Goal: Transaction & Acquisition: Purchase product/service

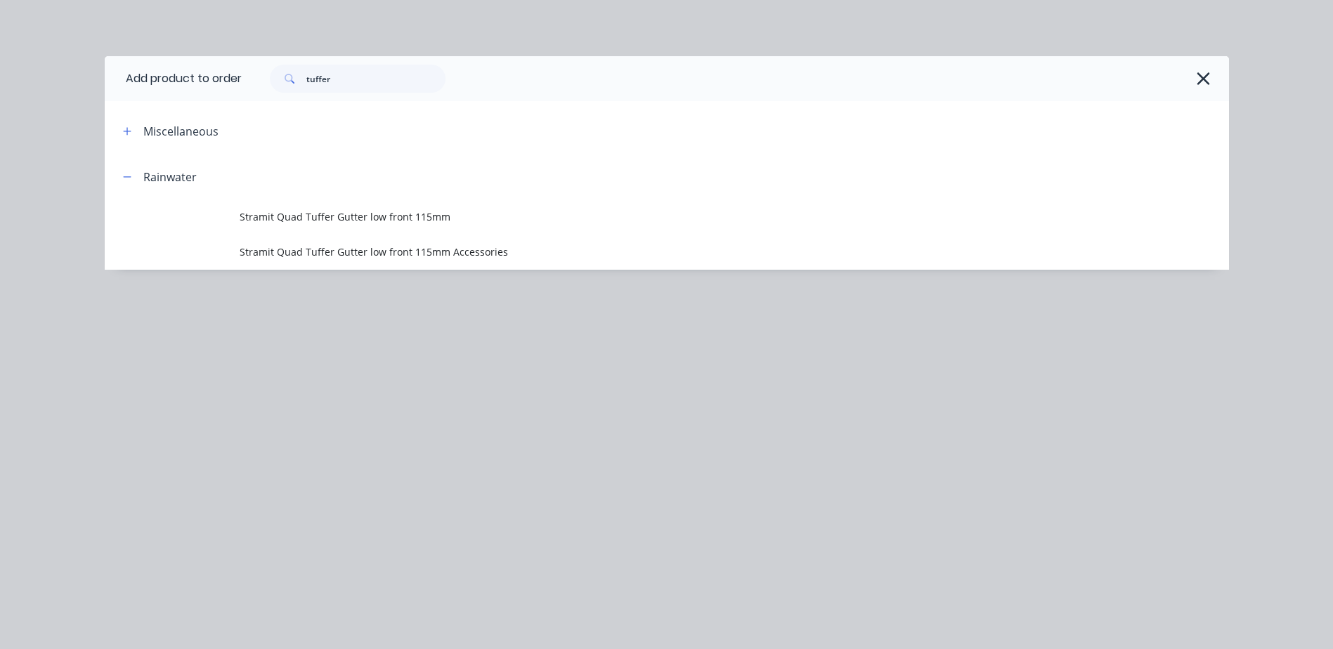
click at [1208, 77] on icon "button" at bounding box center [1203, 79] width 15 height 20
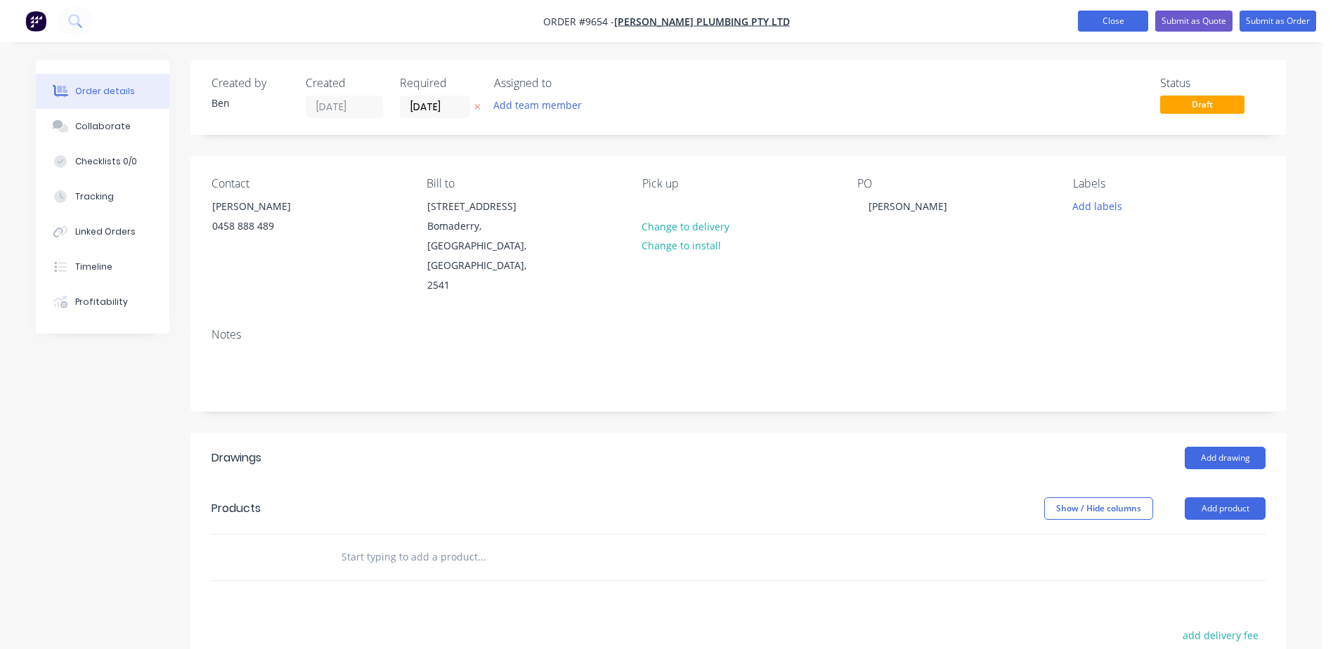
click at [1115, 24] on button "Close" at bounding box center [1113, 21] width 70 height 21
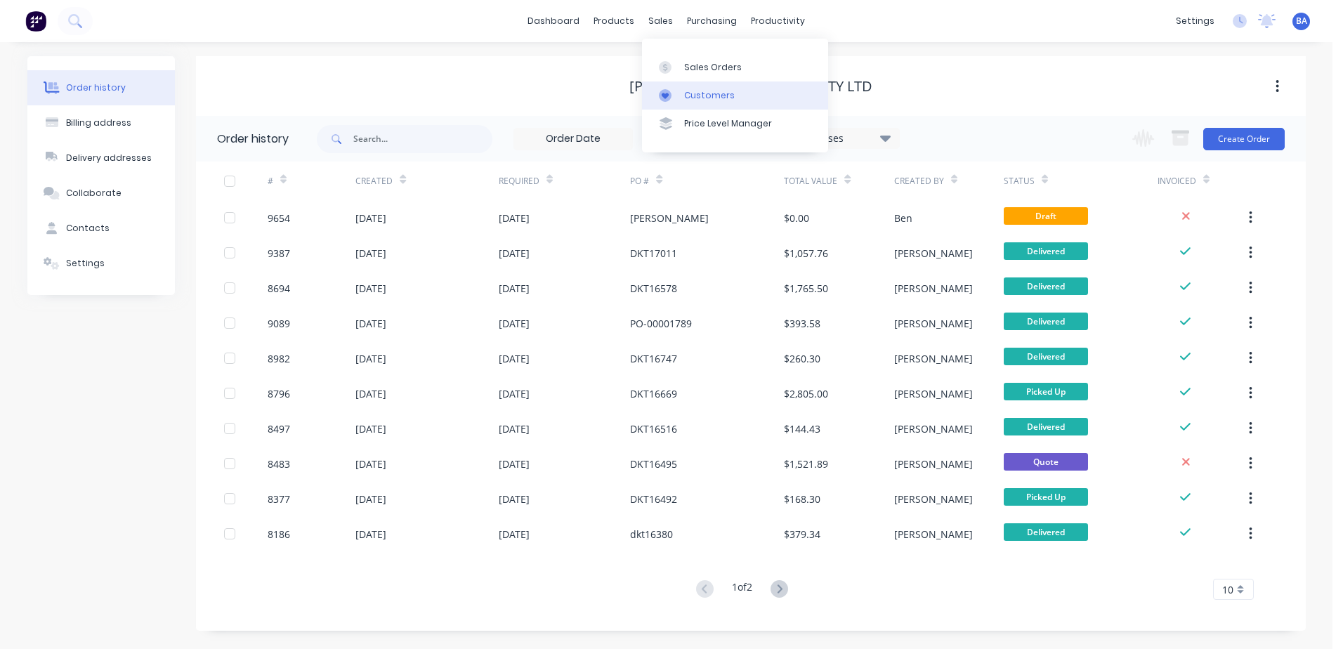
click at [661, 83] on link "Customers" at bounding box center [735, 95] width 186 height 28
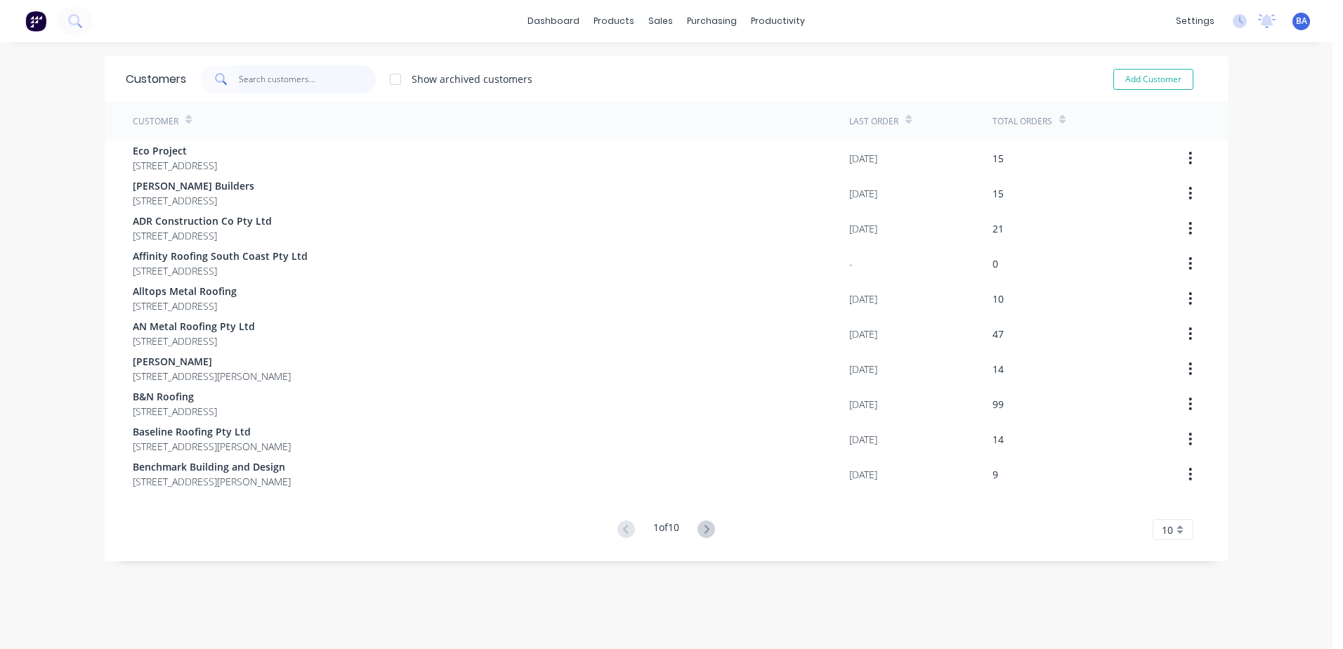
click at [329, 79] on input "text" at bounding box center [307, 79] width 137 height 28
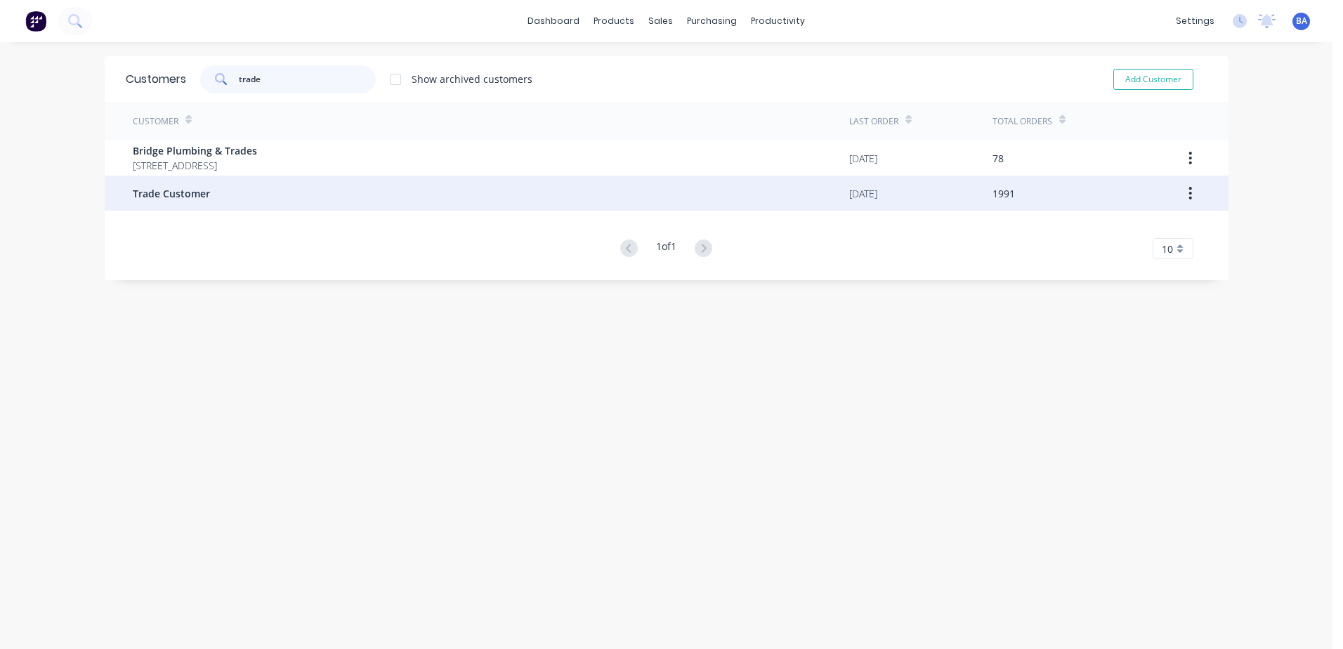
type input "trade"
click at [233, 187] on div "Trade Customer" at bounding box center [491, 193] width 716 height 35
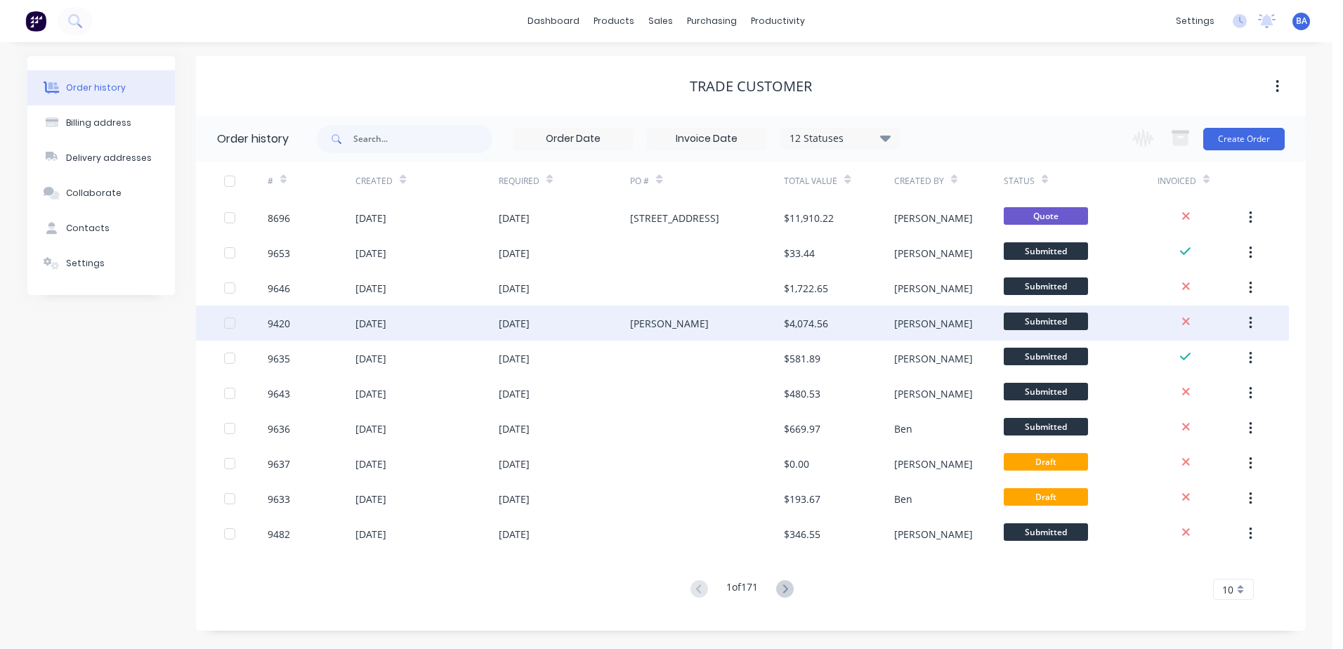
click at [665, 326] on div "[PERSON_NAME]" at bounding box center [707, 323] width 154 height 35
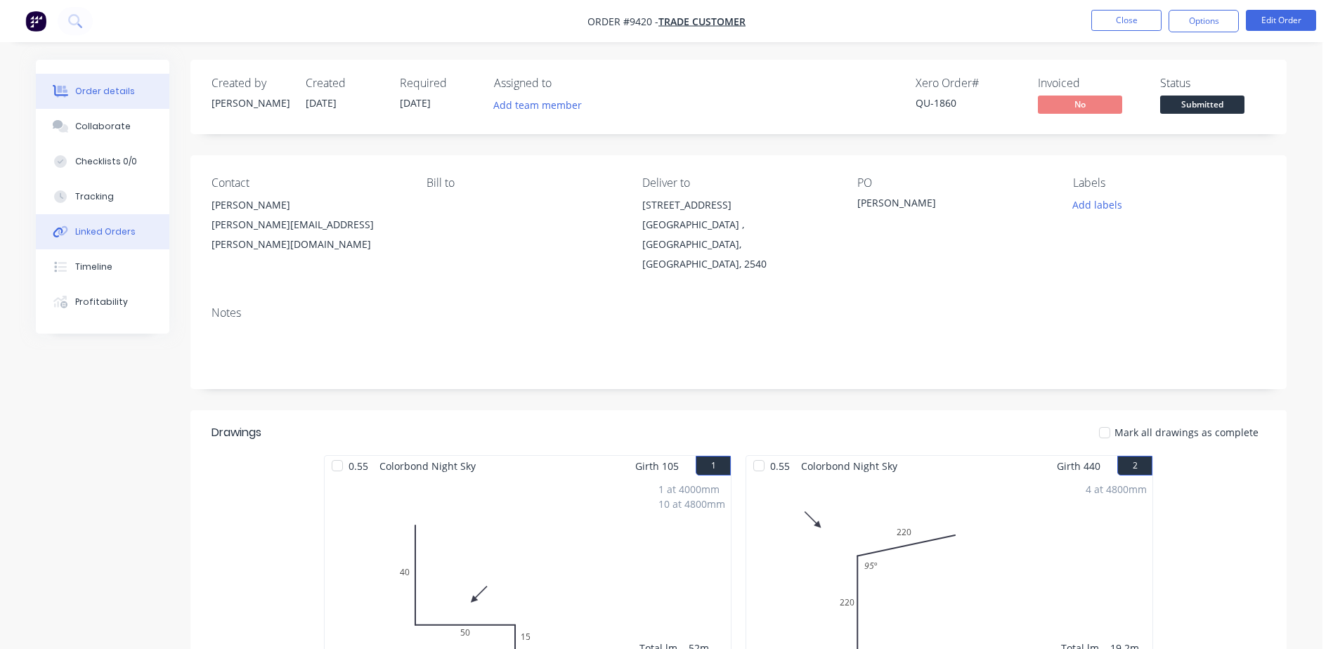
click at [93, 233] on div "Linked Orders" at bounding box center [105, 231] width 60 height 13
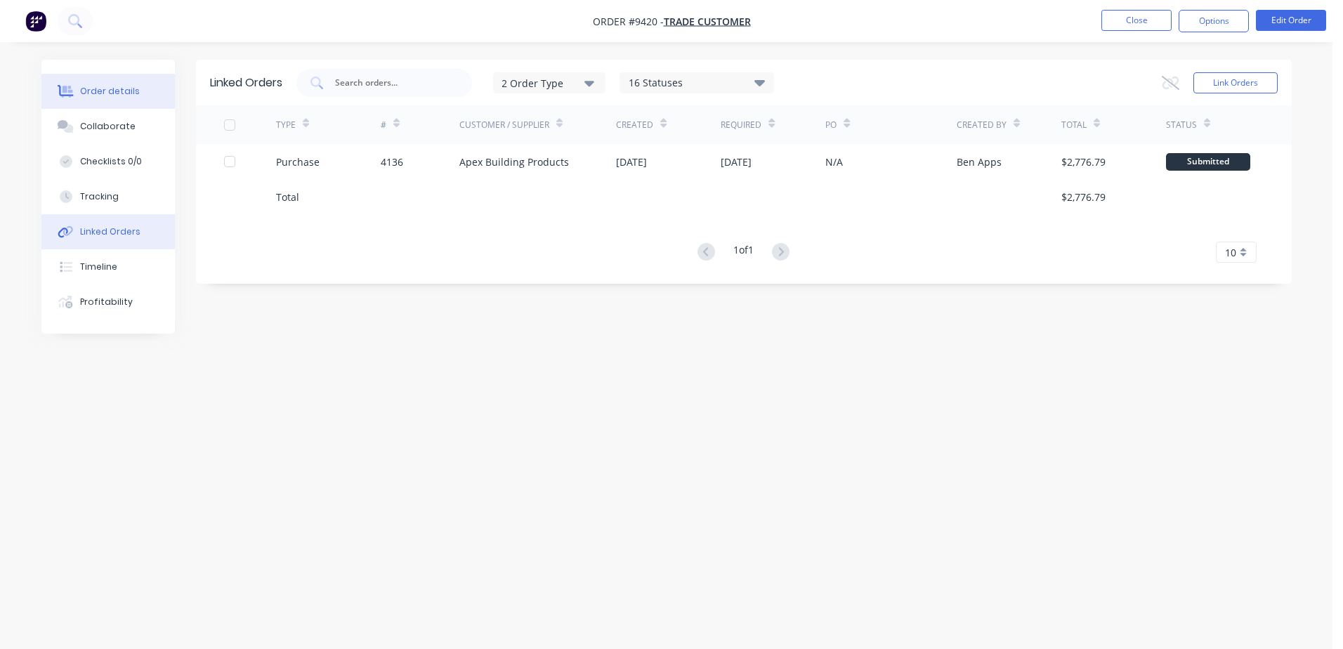
click at [122, 89] on div "Order details" at bounding box center [110, 91] width 60 height 13
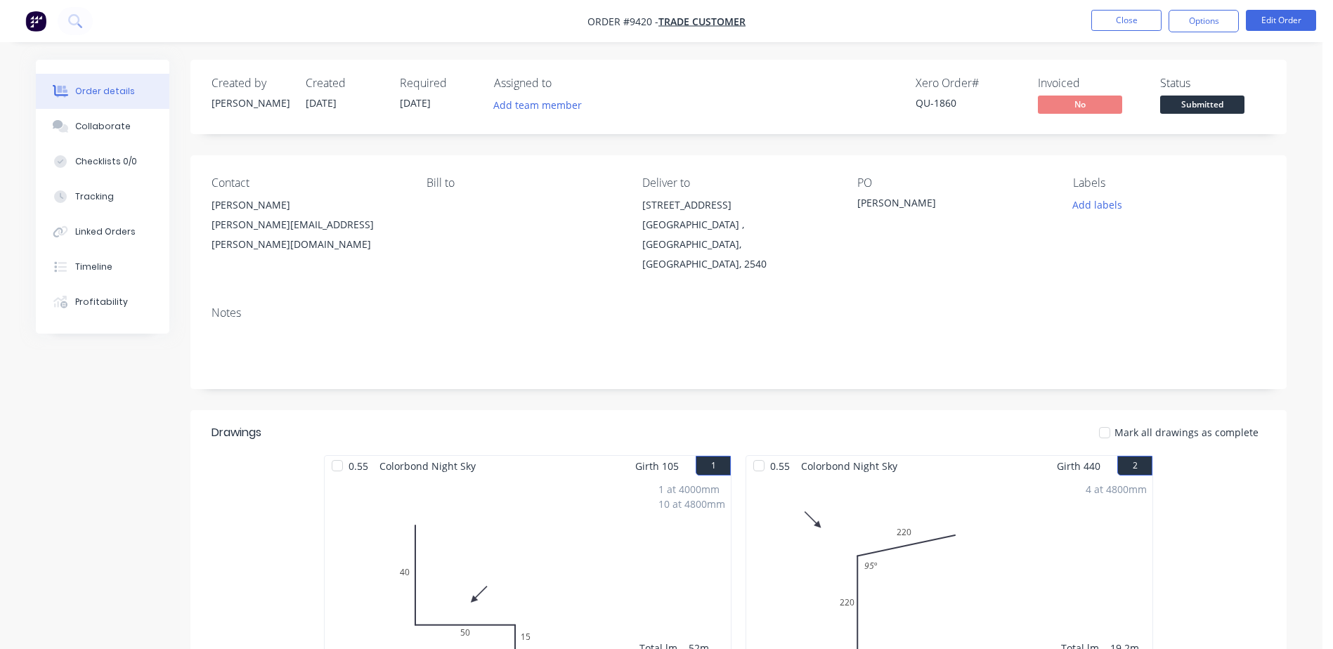
click at [249, 207] on div "[PERSON_NAME]" at bounding box center [307, 205] width 192 height 20
click at [247, 216] on div "[PERSON_NAME][EMAIL_ADDRESS][PERSON_NAME][DOMAIN_NAME]" at bounding box center [307, 234] width 192 height 39
click at [247, 207] on div "[PERSON_NAME]" at bounding box center [307, 205] width 192 height 20
click at [101, 127] on div "Collaborate" at bounding box center [102, 126] width 55 height 13
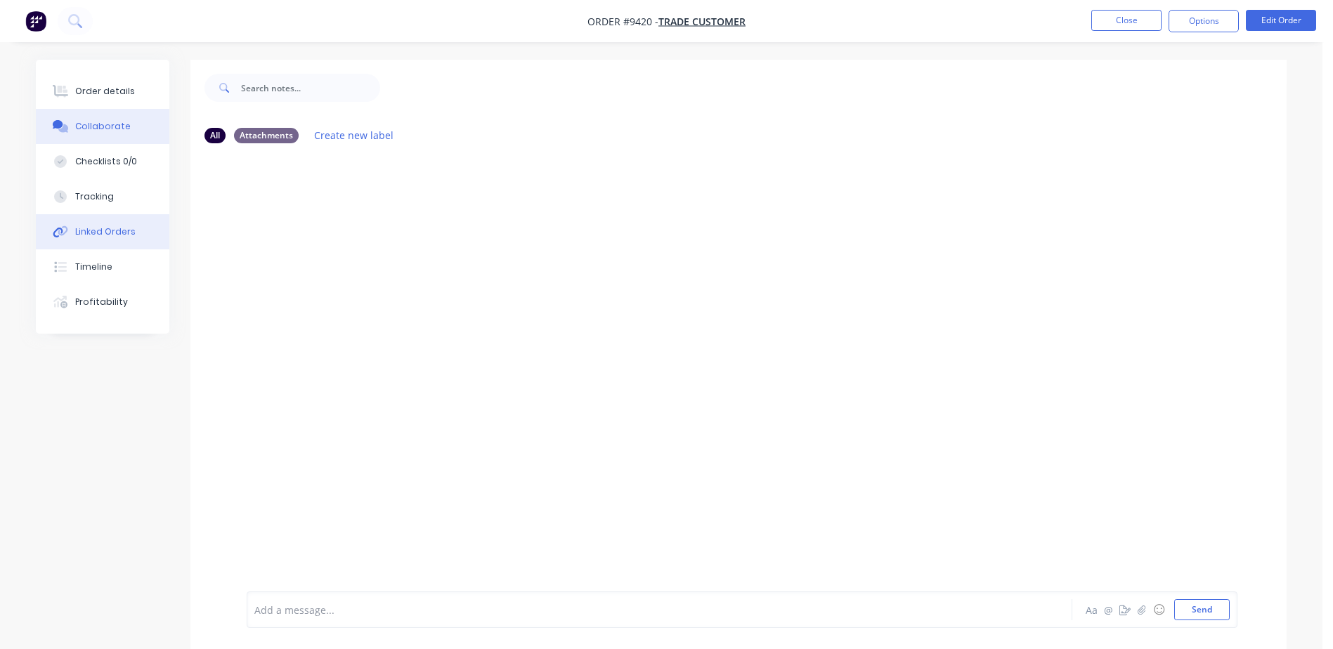
click at [115, 237] on div "Linked Orders" at bounding box center [105, 231] width 60 height 13
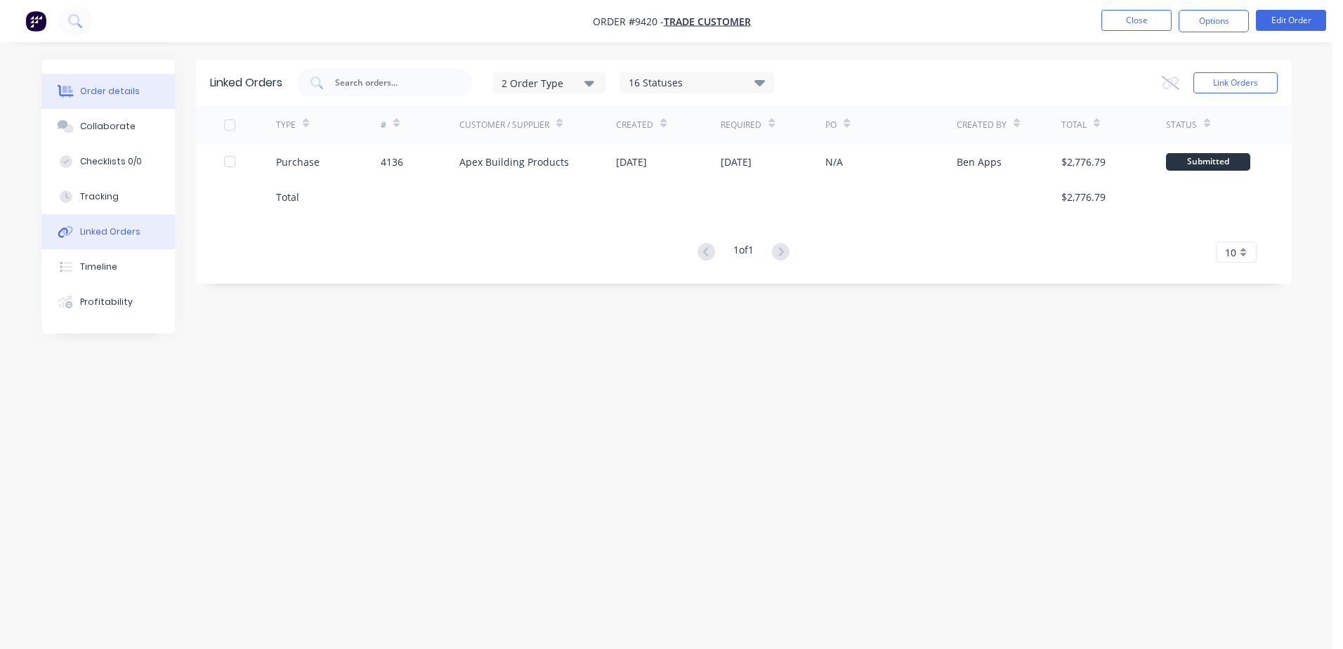
click at [94, 81] on button "Order details" at bounding box center [107, 91] width 133 height 35
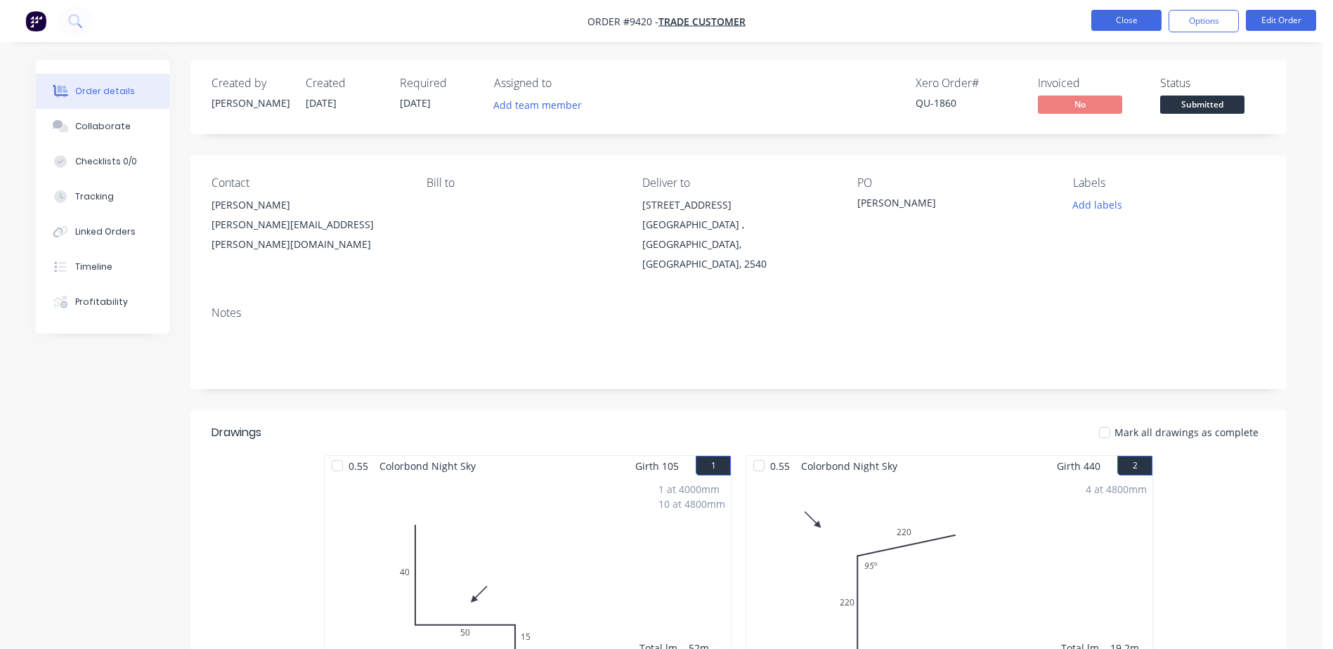
click at [1111, 23] on button "Close" at bounding box center [1126, 20] width 70 height 21
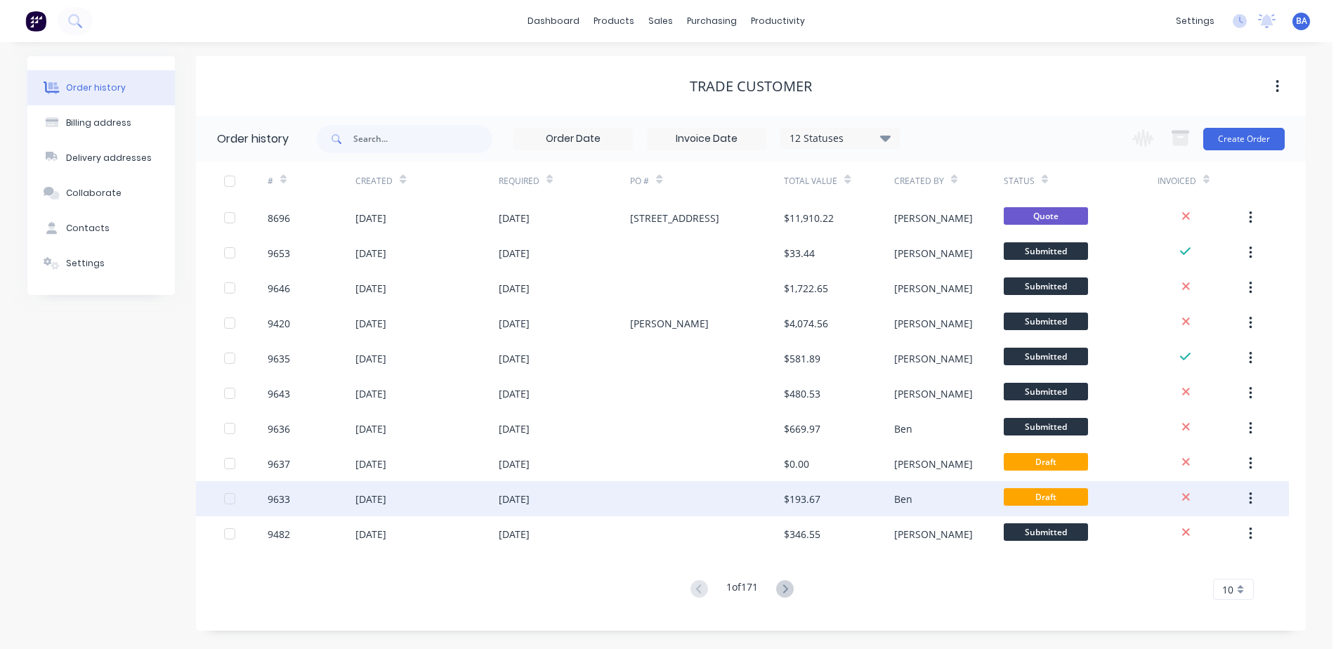
click at [741, 497] on div at bounding box center [707, 498] width 154 height 35
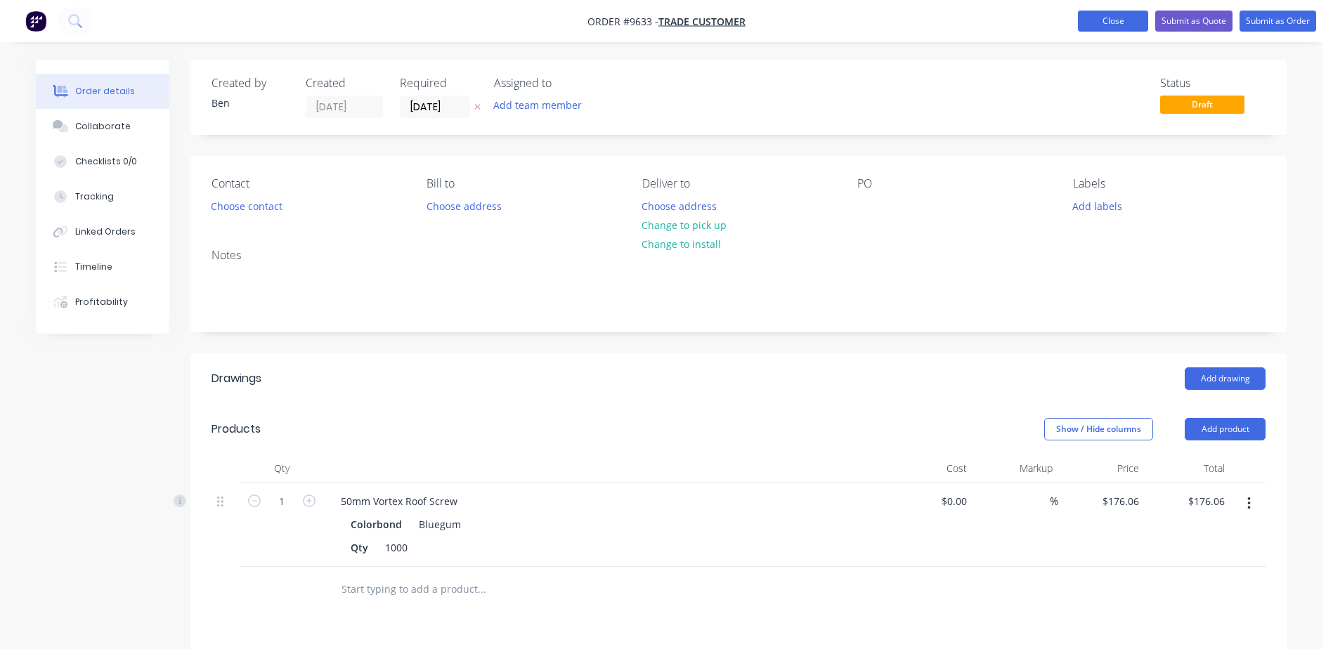
click at [1089, 20] on button "Close" at bounding box center [1113, 21] width 70 height 21
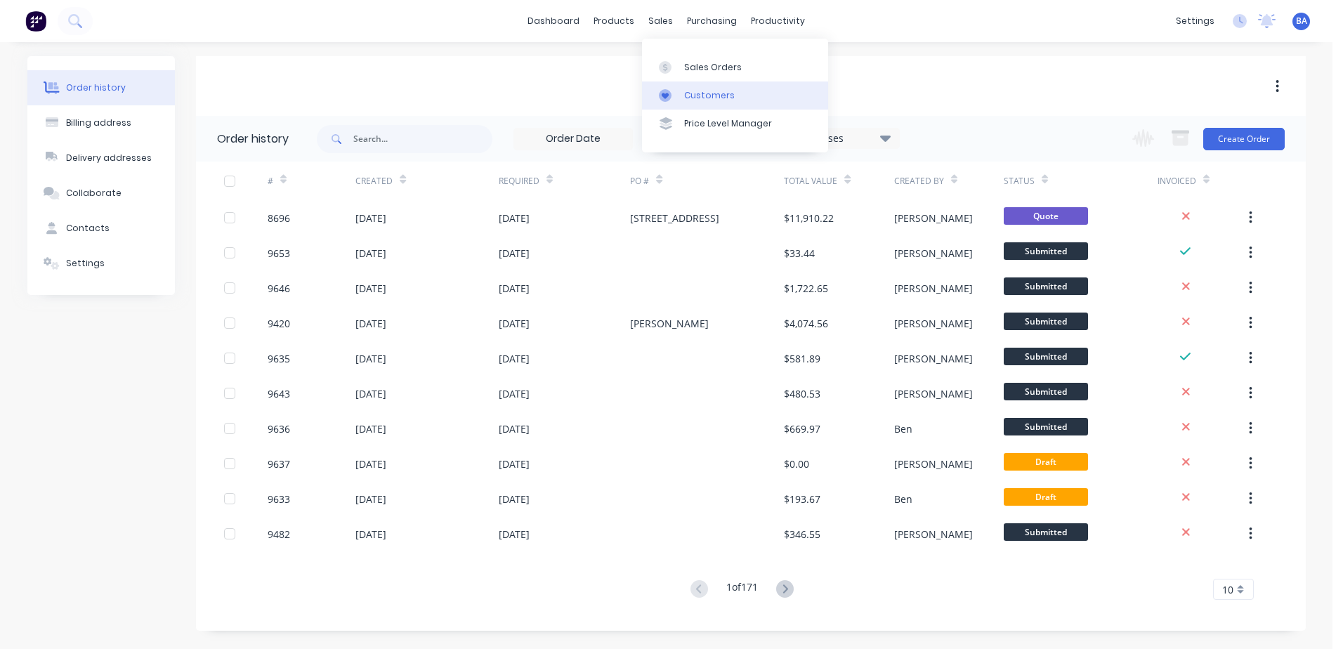
click at [669, 91] on icon at bounding box center [665, 95] width 13 height 13
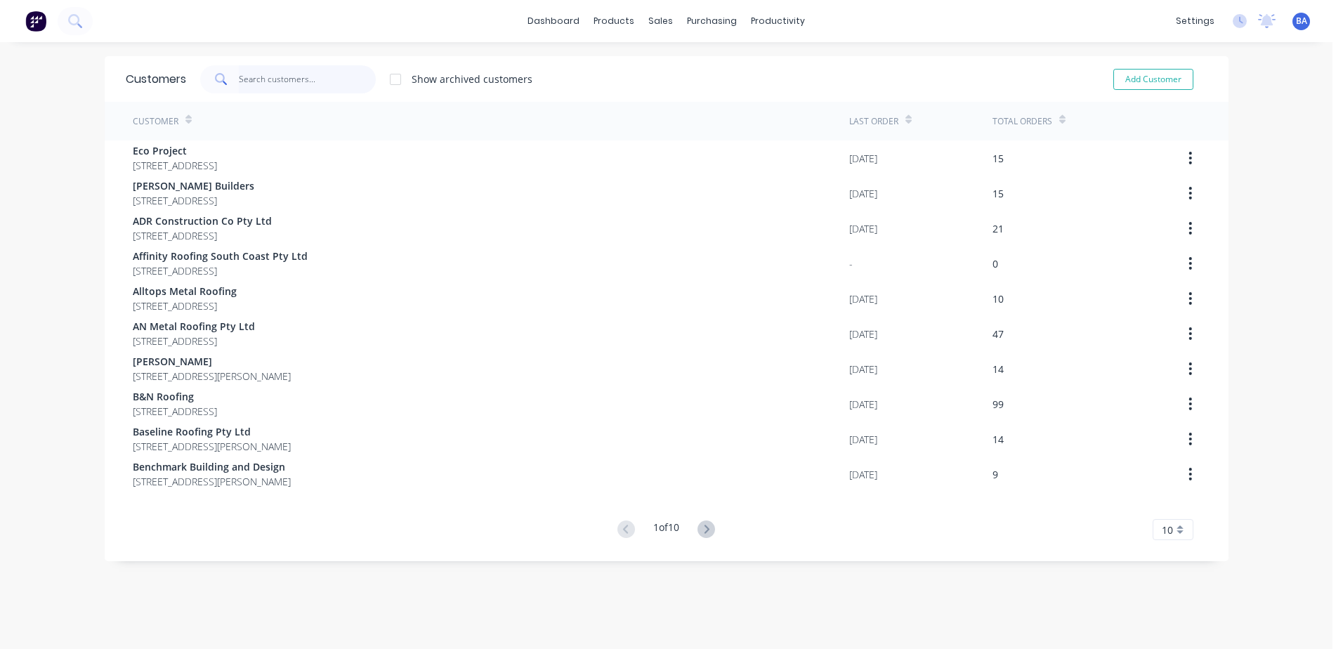
click at [360, 75] on input "text" at bounding box center [307, 79] width 137 height 28
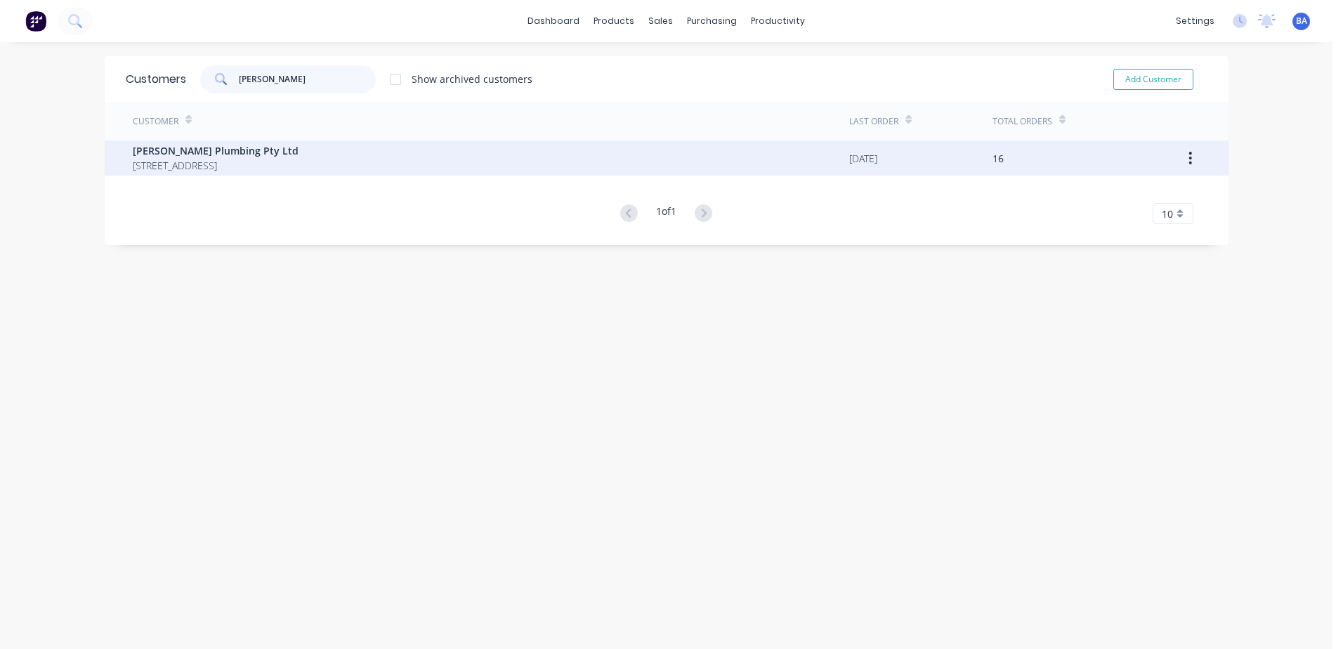
type input "[PERSON_NAME]"
click at [299, 157] on span "[PERSON_NAME] Plumbing Pty Ltd" at bounding box center [216, 150] width 166 height 15
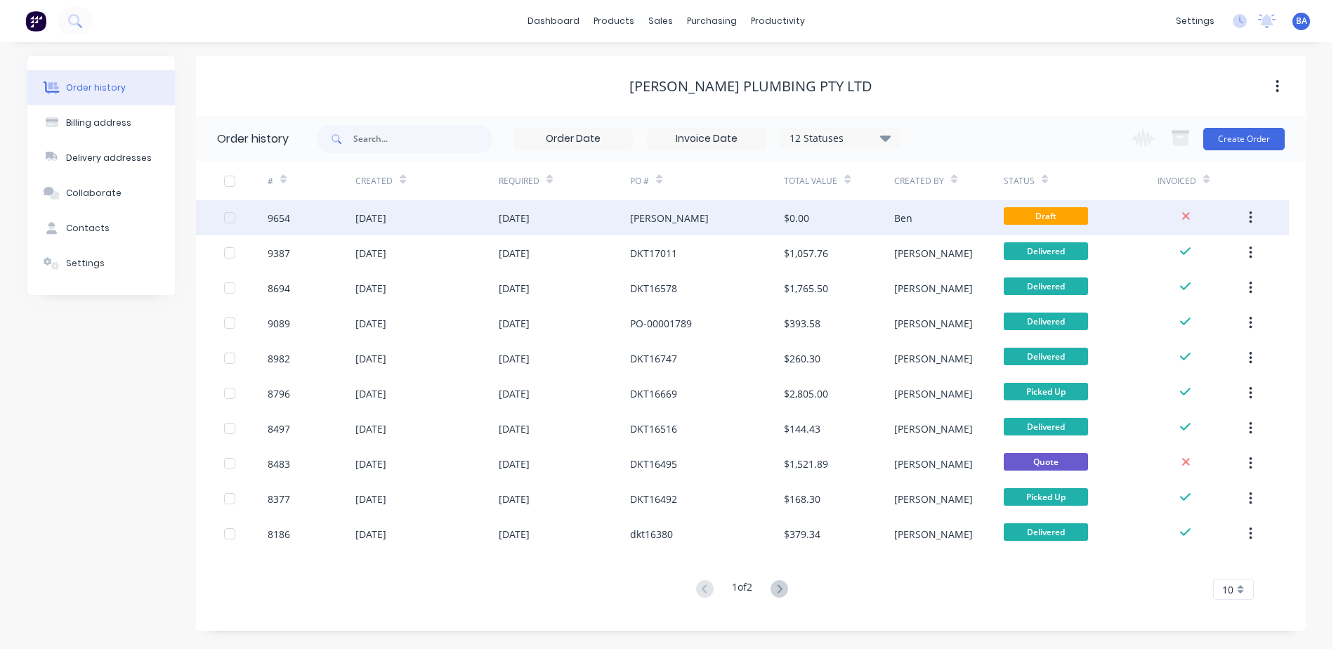
click at [773, 220] on div "[PERSON_NAME]" at bounding box center [707, 217] width 154 height 35
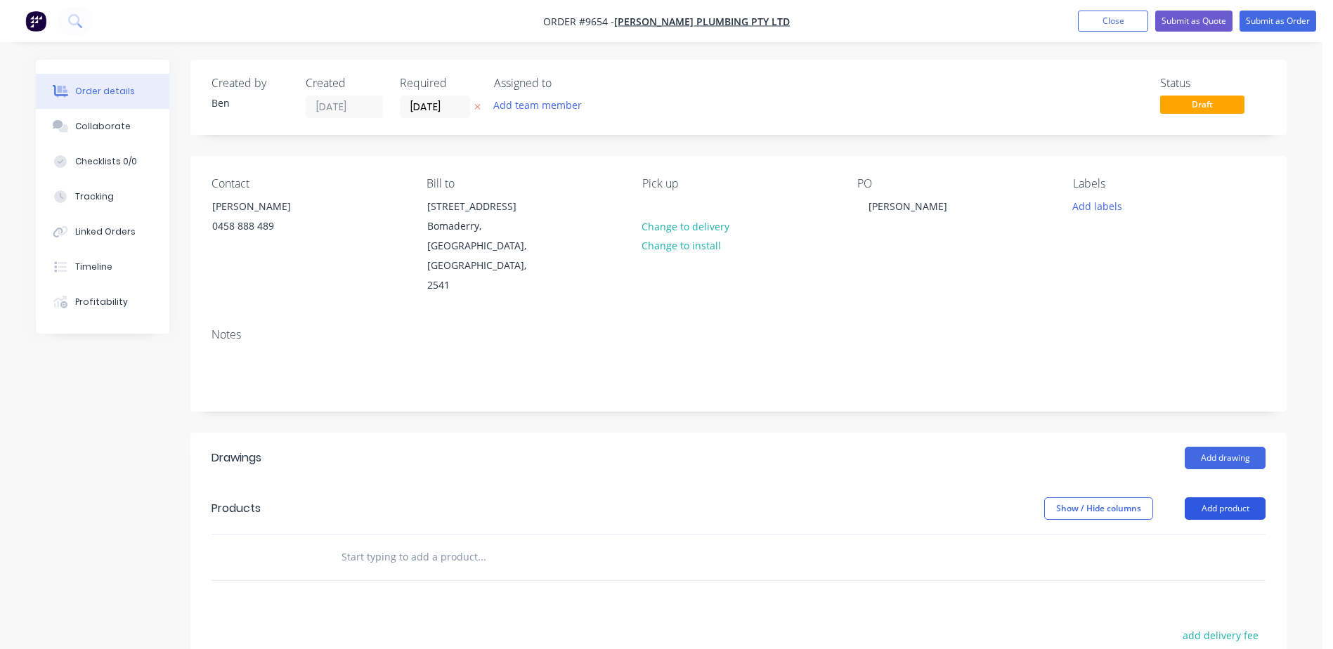
click at [1221, 497] on button "Add product" at bounding box center [1224, 508] width 81 height 22
click at [1193, 534] on div "Product catalogue" at bounding box center [1198, 544] width 108 height 20
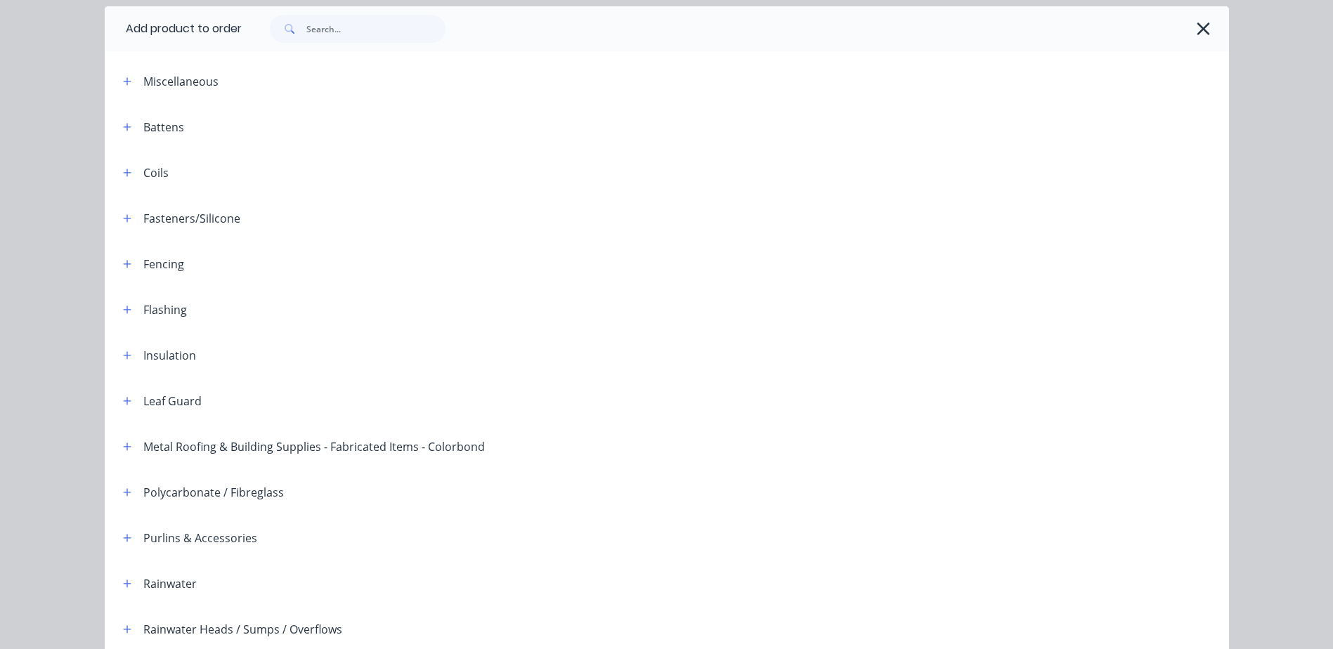
scroll to position [211, 0]
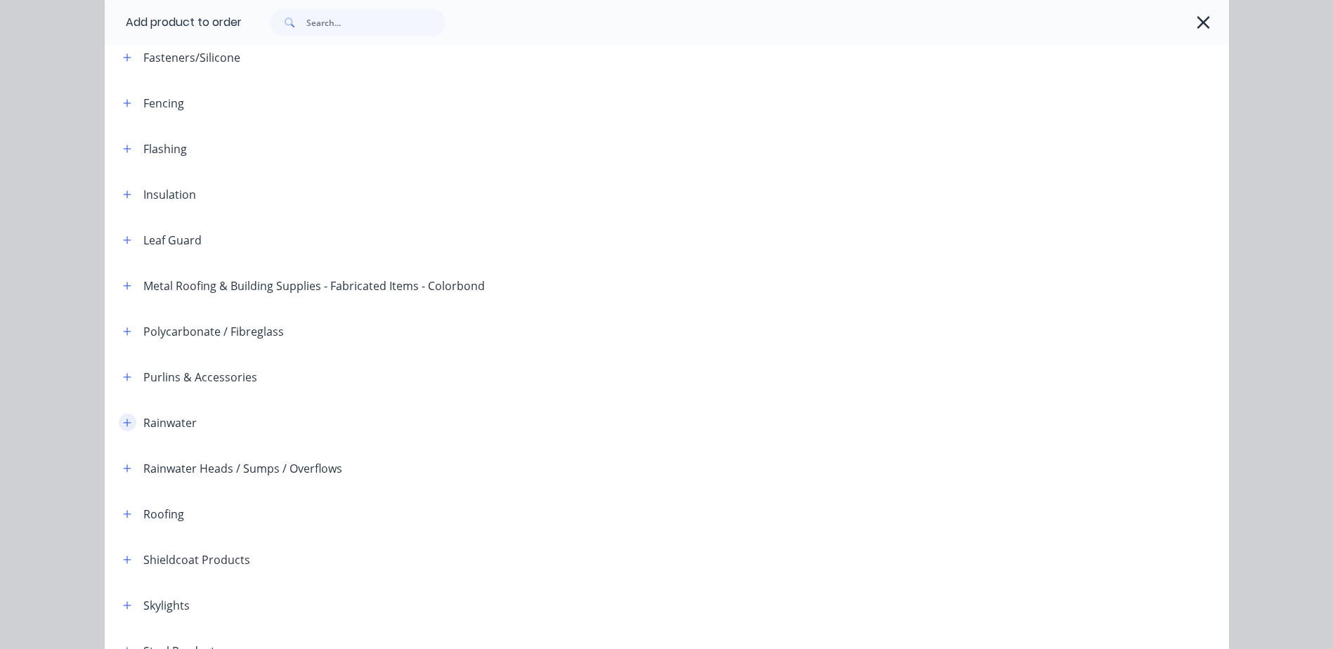
click at [123, 423] on icon "button" at bounding box center [127, 423] width 8 height 8
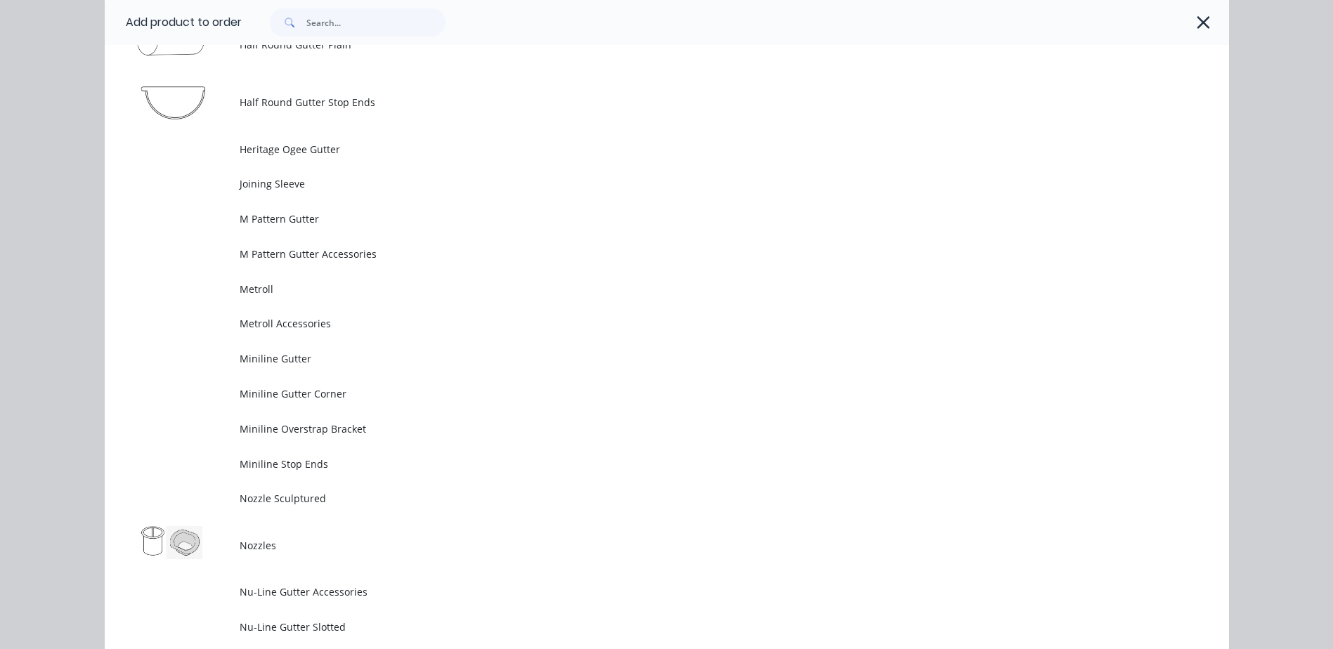
scroll to position [2740, 0]
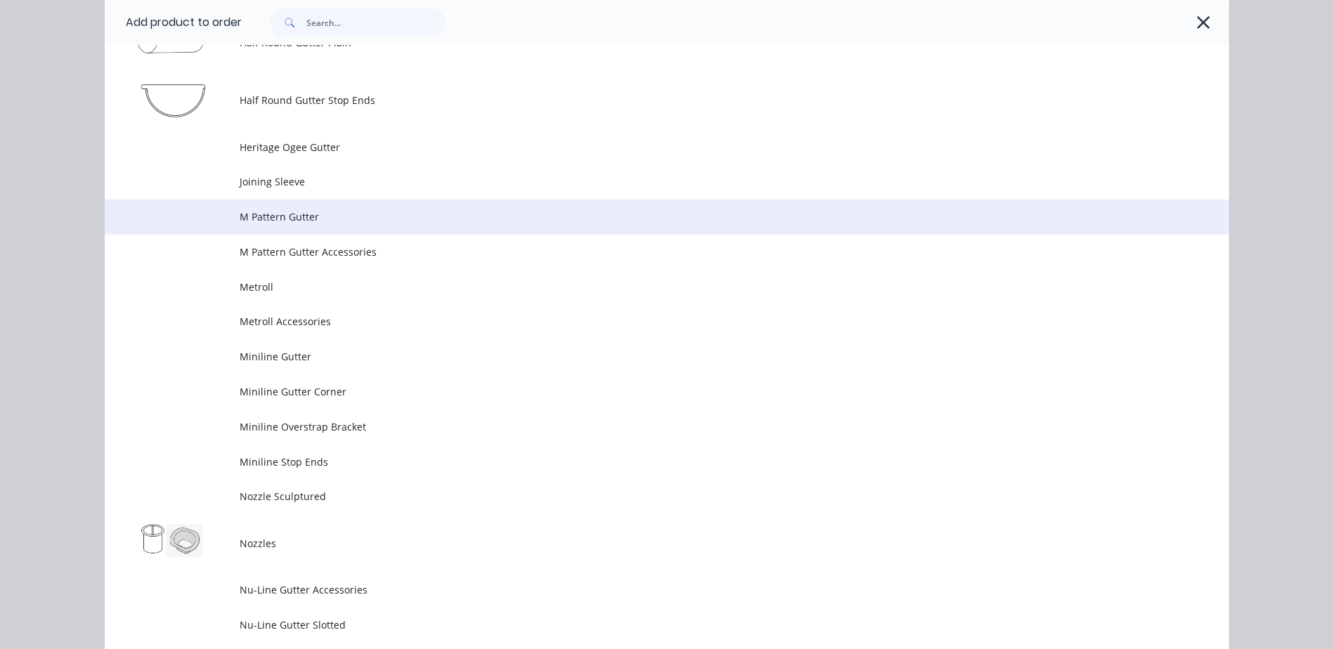
click at [324, 214] on span "M Pattern Gutter" at bounding box center [635, 216] width 791 height 15
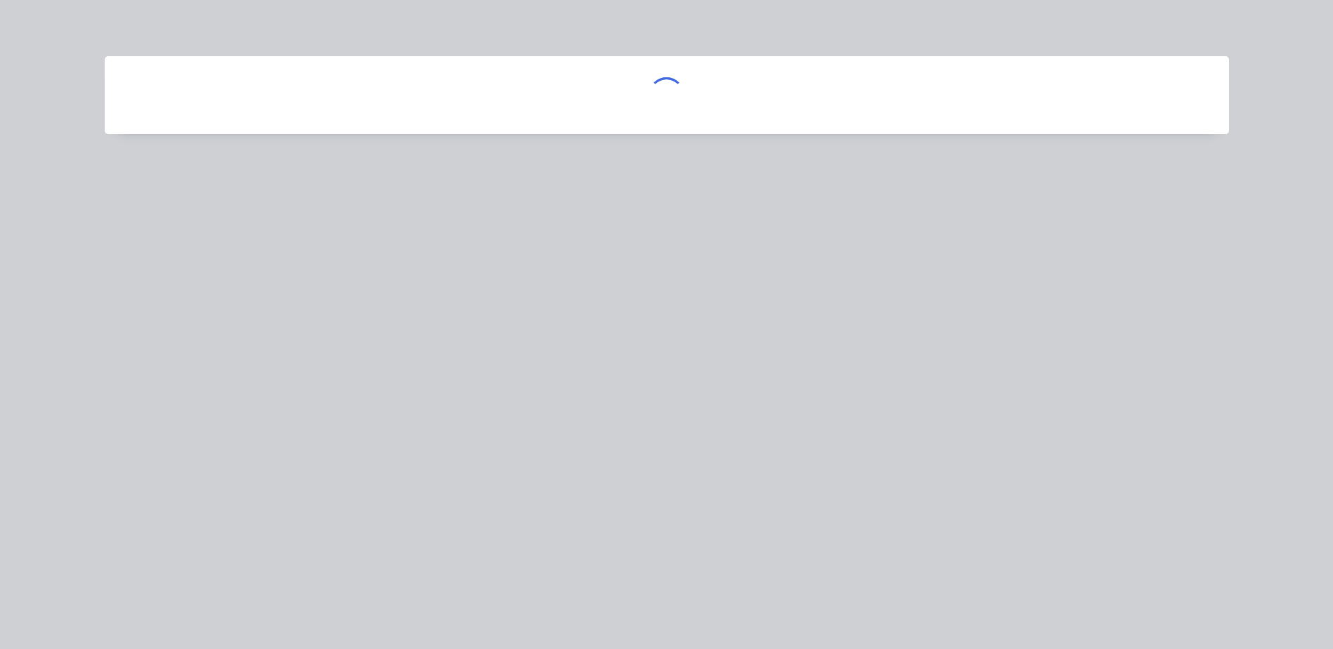
scroll to position [0, 0]
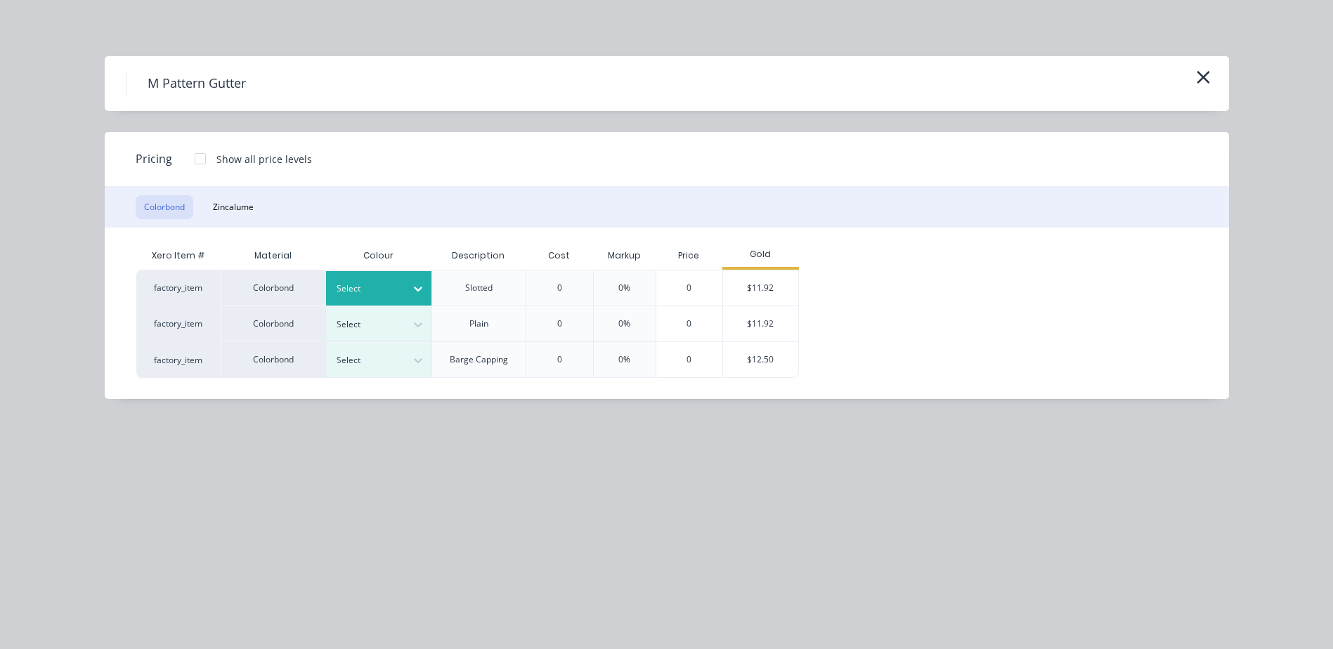
click at [403, 284] on div "Select" at bounding box center [366, 289] width 79 height 18
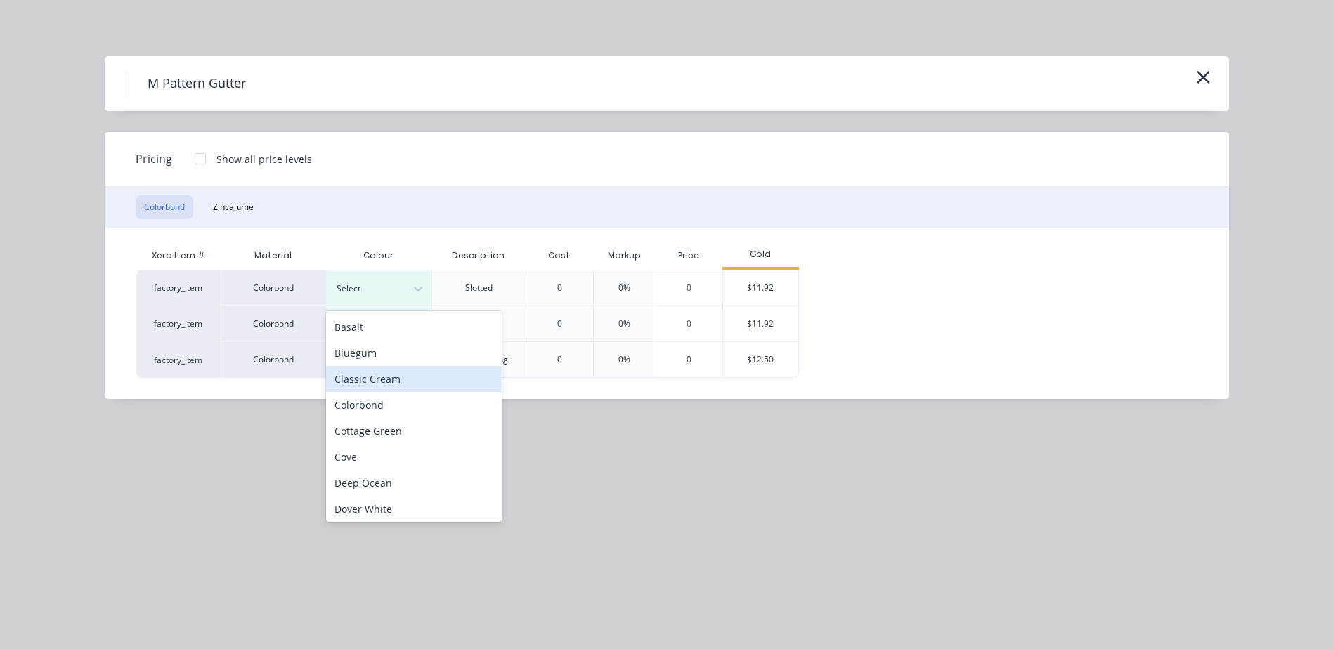
click at [396, 380] on div "Classic Cream" at bounding box center [414, 379] width 176 height 26
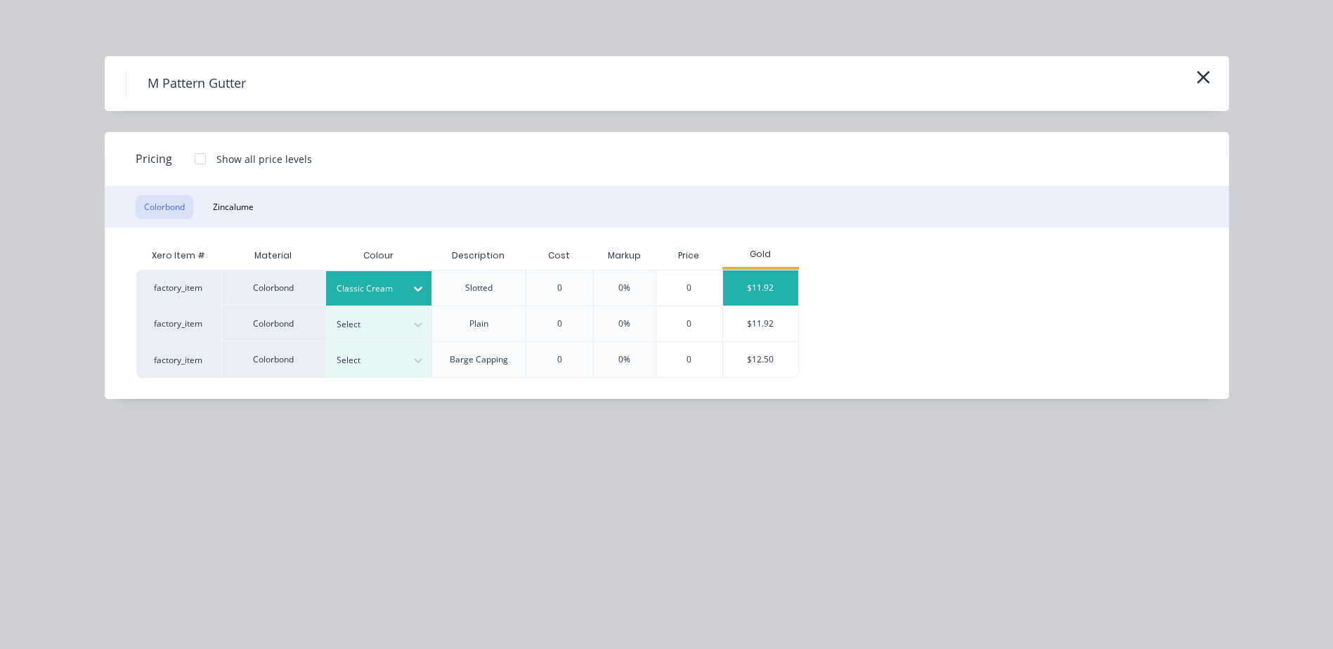
click at [780, 281] on div "$11.92" at bounding box center [760, 287] width 75 height 35
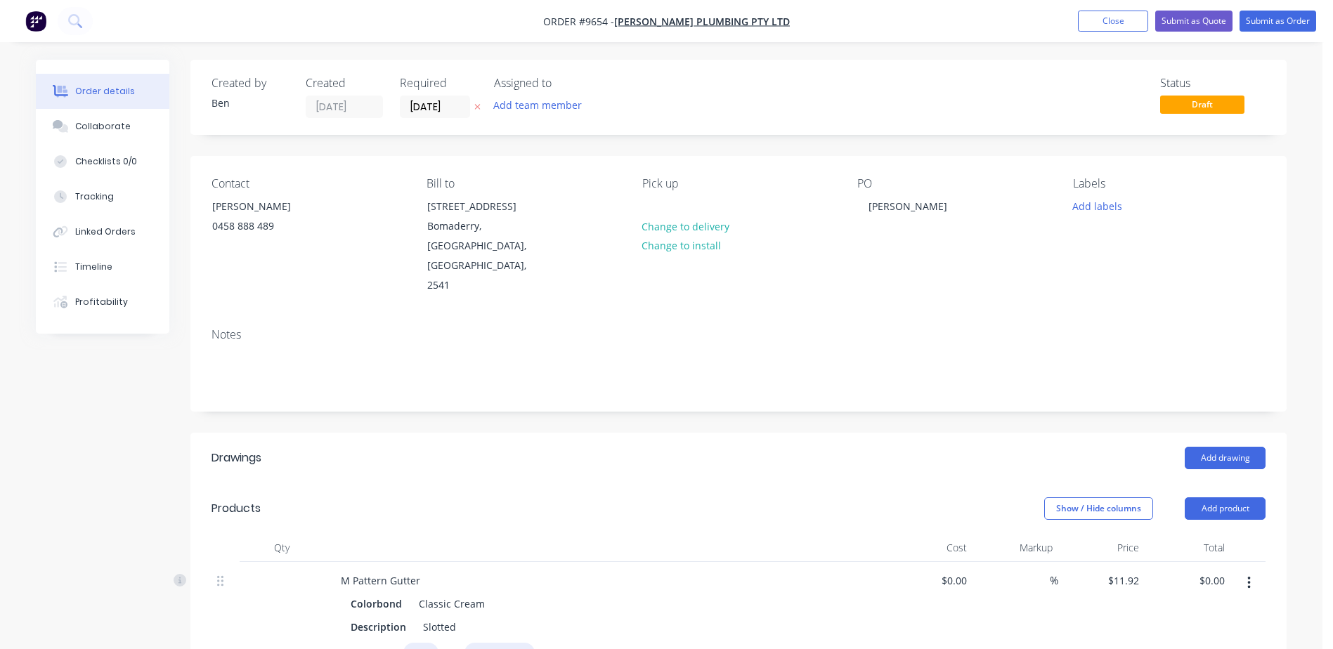
click at [423, 643] on input "text" at bounding box center [420, 653] width 35 height 20
type input "2"
type input "6000"
click at [543, 643] on button "add" at bounding box center [559, 652] width 33 height 19
type input "$143.04"
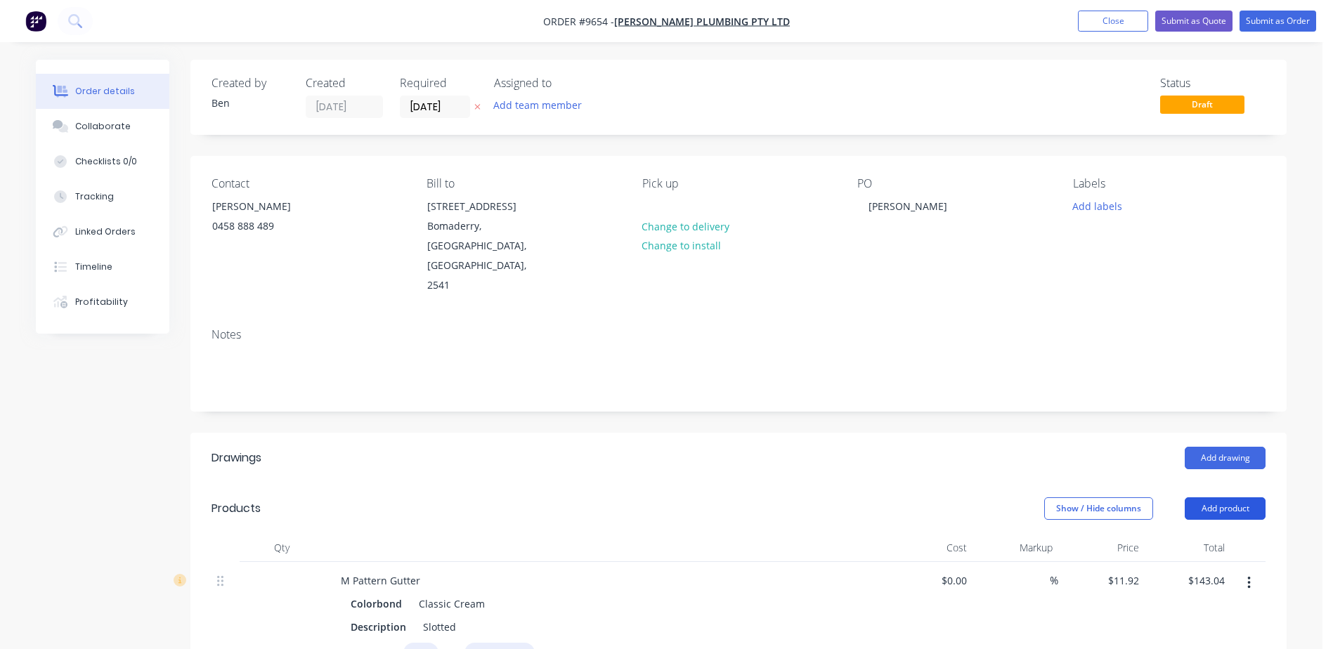
click at [1229, 497] on button "Add product" at bounding box center [1224, 508] width 81 height 22
click at [1174, 534] on div "Product catalogue" at bounding box center [1198, 544] width 108 height 20
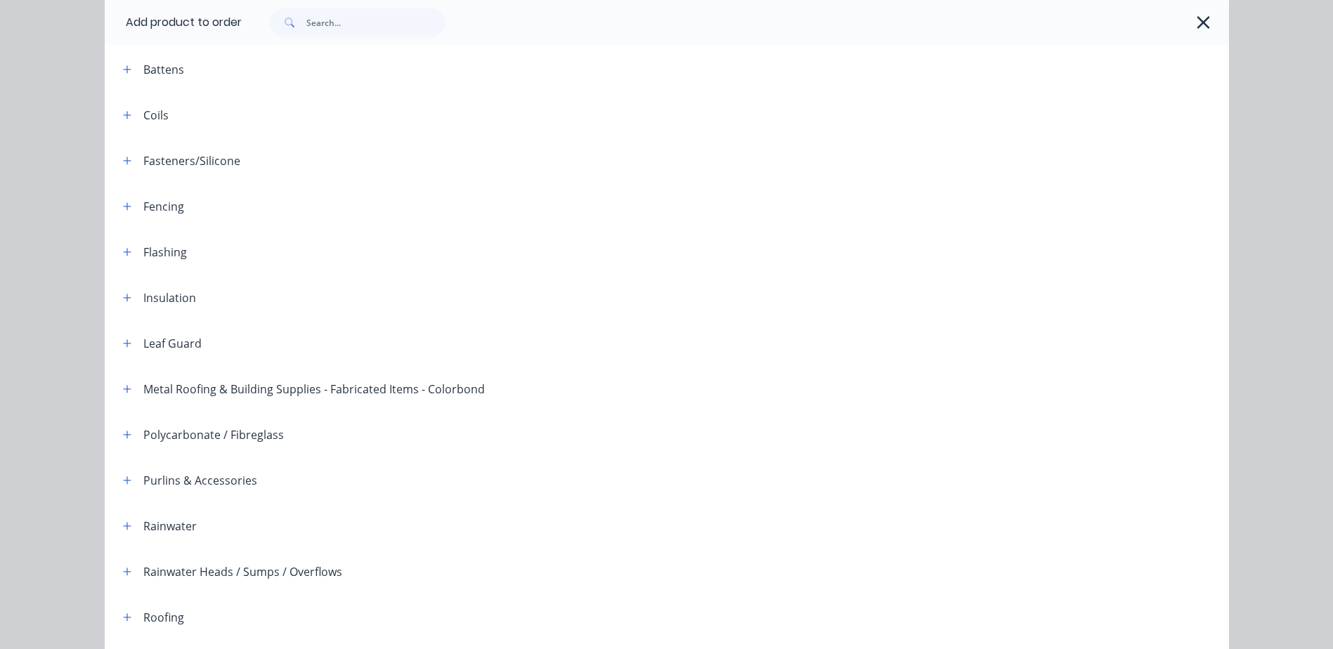
scroll to position [343, 0]
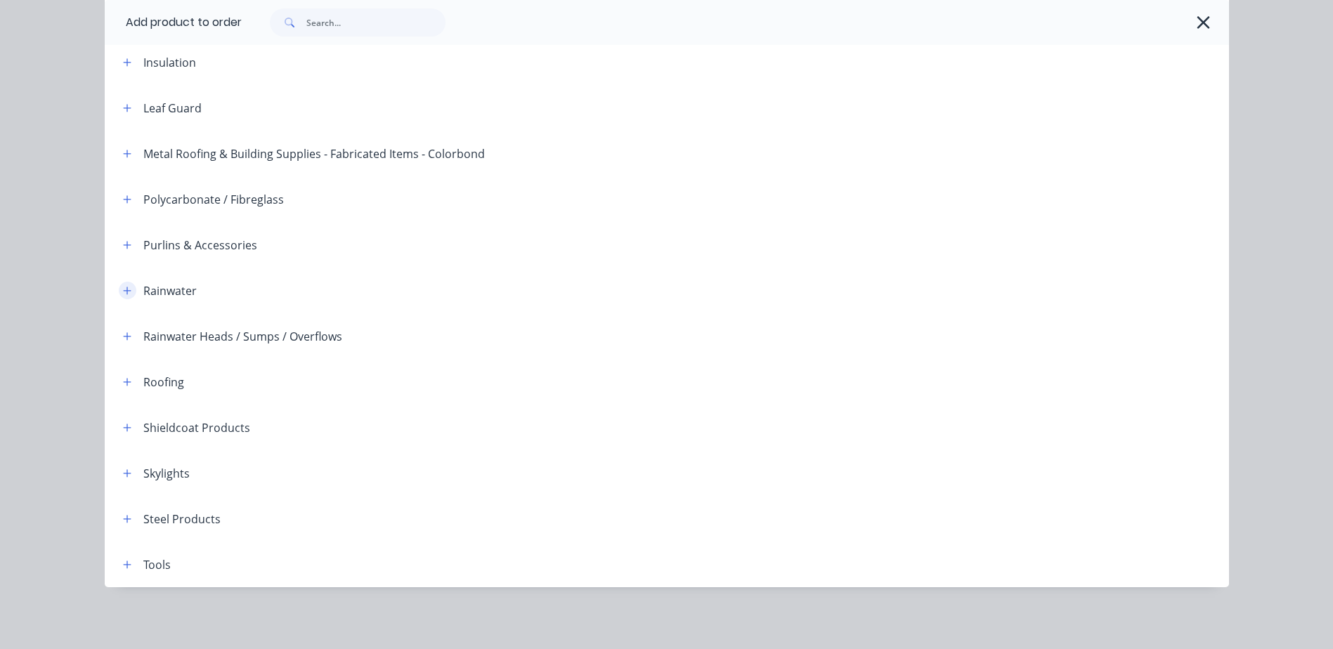
click at [123, 287] on icon "button" at bounding box center [127, 291] width 8 height 10
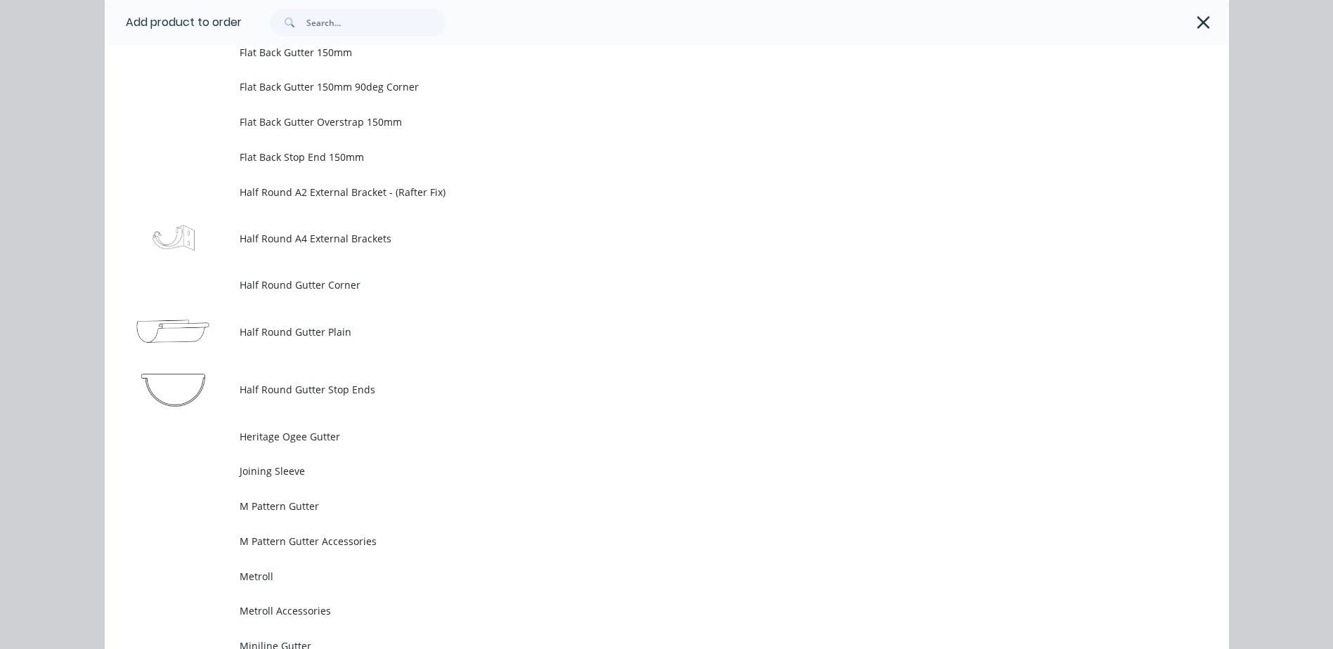
scroll to position [2731, 0]
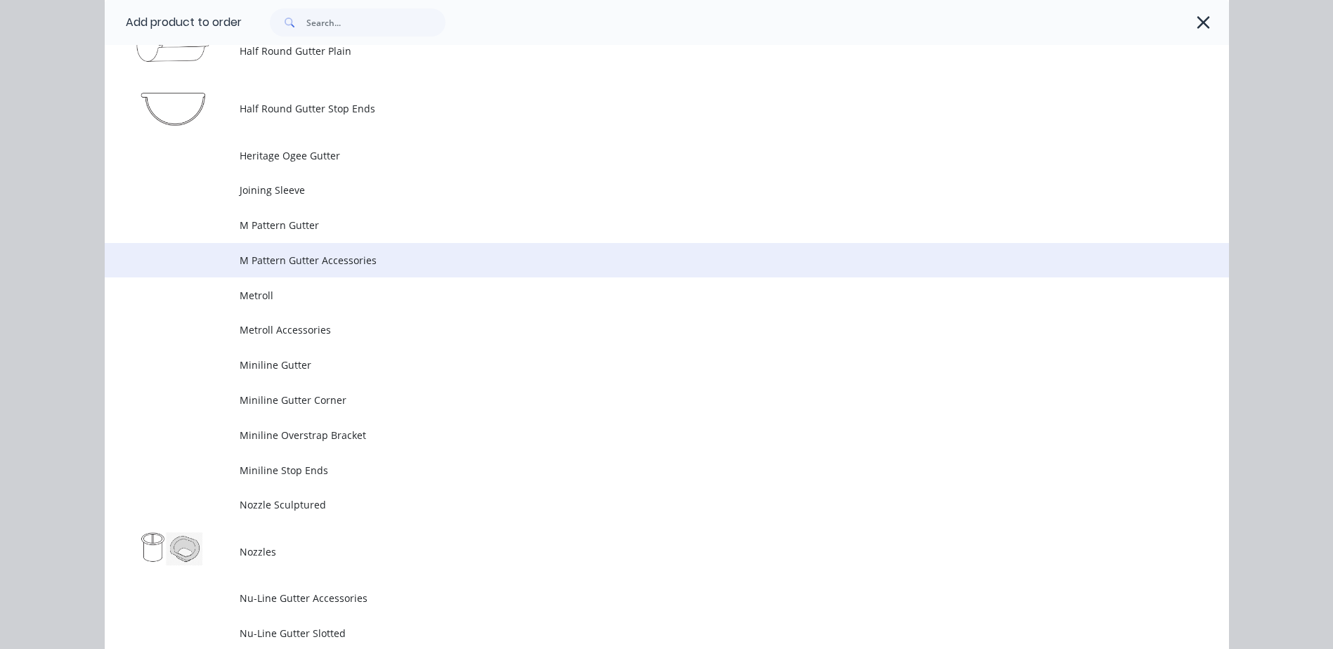
click at [345, 259] on span "M Pattern Gutter Accessories" at bounding box center [635, 260] width 791 height 15
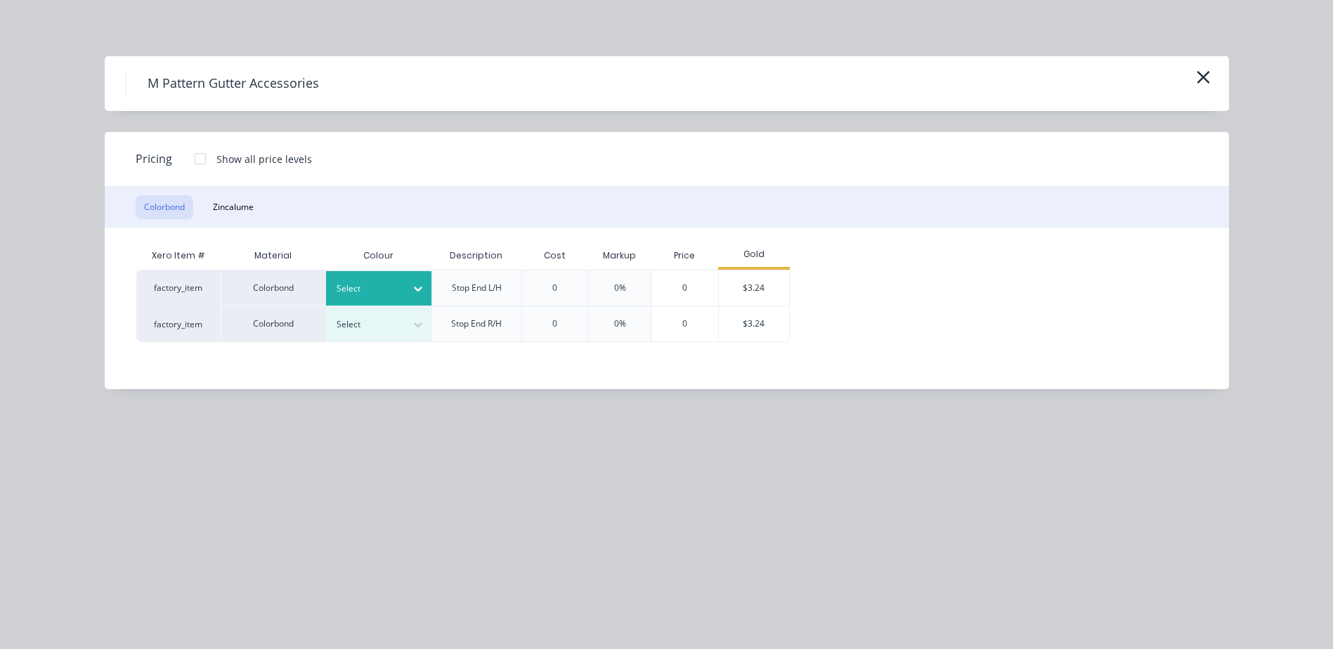
click at [408, 287] on div at bounding box center [417, 288] width 25 height 22
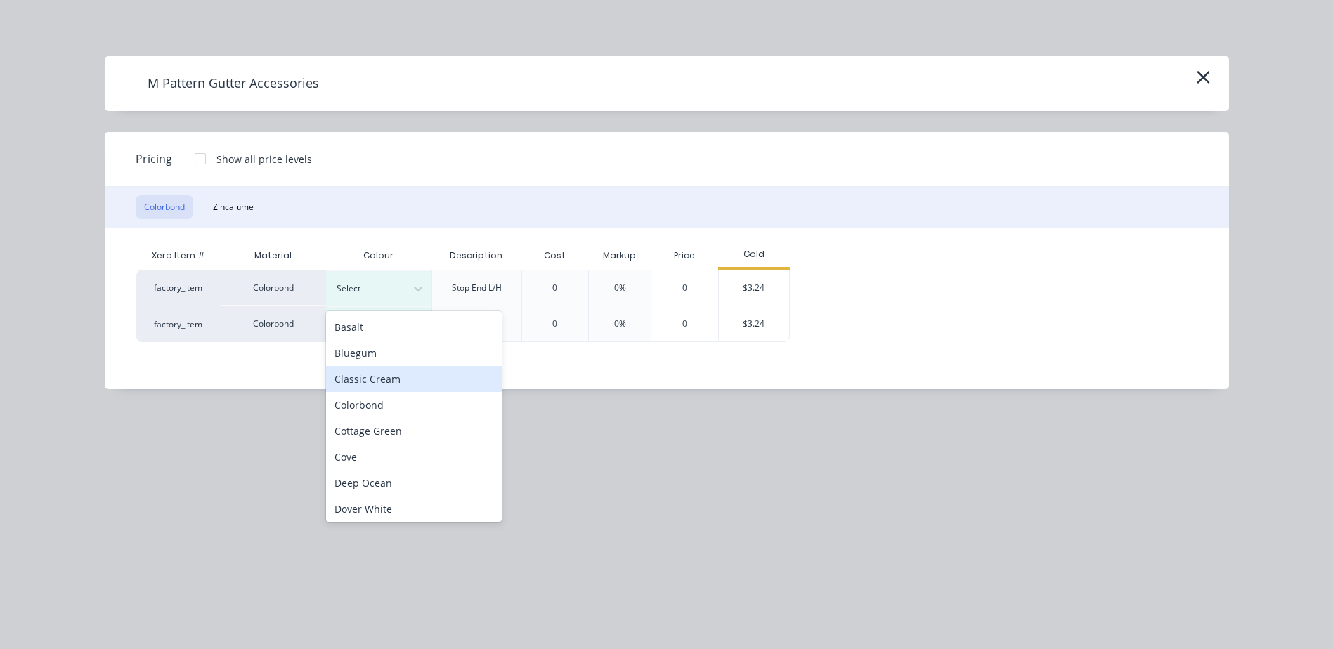
click at [400, 381] on div "Classic Cream" at bounding box center [414, 379] width 176 height 26
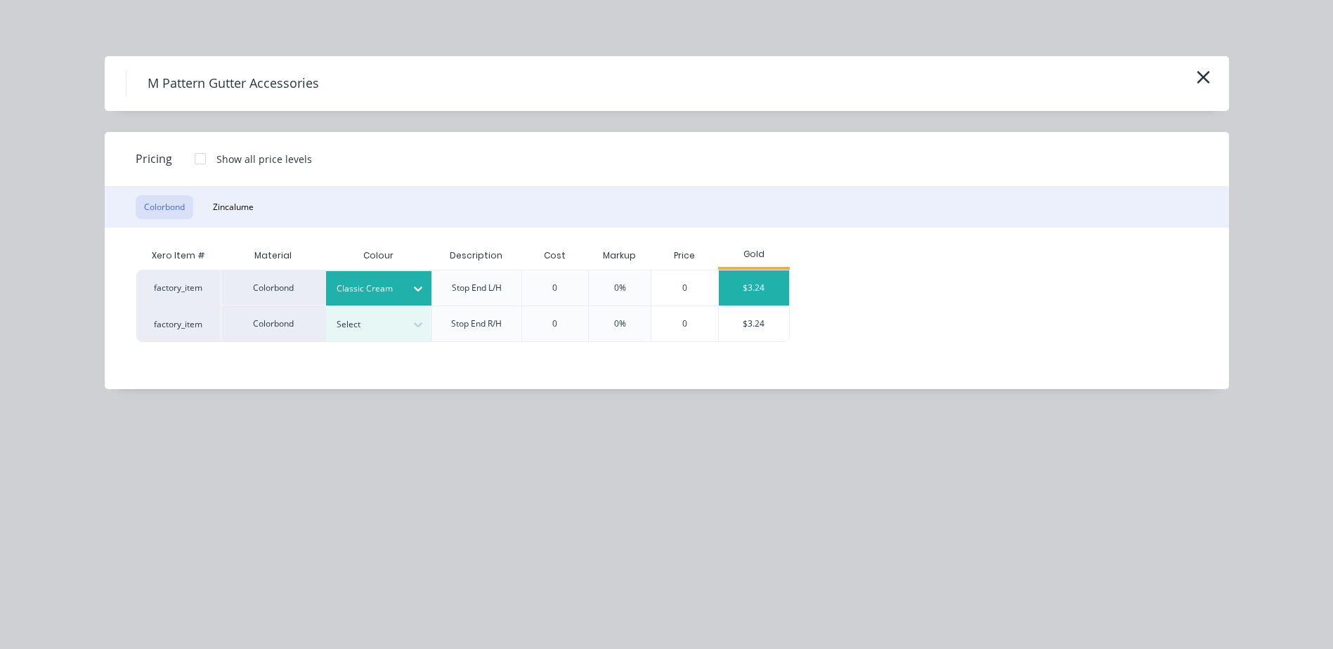
click at [733, 282] on div "$3.24" at bounding box center [754, 287] width 70 height 35
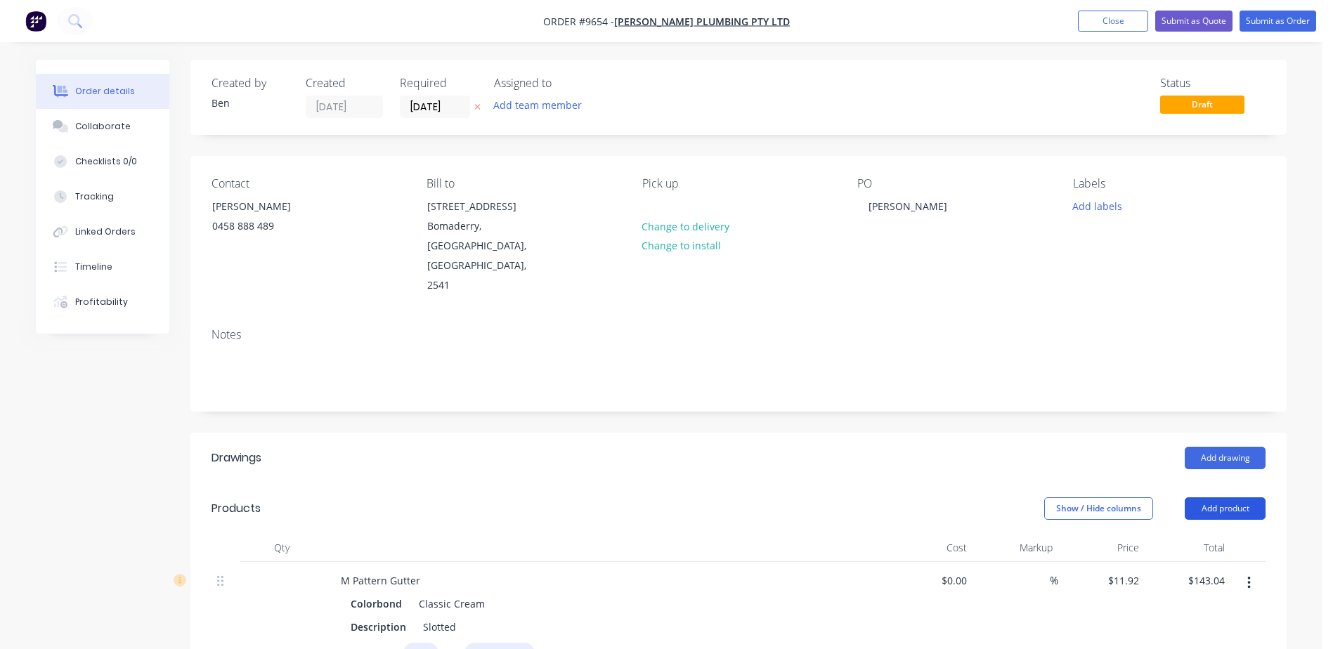
click at [1208, 497] on button "Add product" at bounding box center [1224, 508] width 81 height 22
click at [1203, 534] on div "Product catalogue" at bounding box center [1198, 544] width 108 height 20
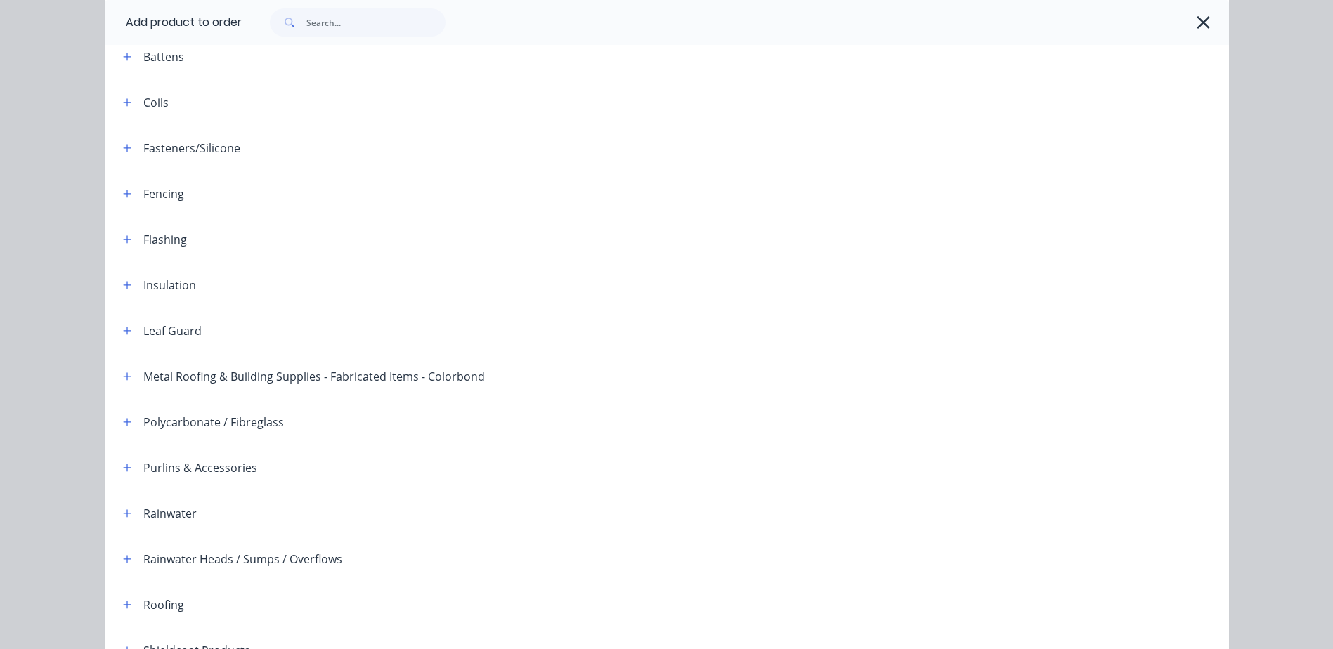
scroll to position [343, 0]
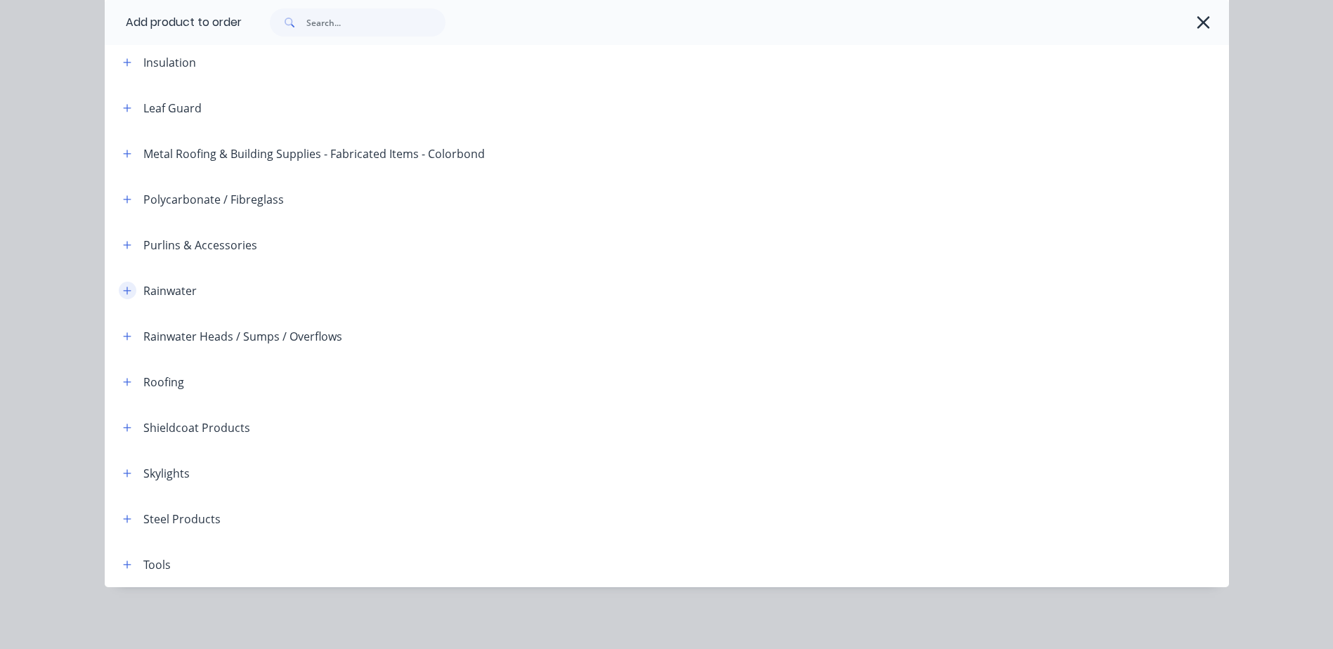
click at [123, 292] on icon "button" at bounding box center [127, 291] width 8 height 10
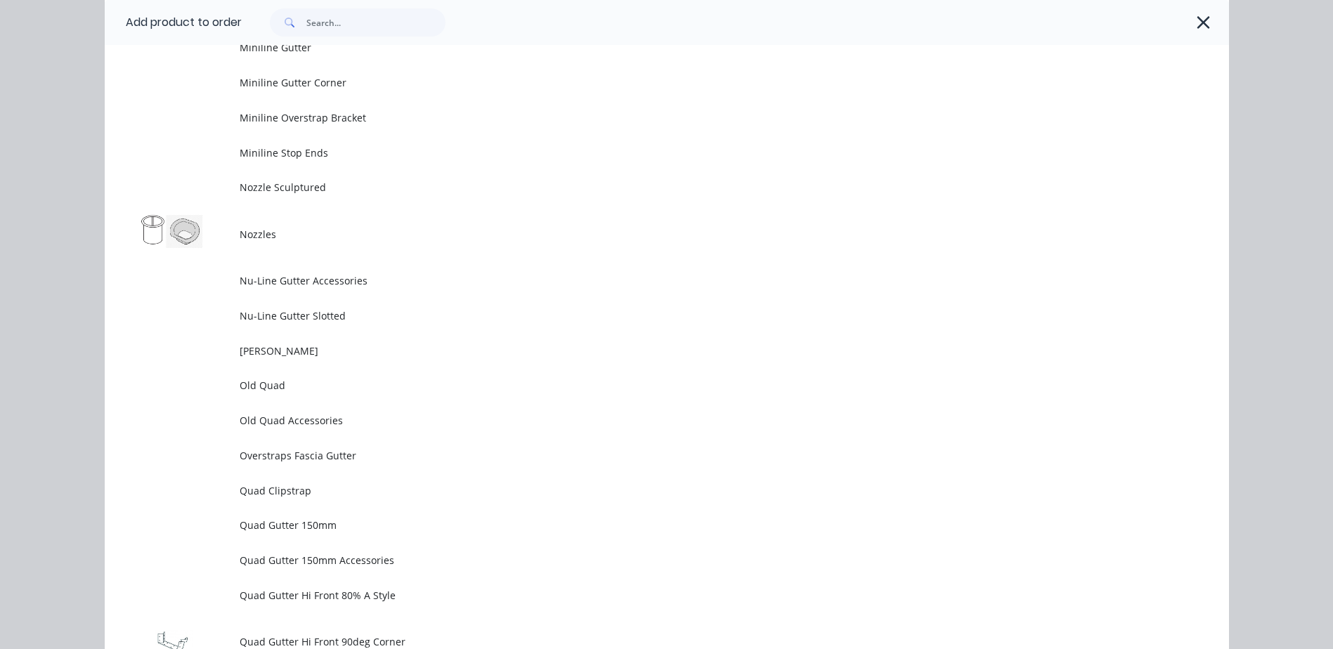
scroll to position [3026, 0]
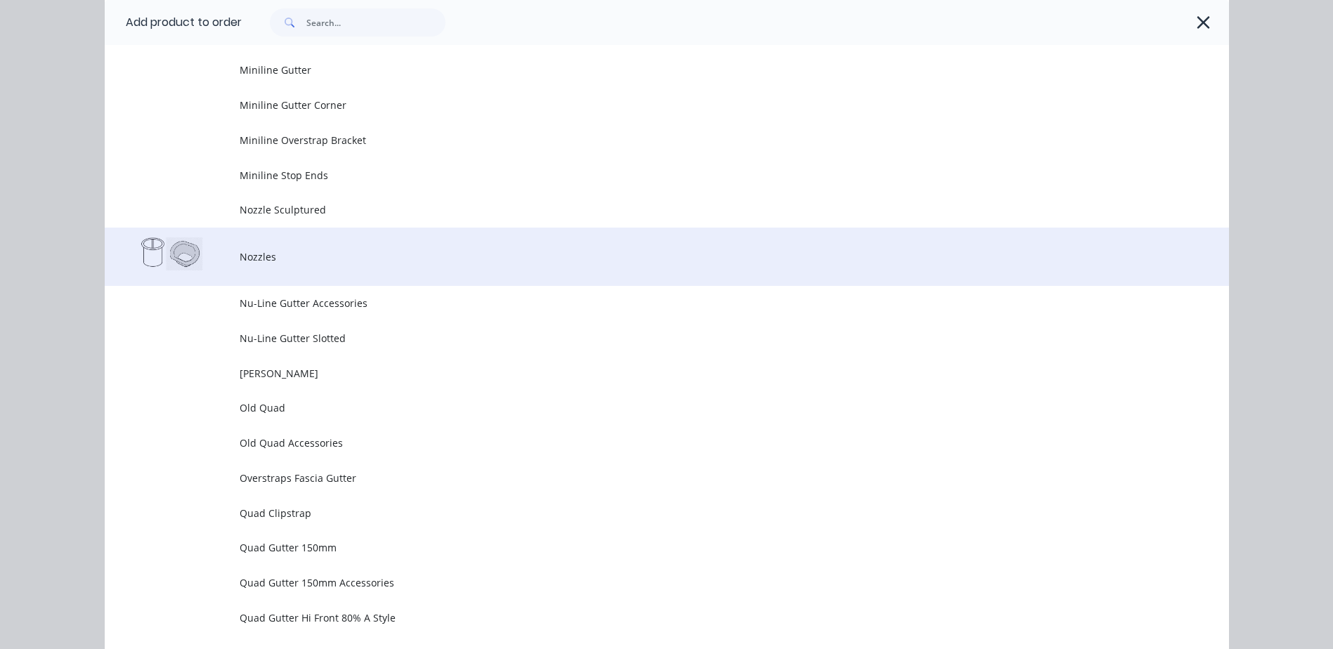
click at [280, 256] on span "Nozzles" at bounding box center [635, 256] width 791 height 15
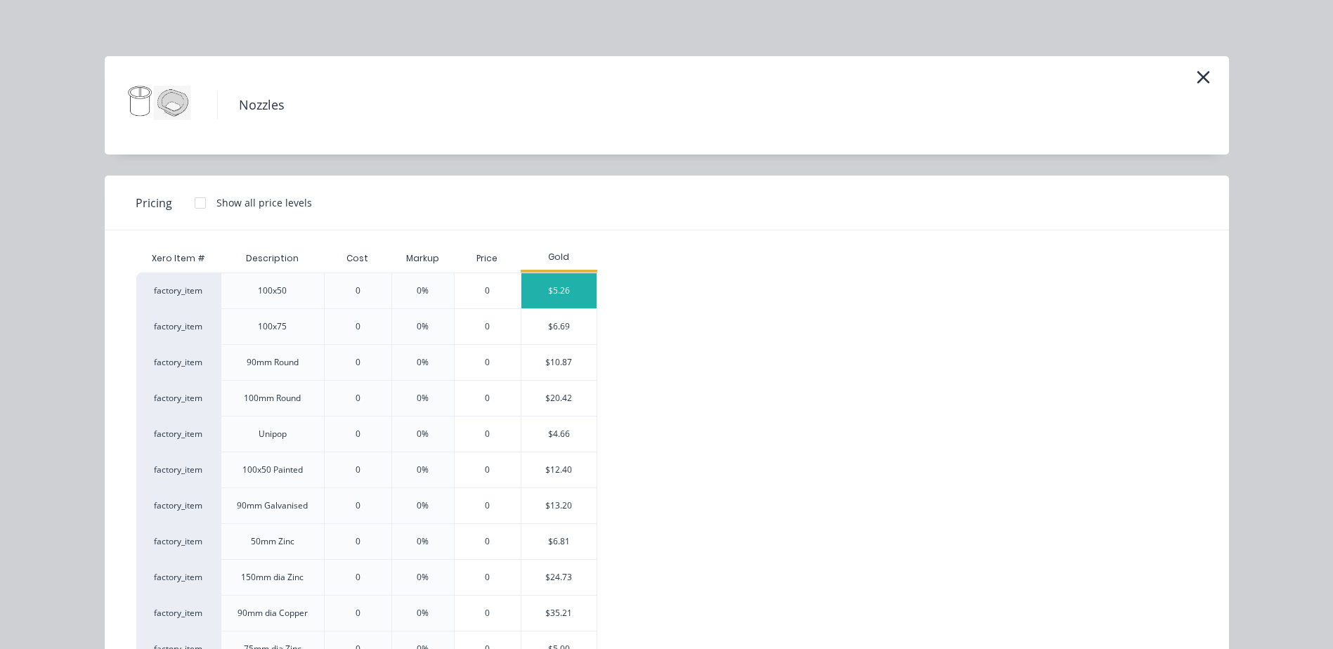
click at [537, 287] on div "$5.26" at bounding box center [558, 290] width 75 height 35
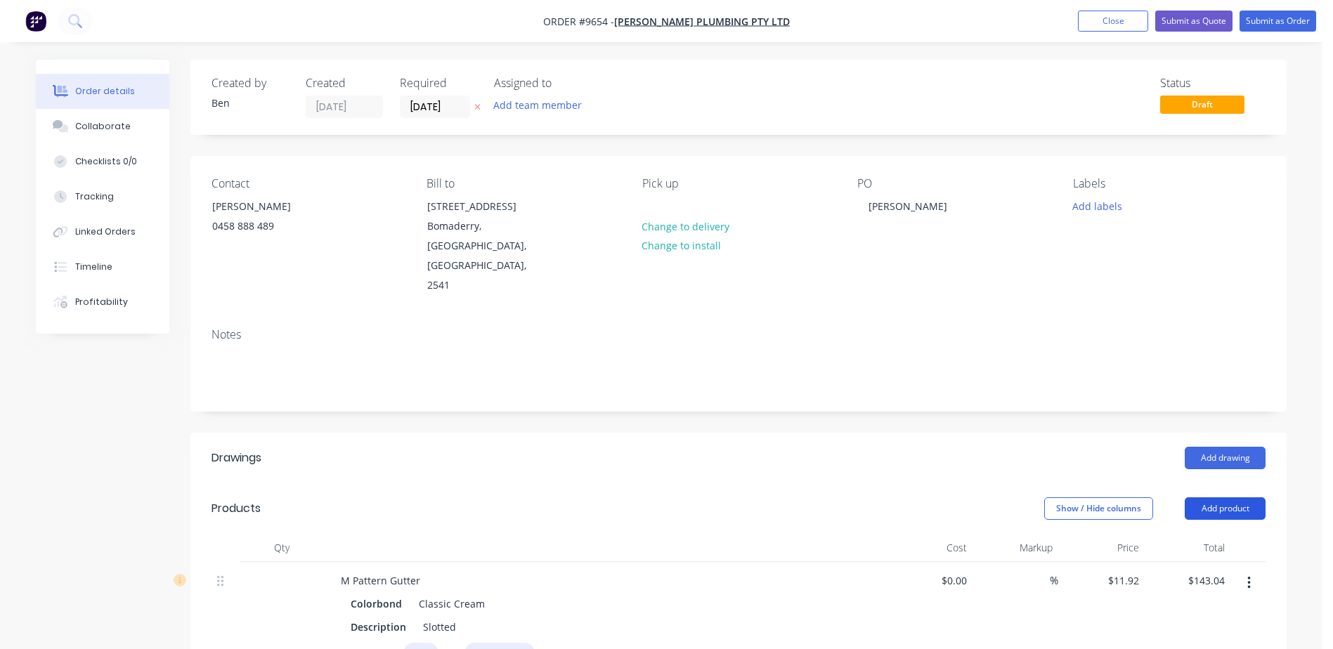
click at [1229, 497] on button "Add product" at bounding box center [1224, 508] width 81 height 22
click at [1190, 534] on div "Product catalogue" at bounding box center [1198, 544] width 108 height 20
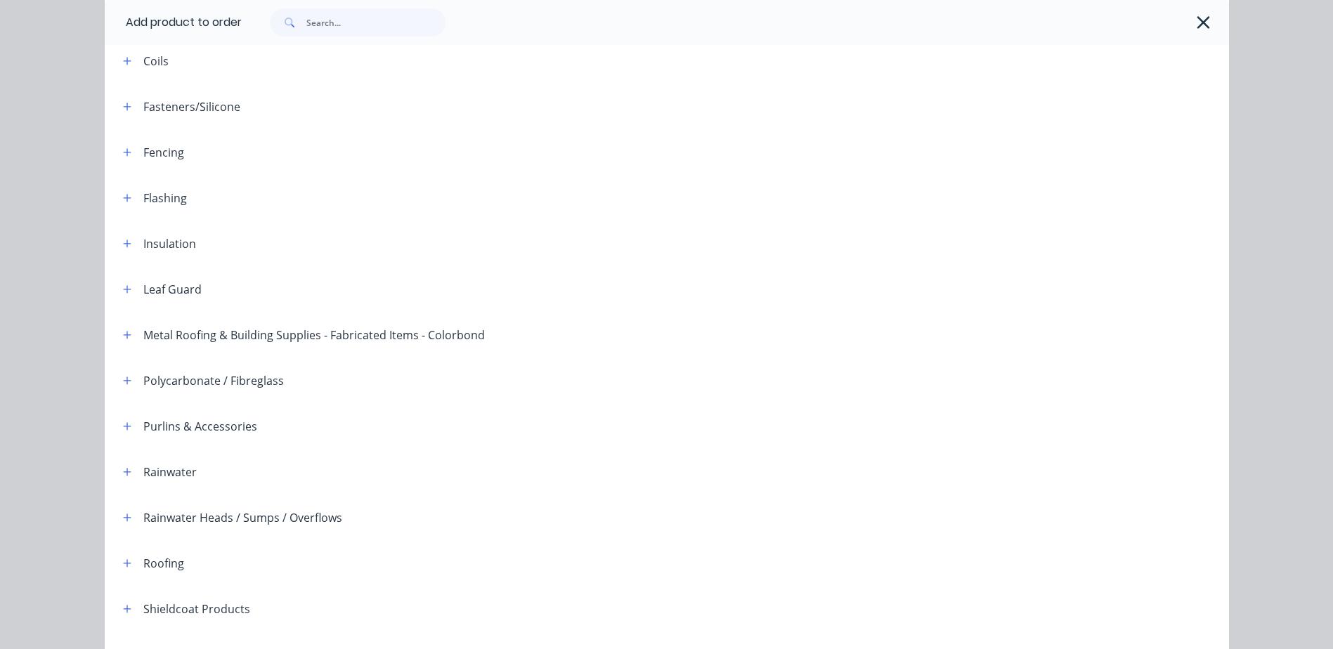
scroll to position [343, 0]
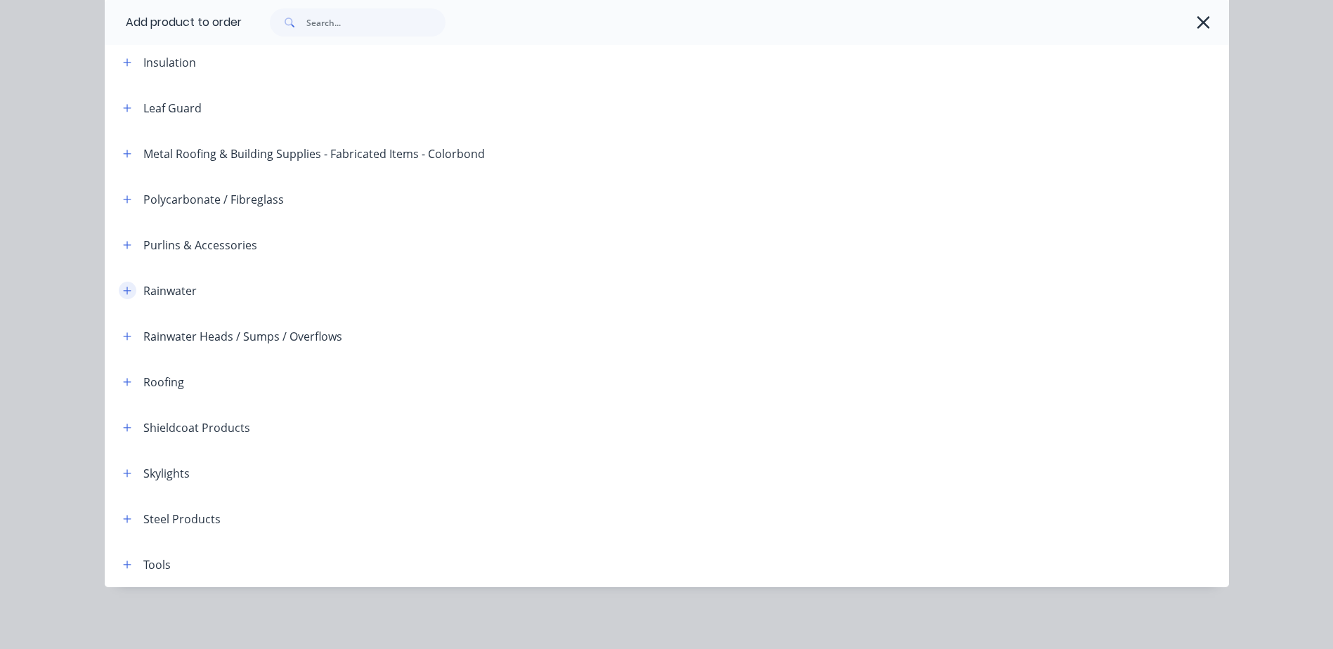
click at [123, 288] on icon "button" at bounding box center [127, 291] width 8 height 8
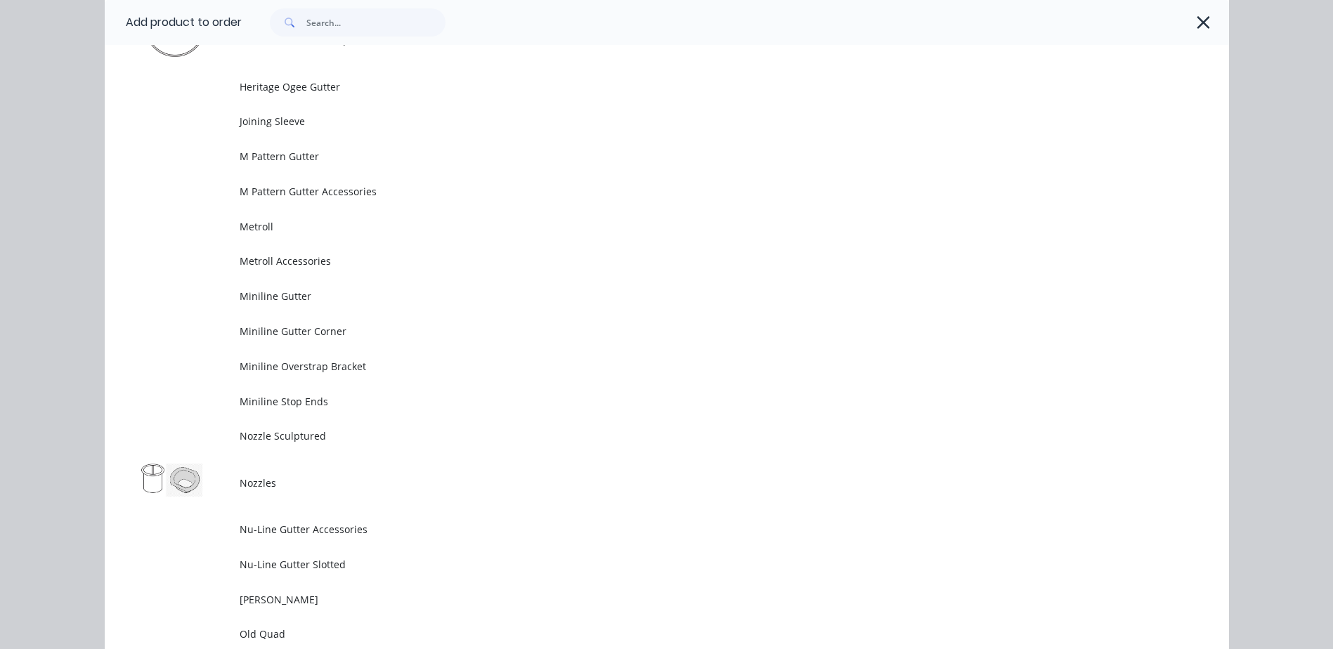
scroll to position [2801, 0]
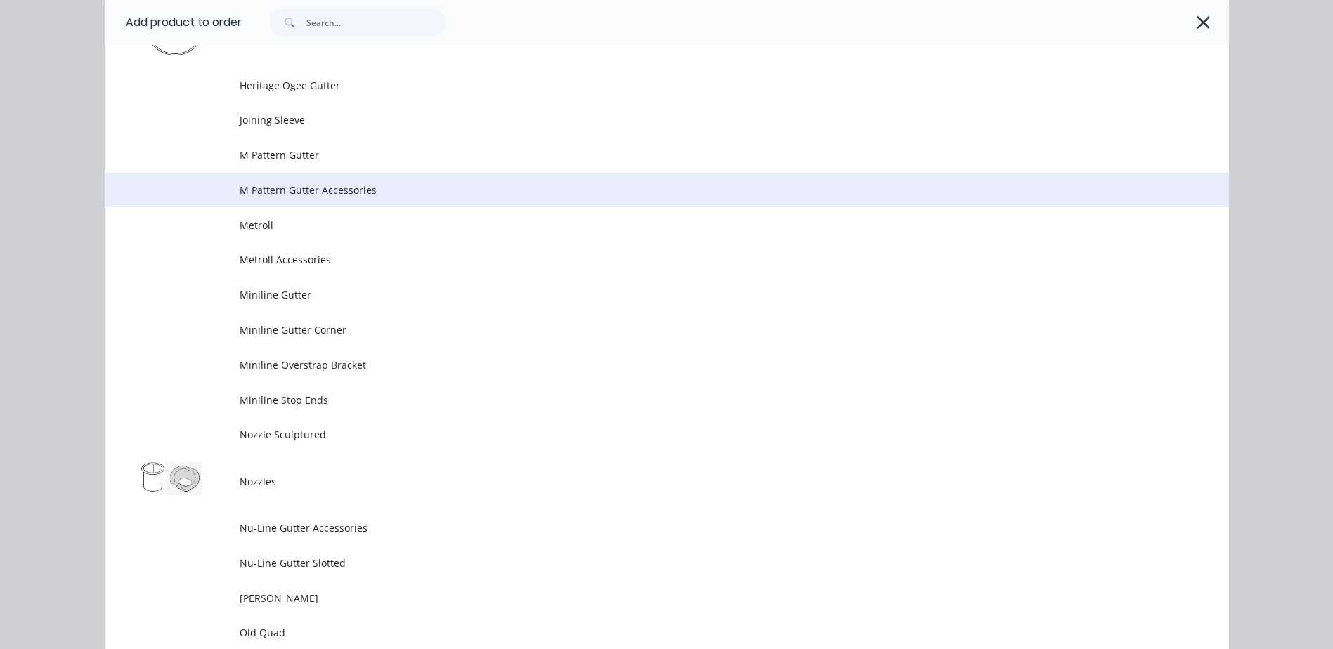
click at [280, 190] on span "M Pattern Gutter Accessories" at bounding box center [635, 190] width 791 height 15
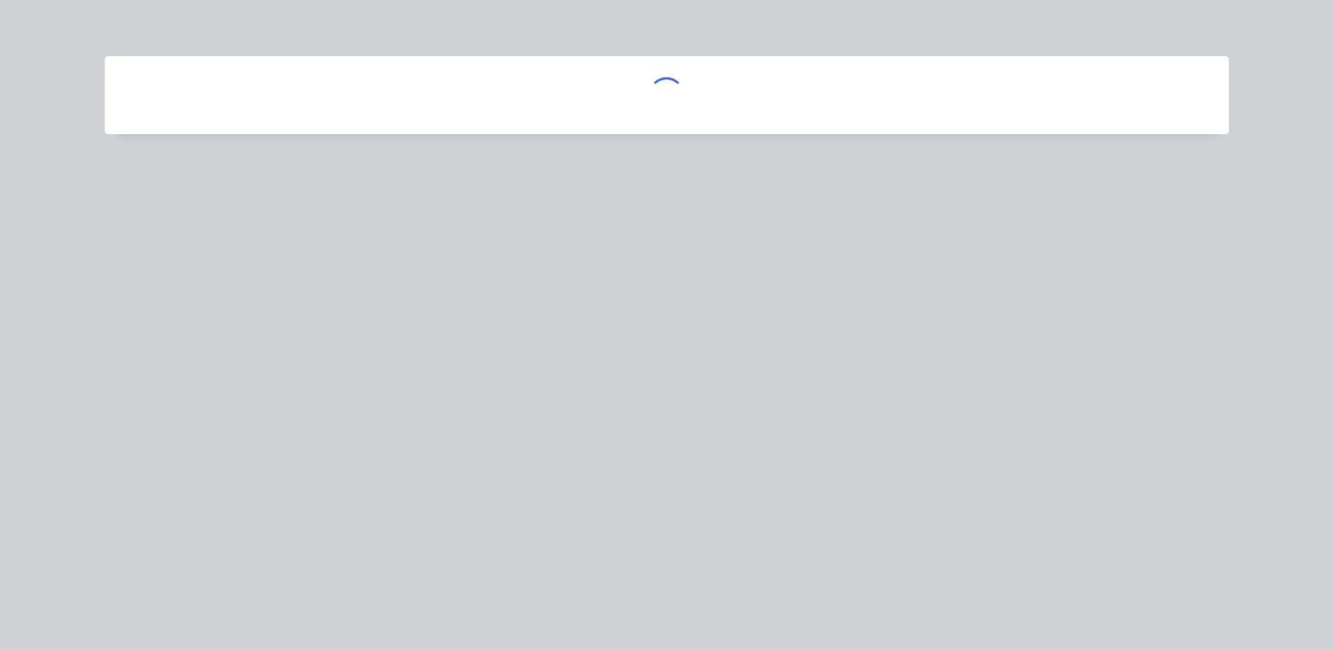
scroll to position [0, 0]
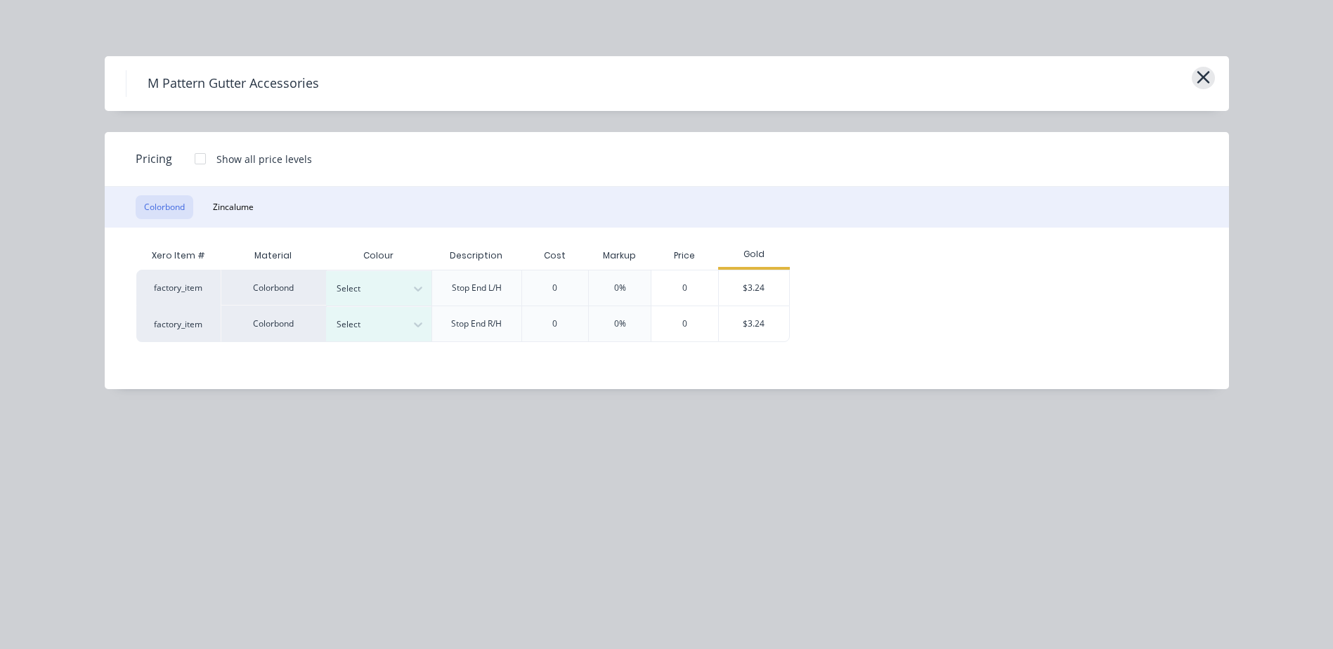
click at [1199, 77] on icon "button" at bounding box center [1203, 77] width 15 height 20
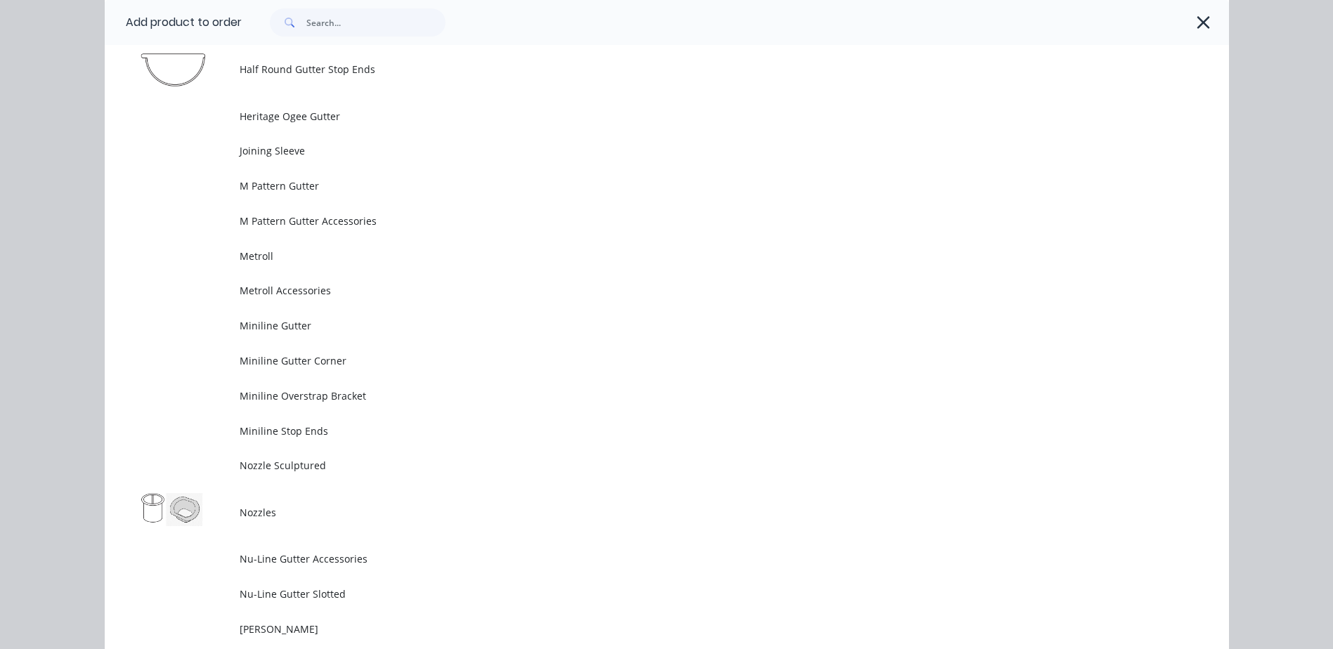
scroll to position [2788, 0]
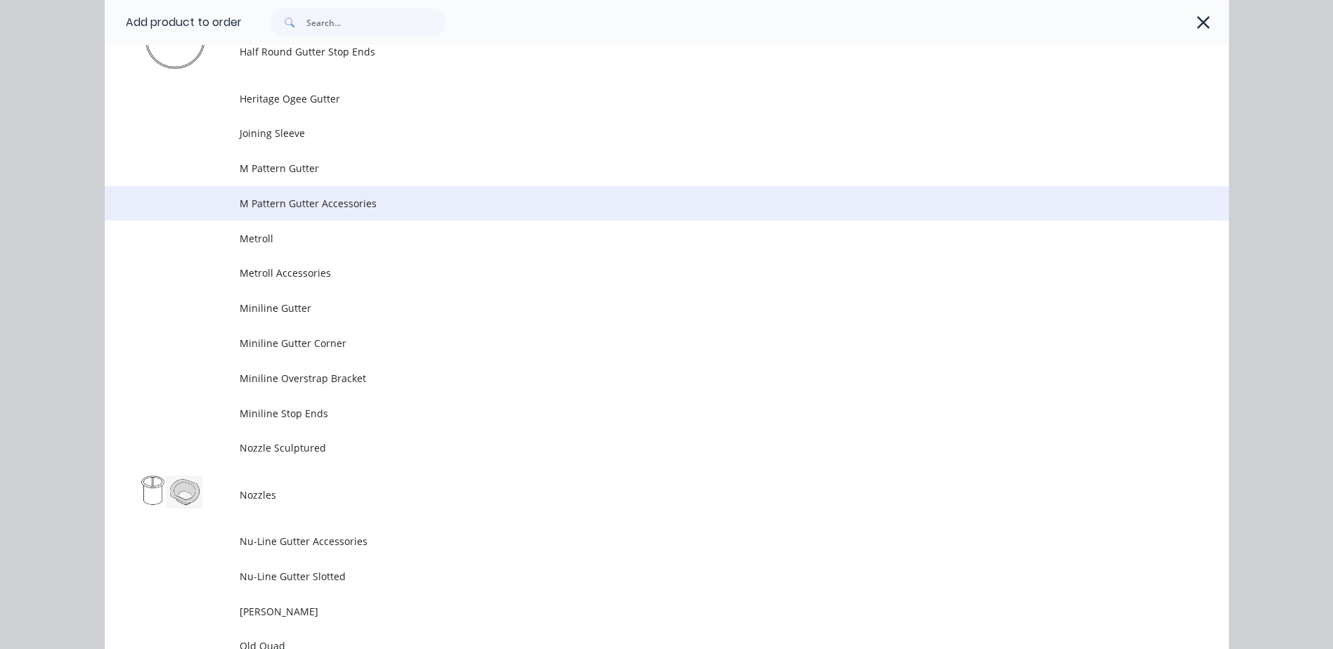
click at [385, 201] on span "M Pattern Gutter Accessories" at bounding box center [635, 203] width 791 height 15
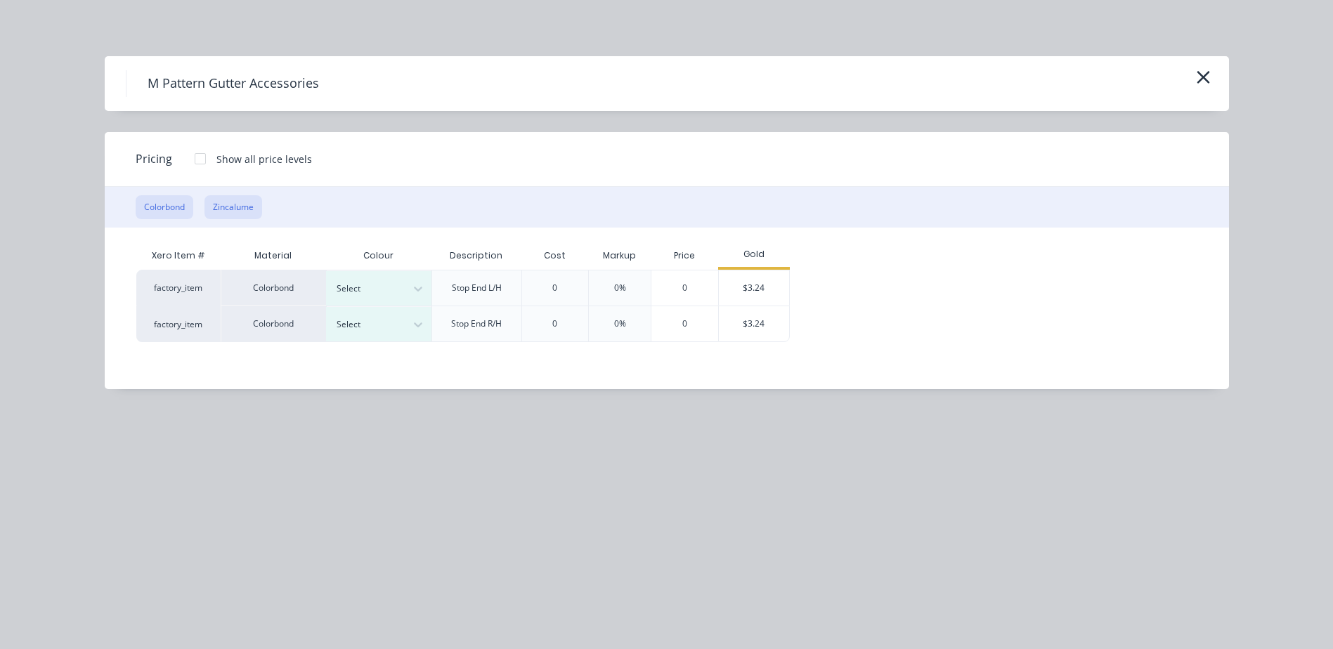
click at [247, 205] on button "Zincalume" at bounding box center [233, 207] width 58 height 24
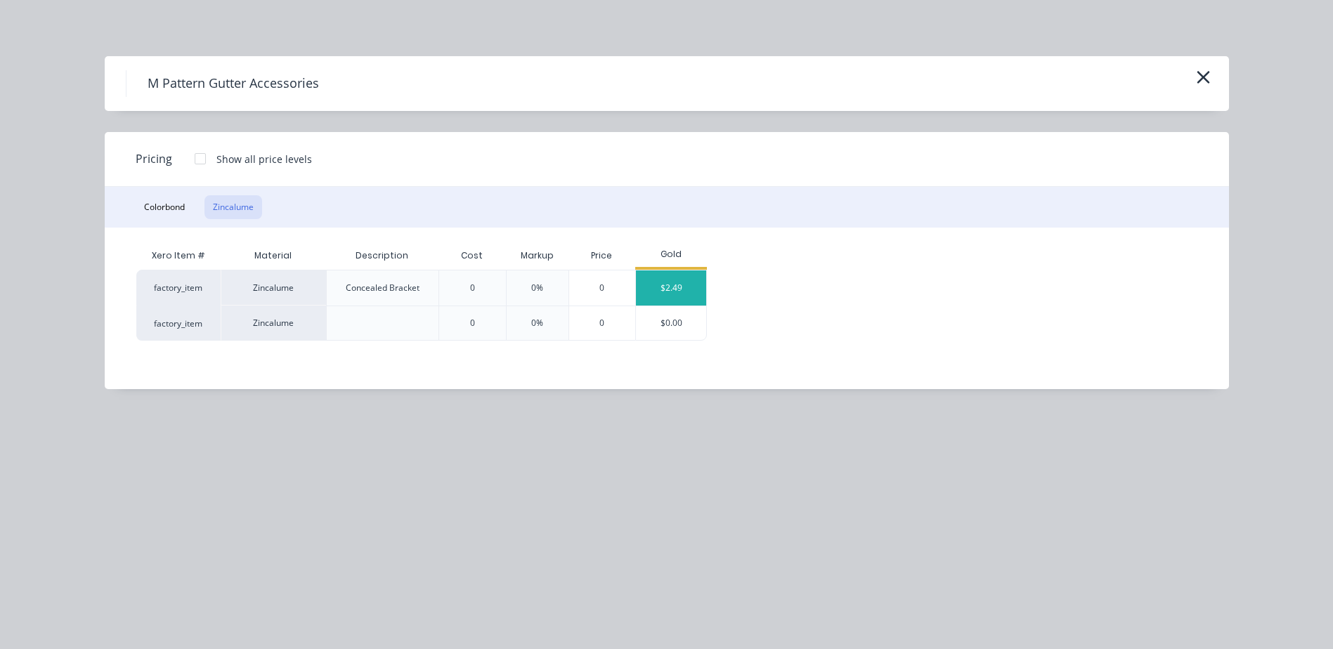
click at [686, 284] on div "$2.49" at bounding box center [671, 287] width 70 height 35
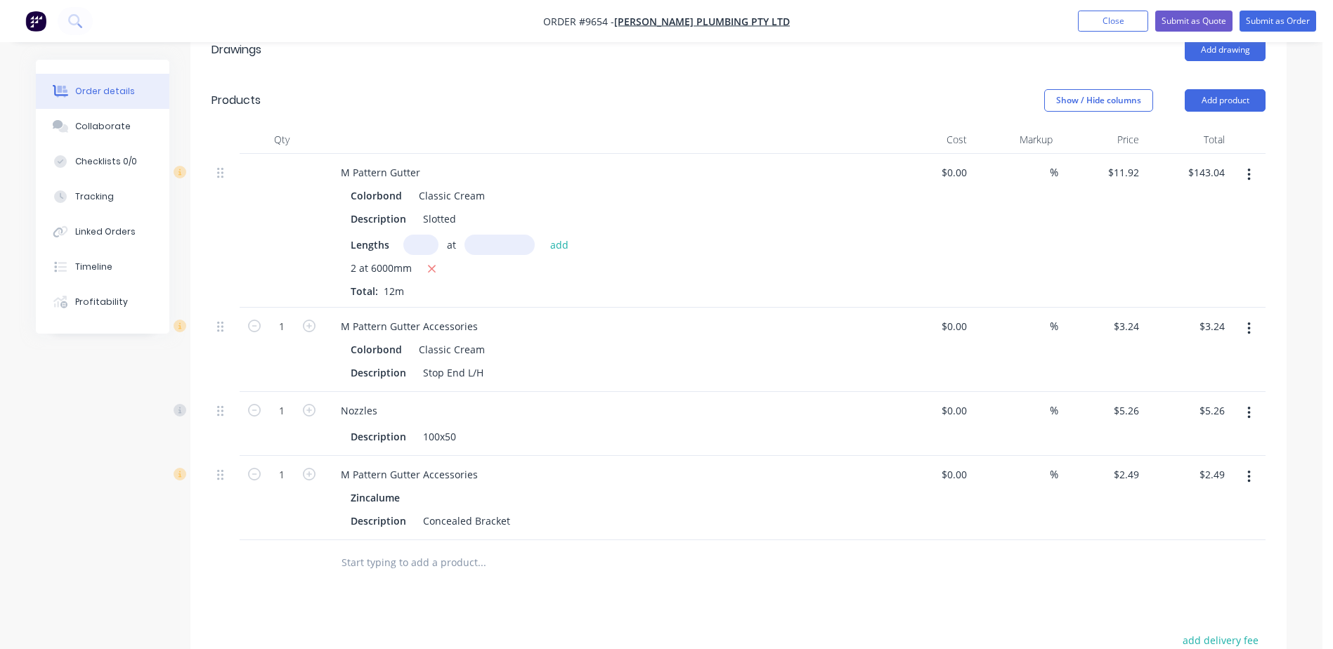
scroll to position [632, 0]
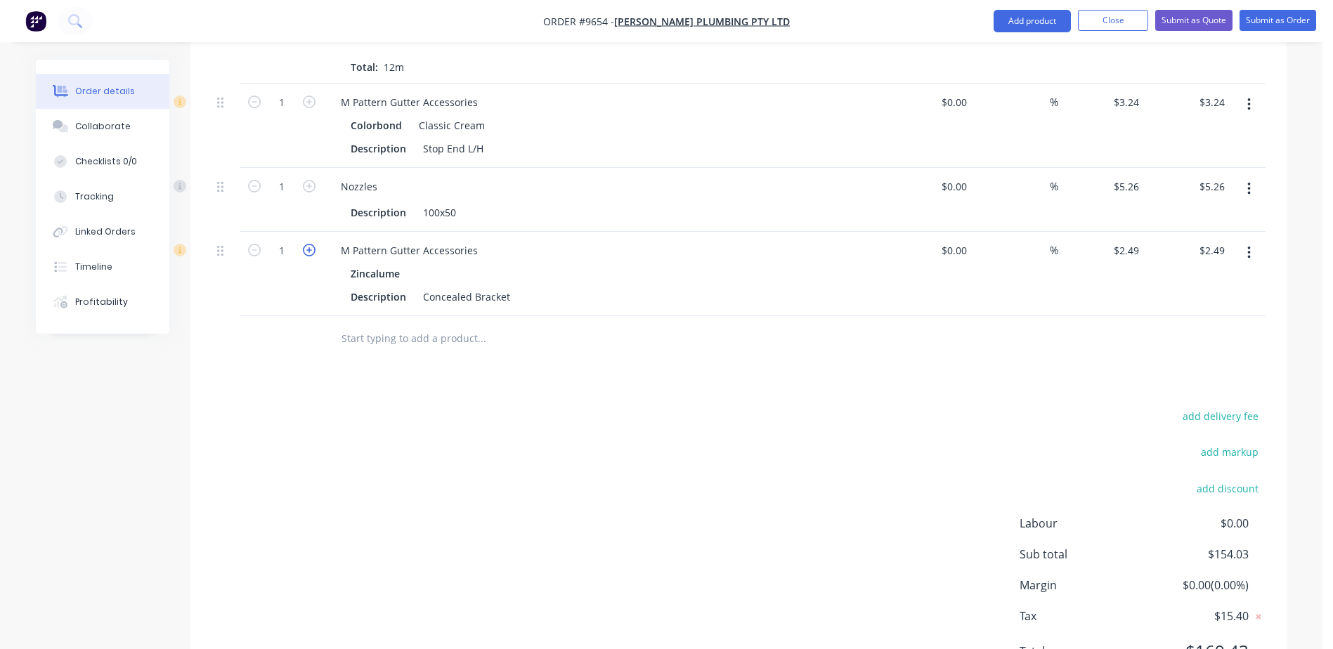
click at [309, 244] on icon "button" at bounding box center [309, 250] width 13 height 13
type input "2"
type input "$4.98"
click at [309, 244] on icon "button" at bounding box center [309, 250] width 13 height 13
type input "3"
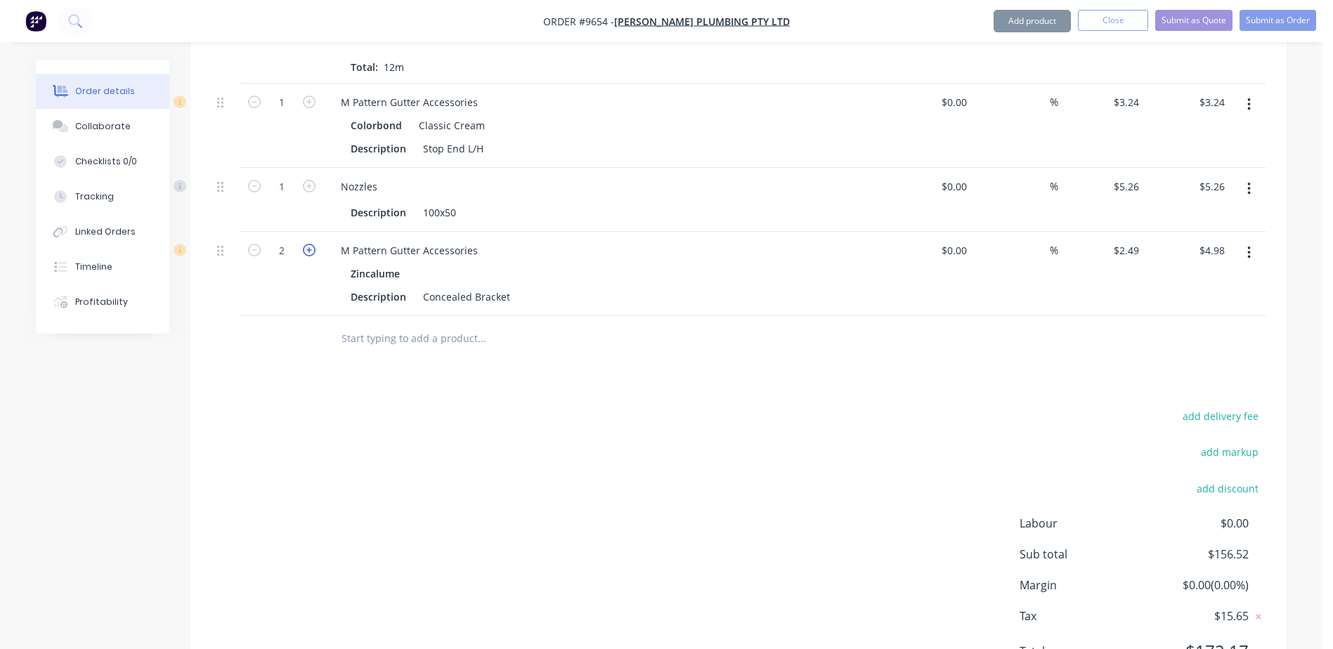
type input "$7.47"
click at [309, 244] on icon "button" at bounding box center [309, 250] width 13 height 13
type input "4"
type input "$9.96"
click at [309, 244] on icon "button" at bounding box center [309, 250] width 13 height 13
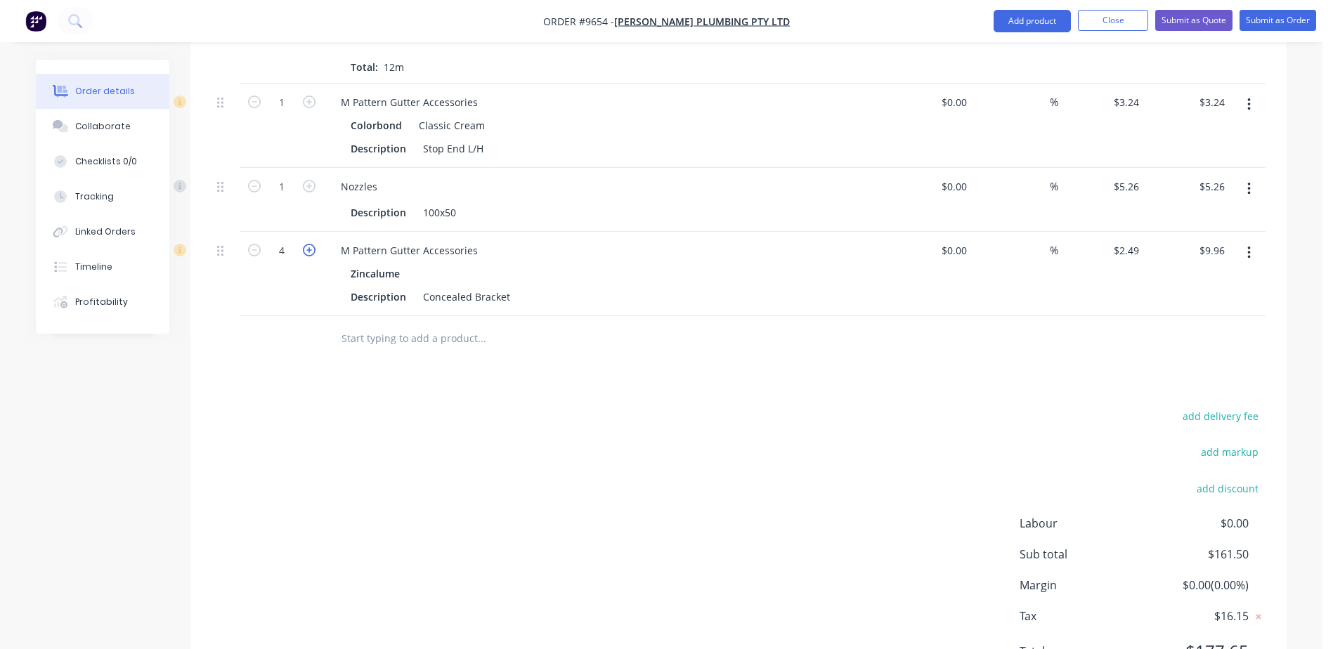
type input "5"
type input "$12.45"
click at [309, 244] on icon "button" at bounding box center [309, 250] width 13 height 13
type input "6"
type input "$14.94"
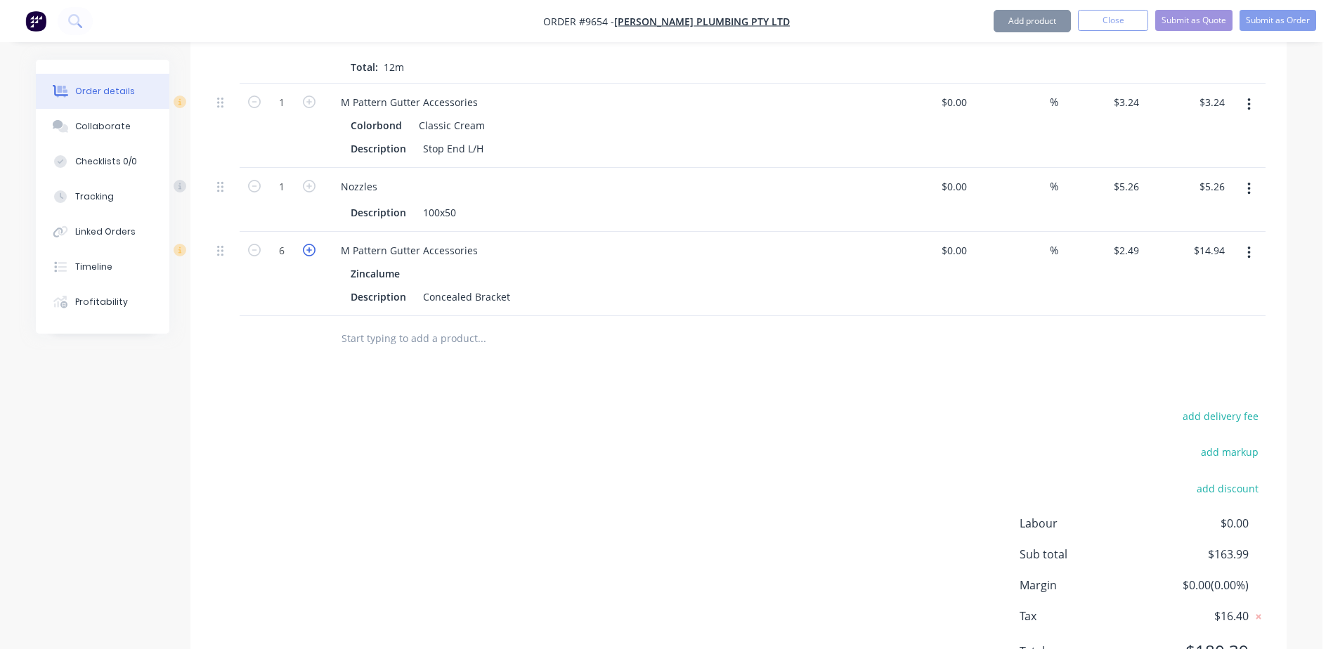
click at [309, 244] on icon "button" at bounding box center [309, 250] width 13 height 13
type input "7"
type input "$17.43"
click at [309, 244] on icon "button" at bounding box center [309, 250] width 13 height 13
type input "8"
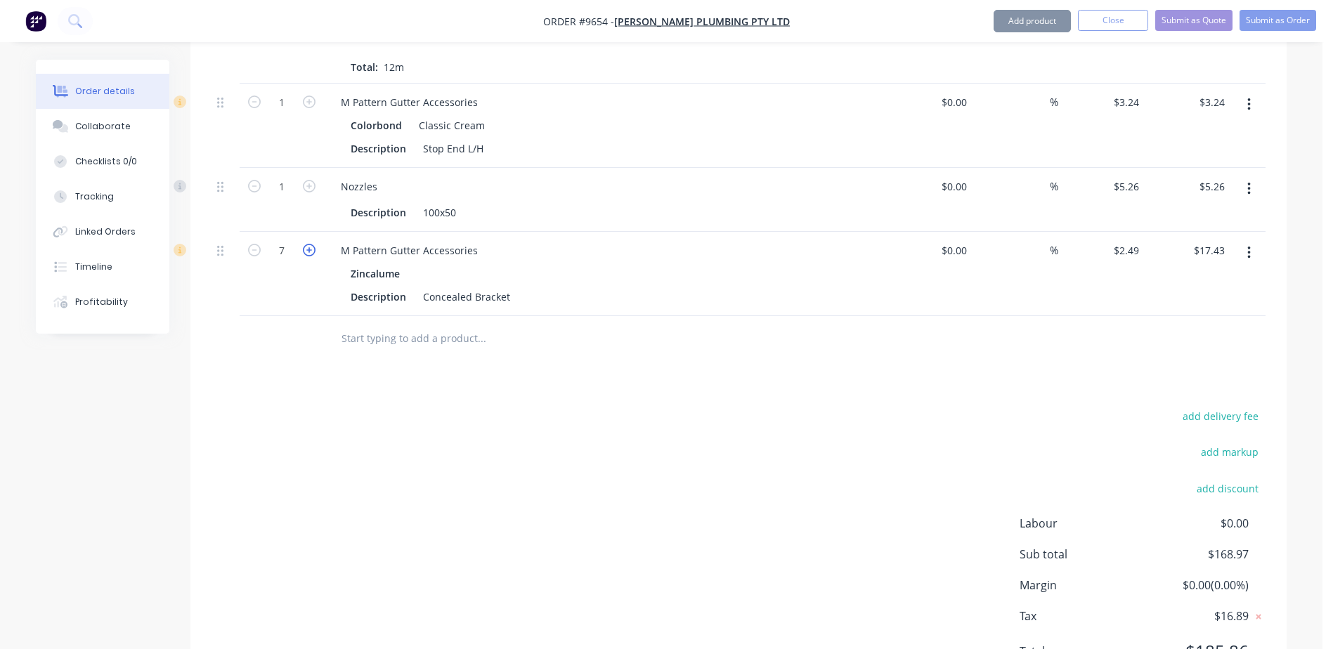
type input "$19.92"
click at [309, 244] on icon "button" at bounding box center [309, 250] width 13 height 13
type input "9"
type input "$22.41"
click at [309, 244] on icon "button" at bounding box center [309, 250] width 13 height 13
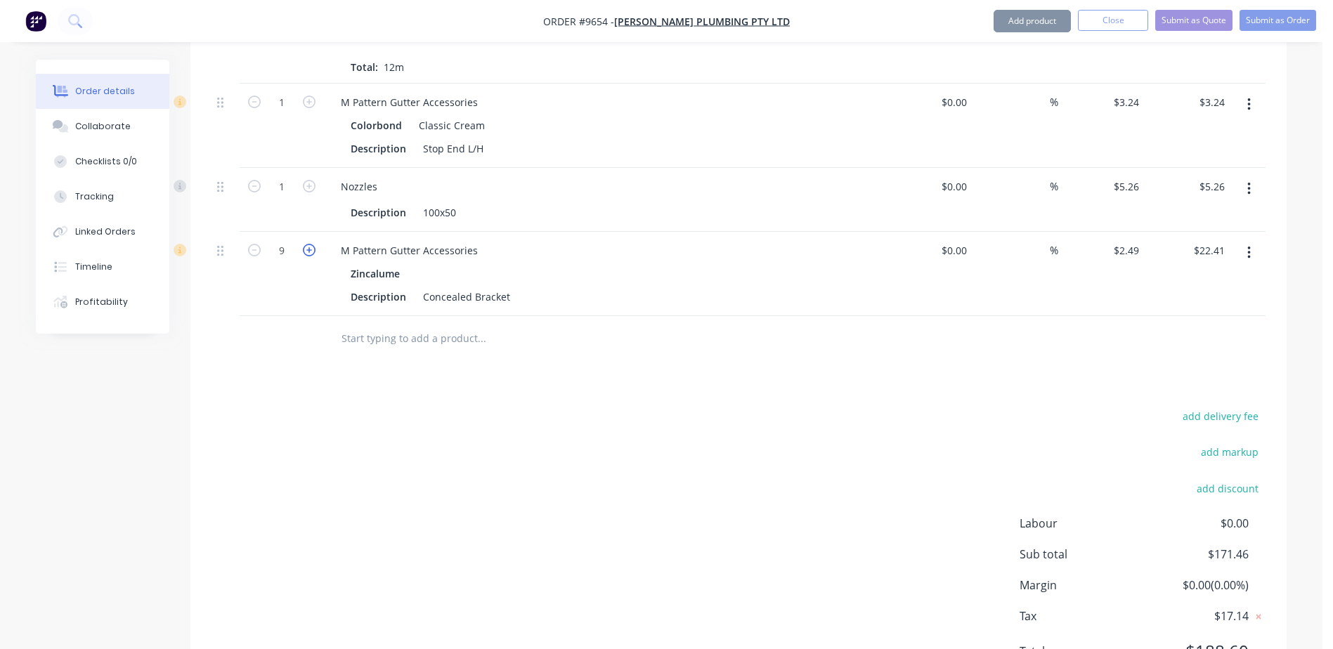
type input "10"
type input "$24.90"
click at [309, 244] on icon "button" at bounding box center [309, 250] width 13 height 13
type input "11"
type input "$27.39"
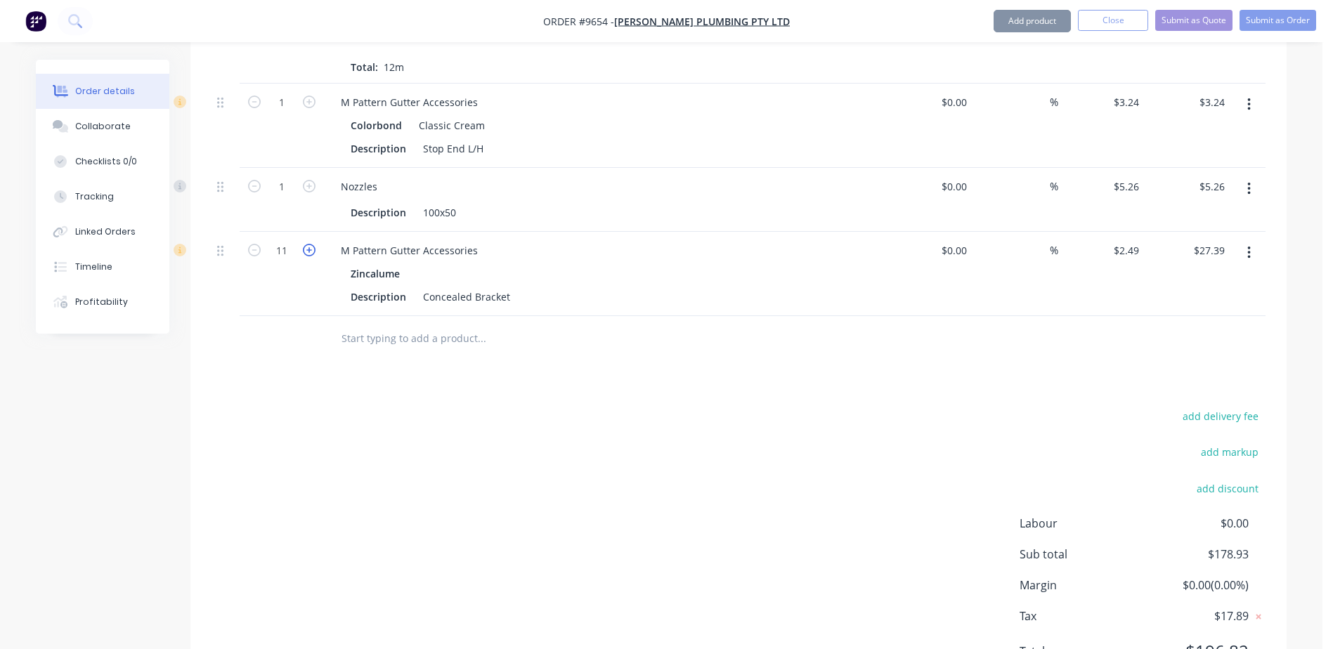
click at [309, 244] on icon "button" at bounding box center [309, 250] width 13 height 13
type input "12"
type input "$29.88"
click at [309, 244] on icon "button" at bounding box center [309, 250] width 13 height 13
type input "13"
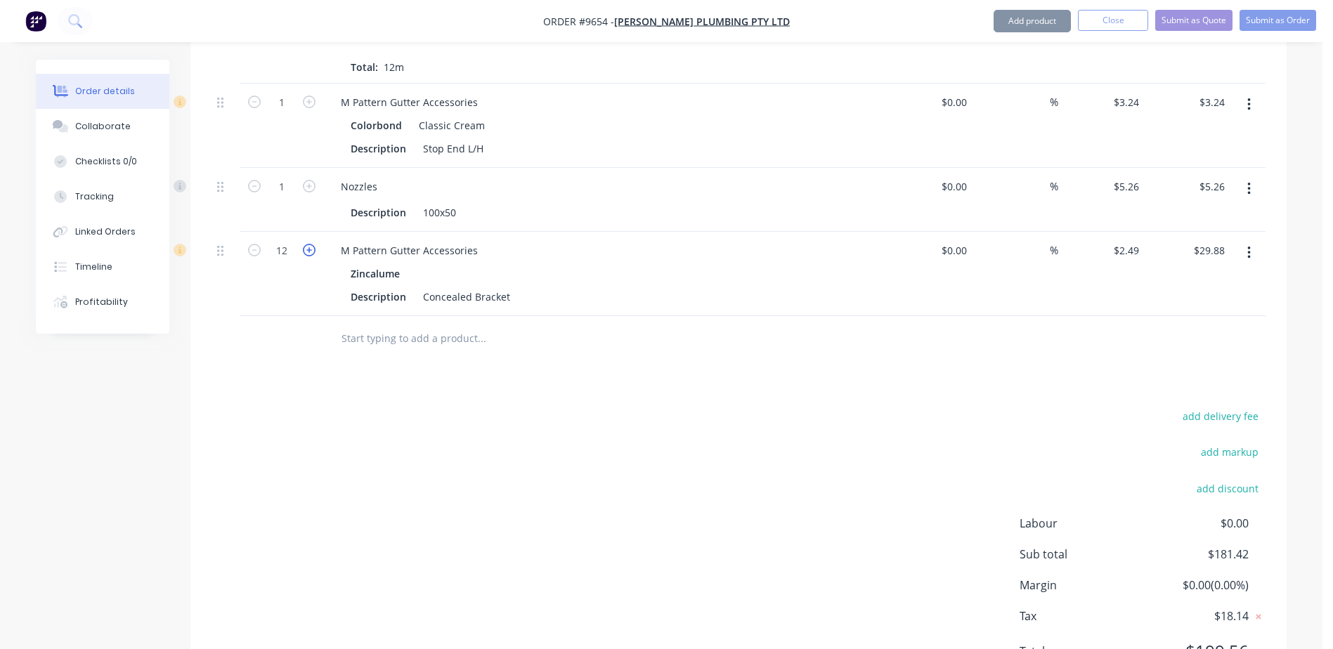
type input "$32.37"
click at [309, 244] on icon "button" at bounding box center [309, 250] width 13 height 13
type input "14"
type input "$34.86"
click at [309, 180] on icon "button" at bounding box center [309, 186] width 13 height 13
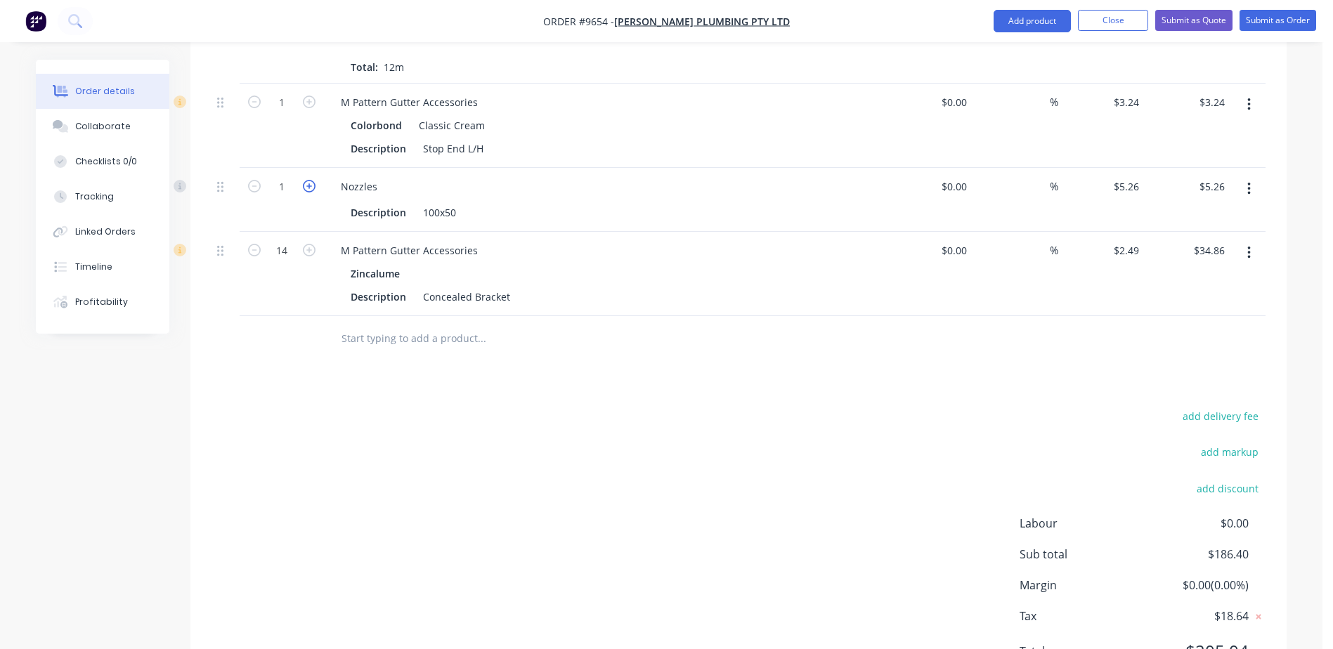
type input "2"
type input "$10.52"
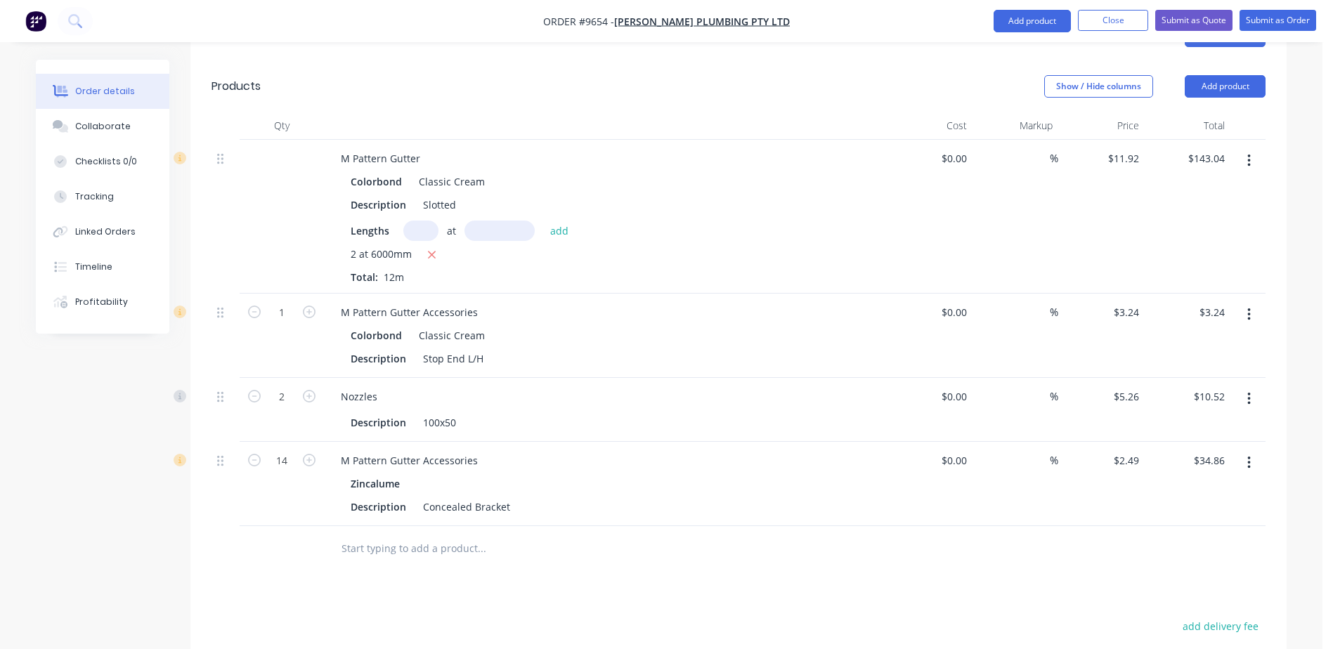
scroll to position [281, 0]
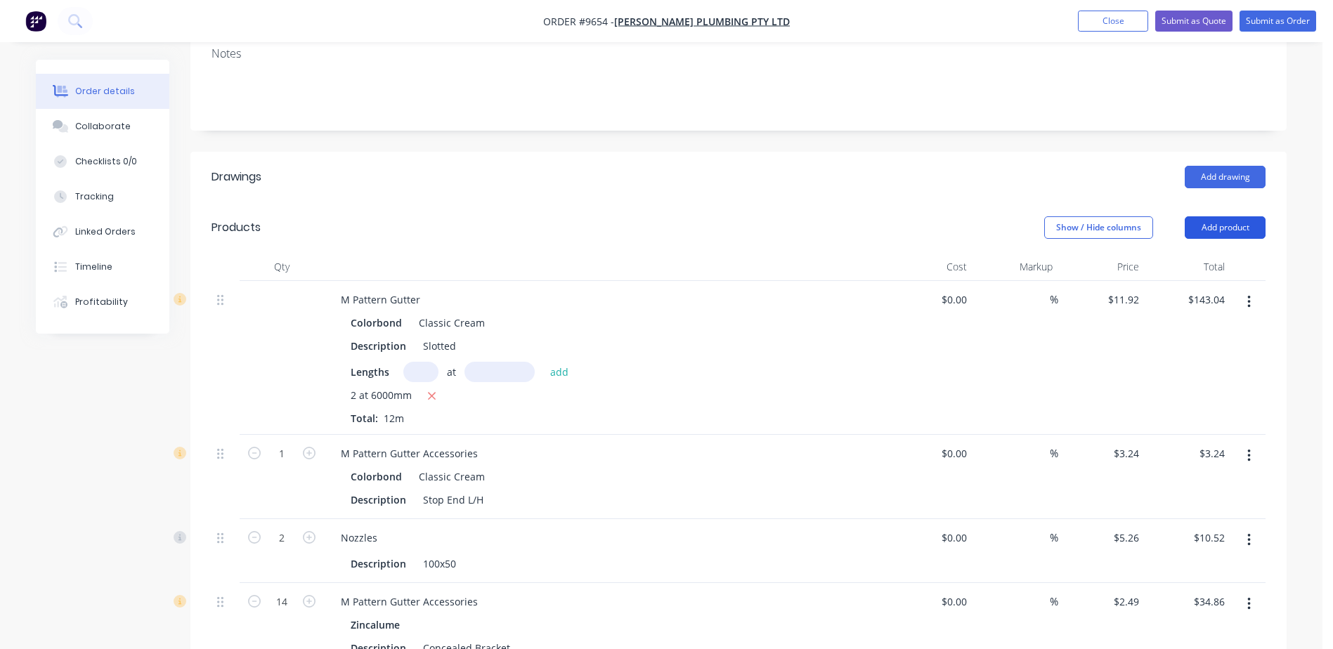
click at [1233, 216] on button "Add product" at bounding box center [1224, 227] width 81 height 22
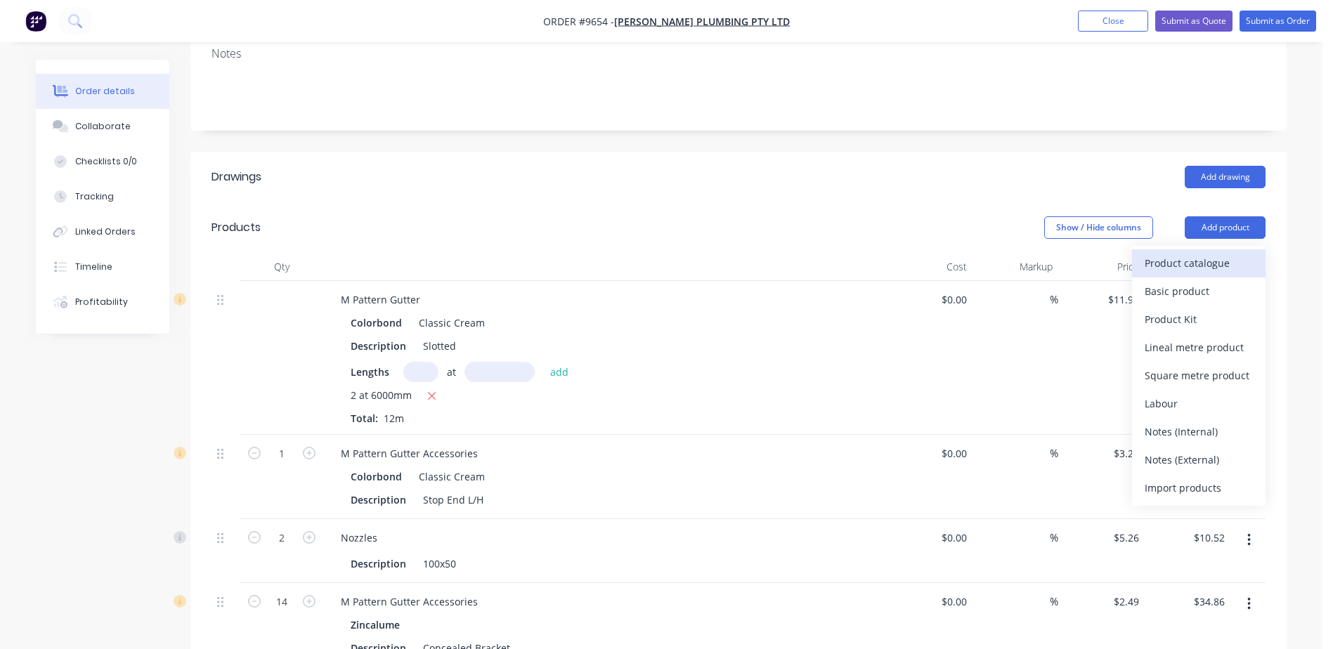
click at [1210, 253] on div "Product catalogue" at bounding box center [1198, 263] width 108 height 20
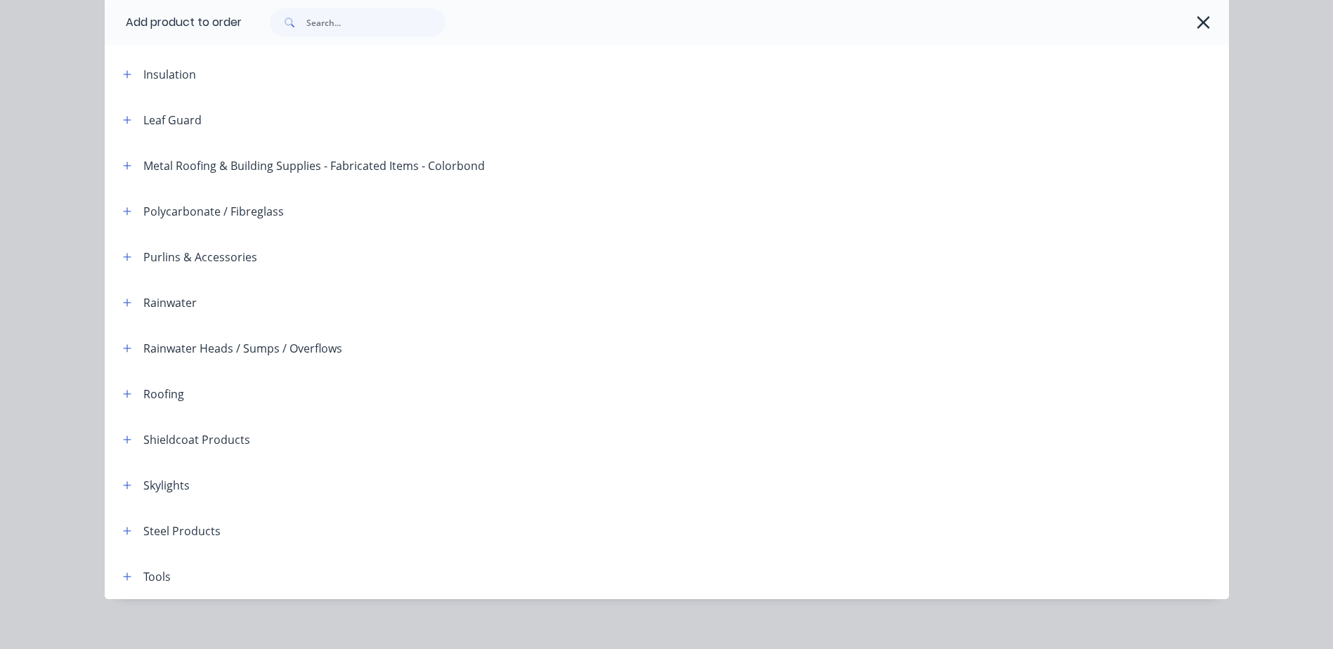
scroll to position [343, 0]
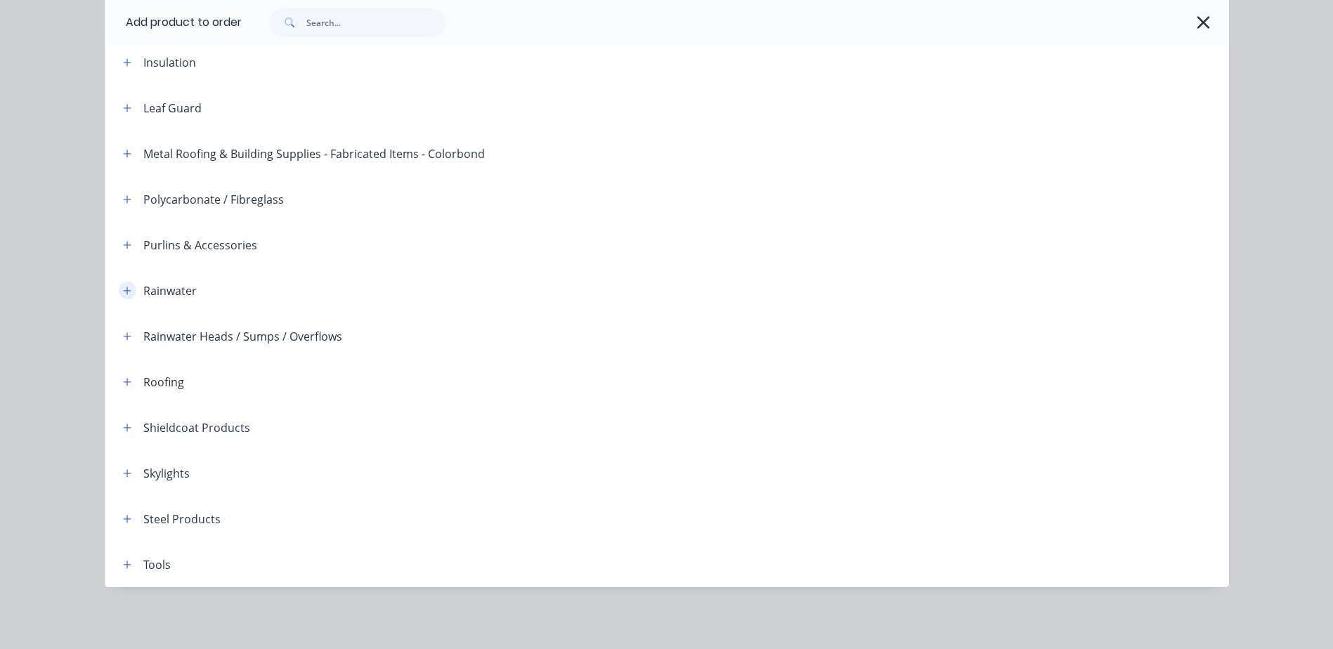
click at [124, 287] on icon "button" at bounding box center [127, 291] width 8 height 10
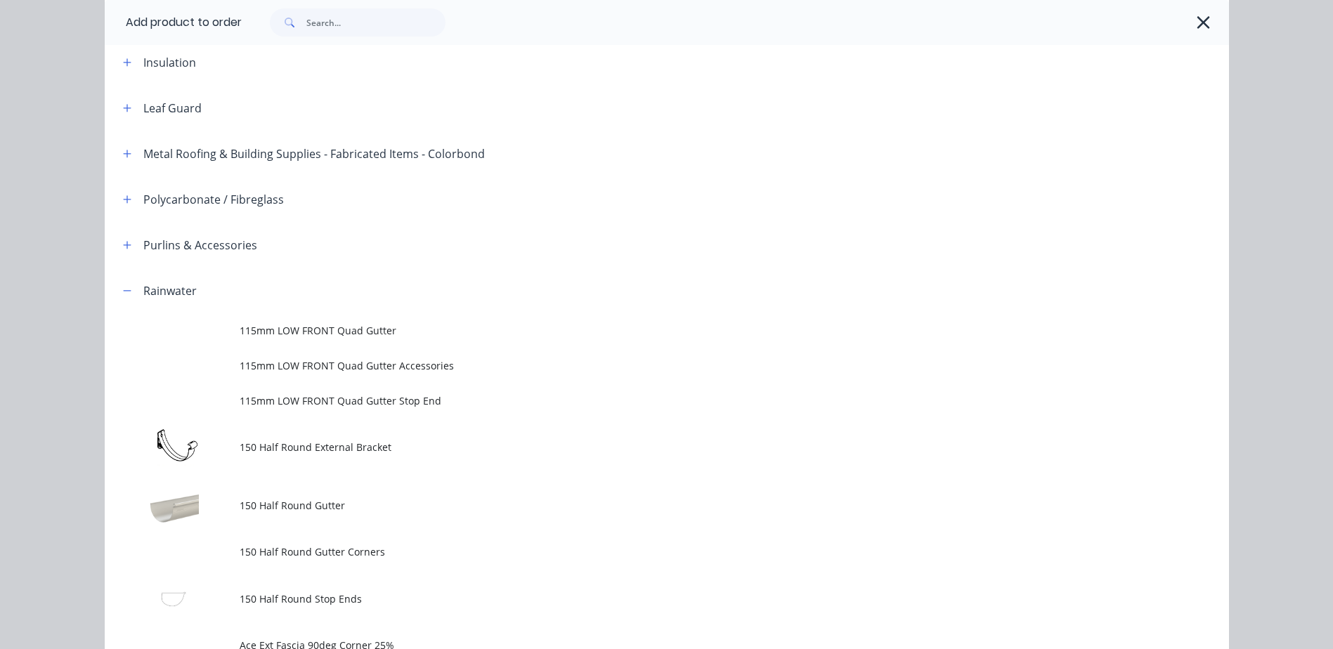
scroll to position [0, 0]
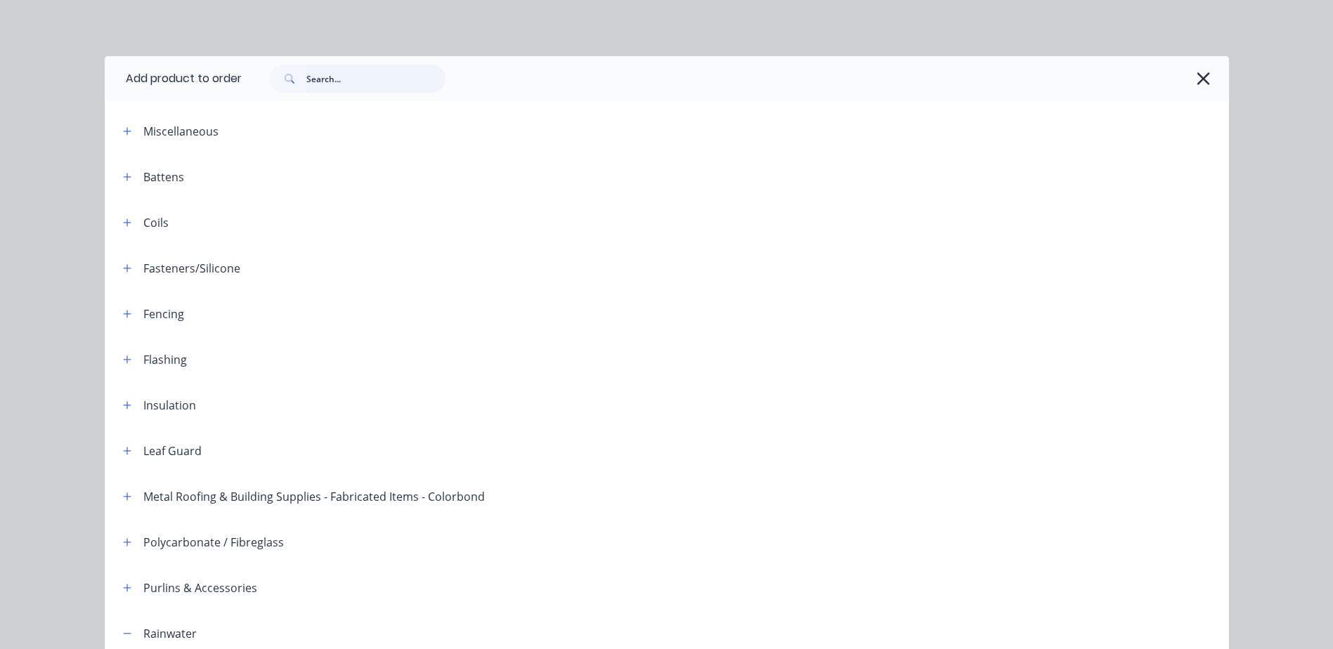
click at [306, 76] on input "text" at bounding box center [375, 79] width 139 height 28
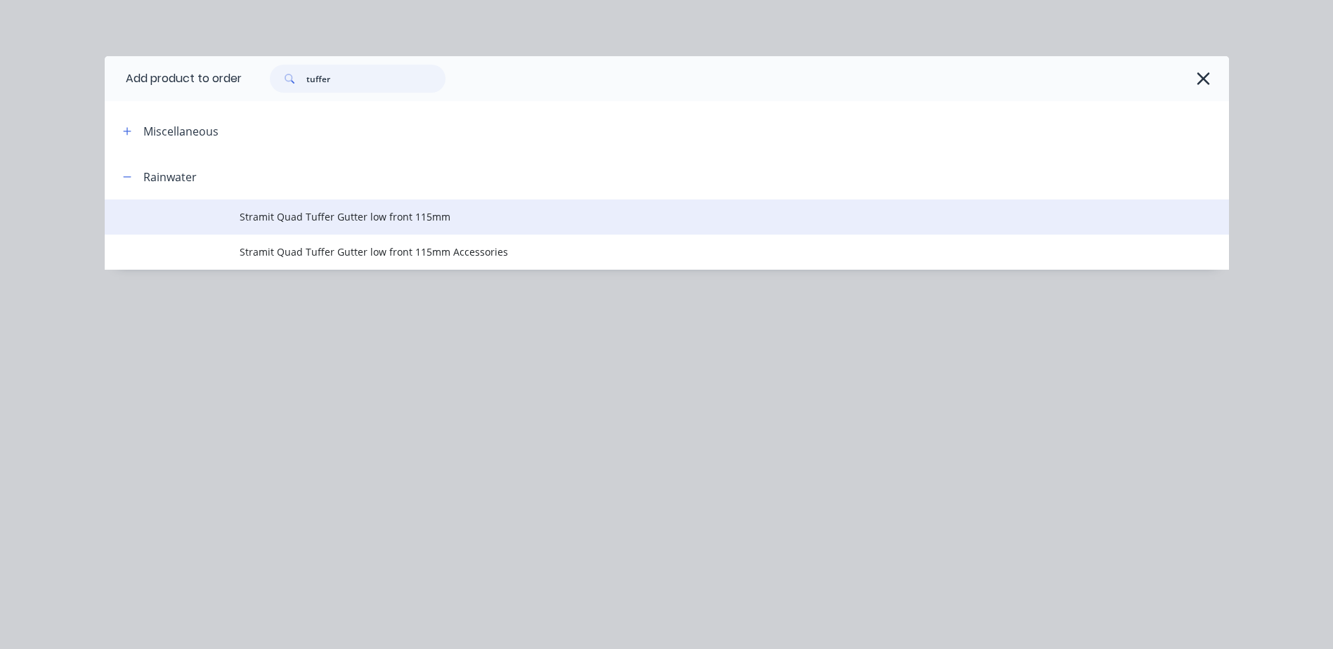
type input "tuffer"
click at [335, 214] on span "Stramit Quad Tuffer Gutter low front 115mm" at bounding box center [635, 216] width 791 height 15
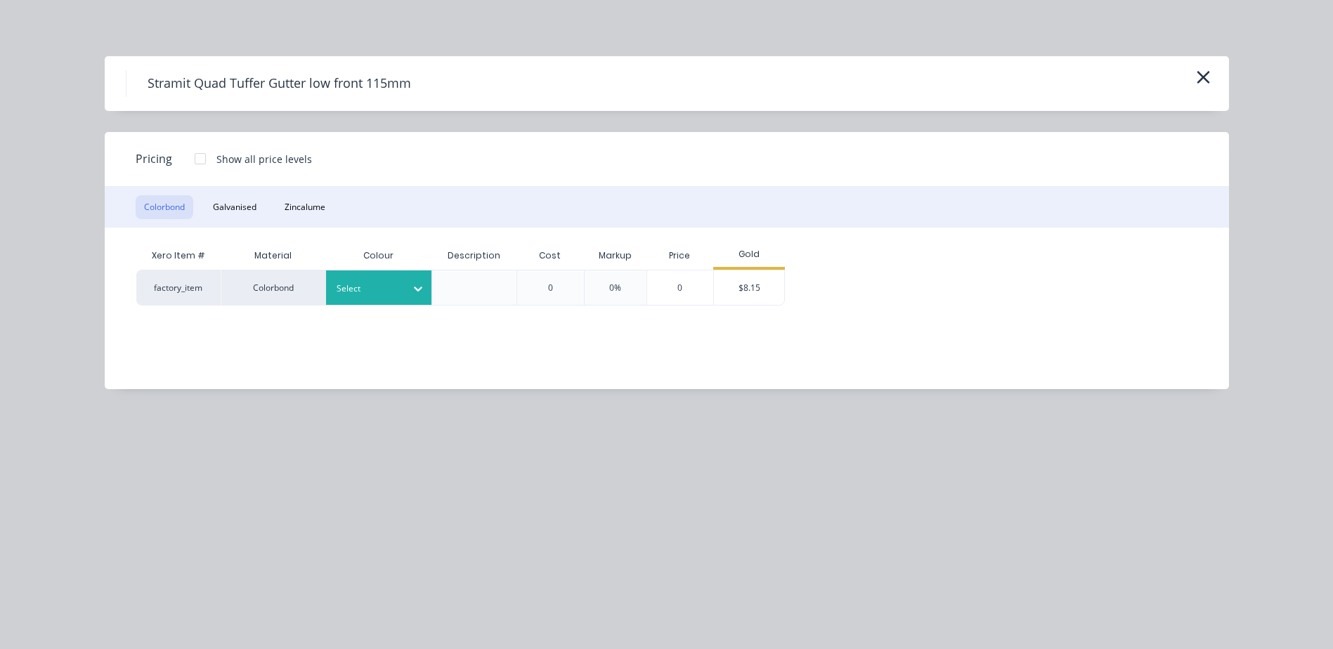
click at [413, 287] on icon at bounding box center [418, 289] width 14 height 14
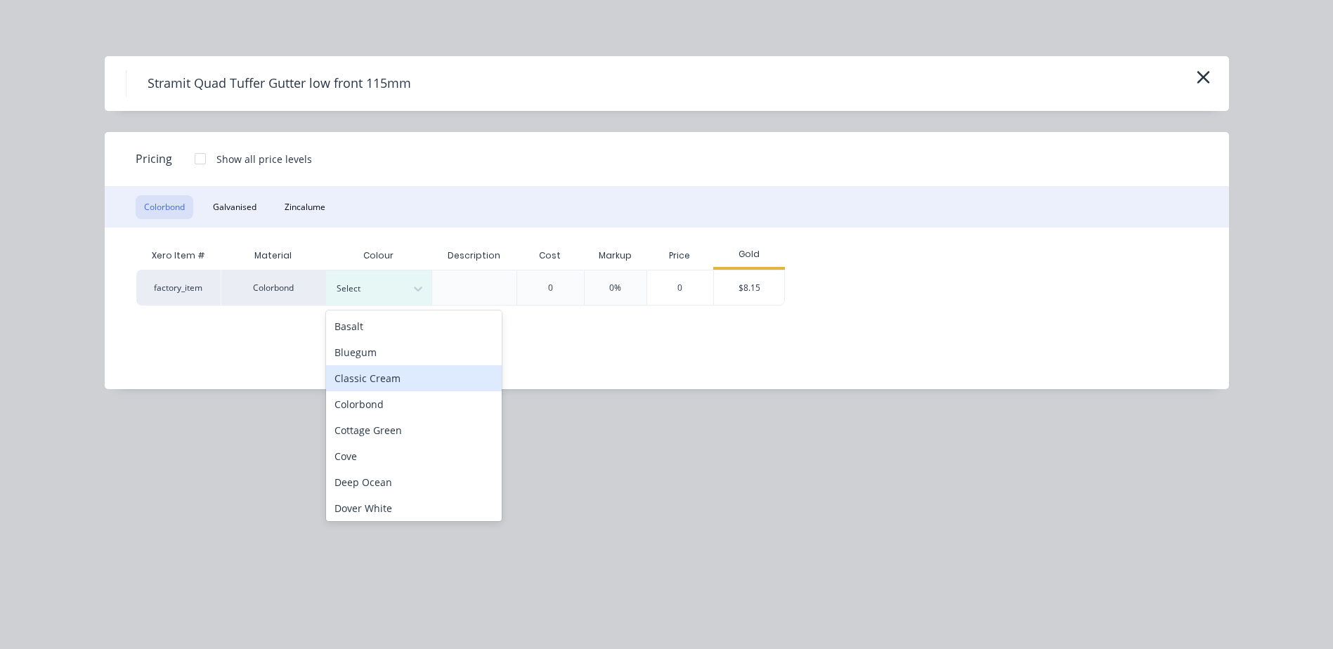
click at [393, 377] on div "Classic Cream" at bounding box center [414, 378] width 176 height 26
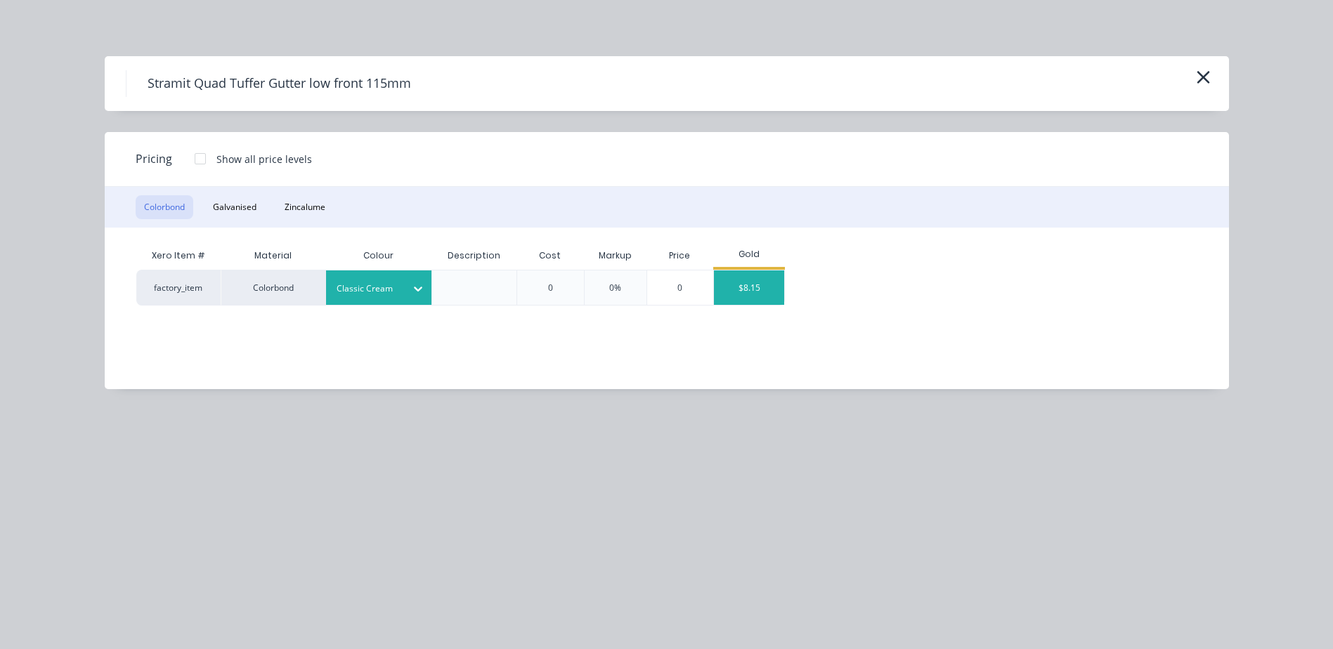
click at [732, 282] on div "$8.15" at bounding box center [749, 287] width 70 height 34
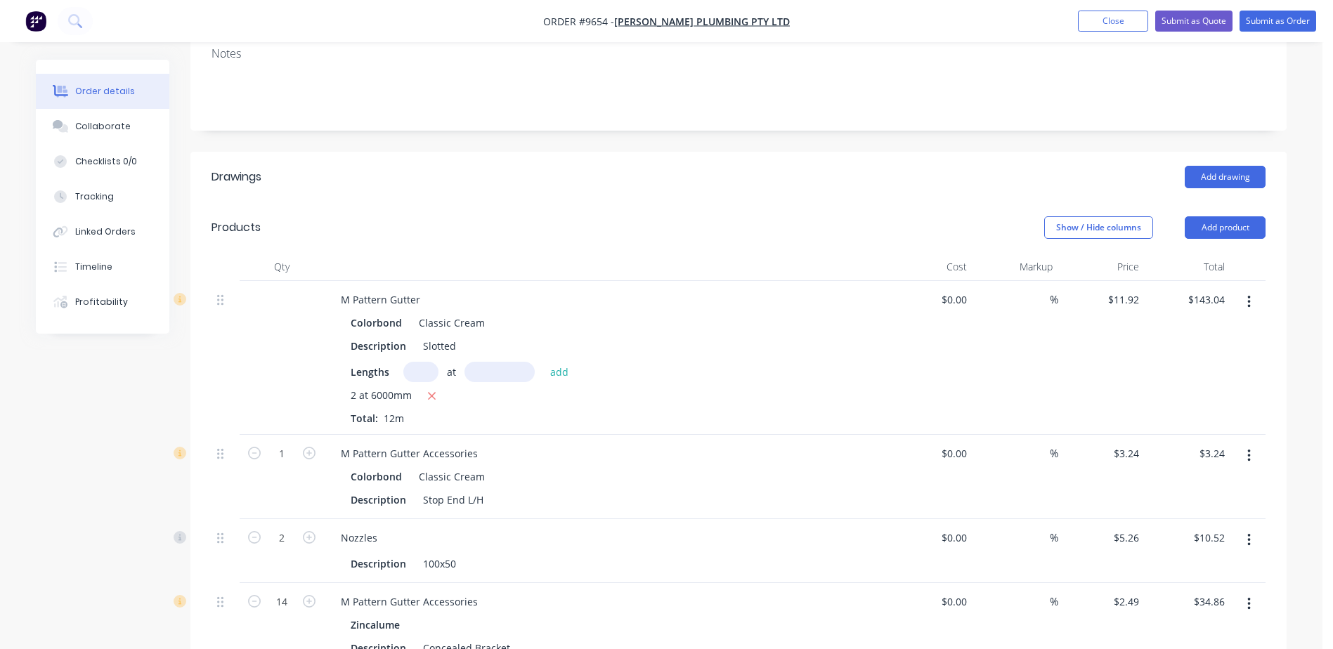
click at [419, 362] on input "text" at bounding box center [420, 372] width 35 height 20
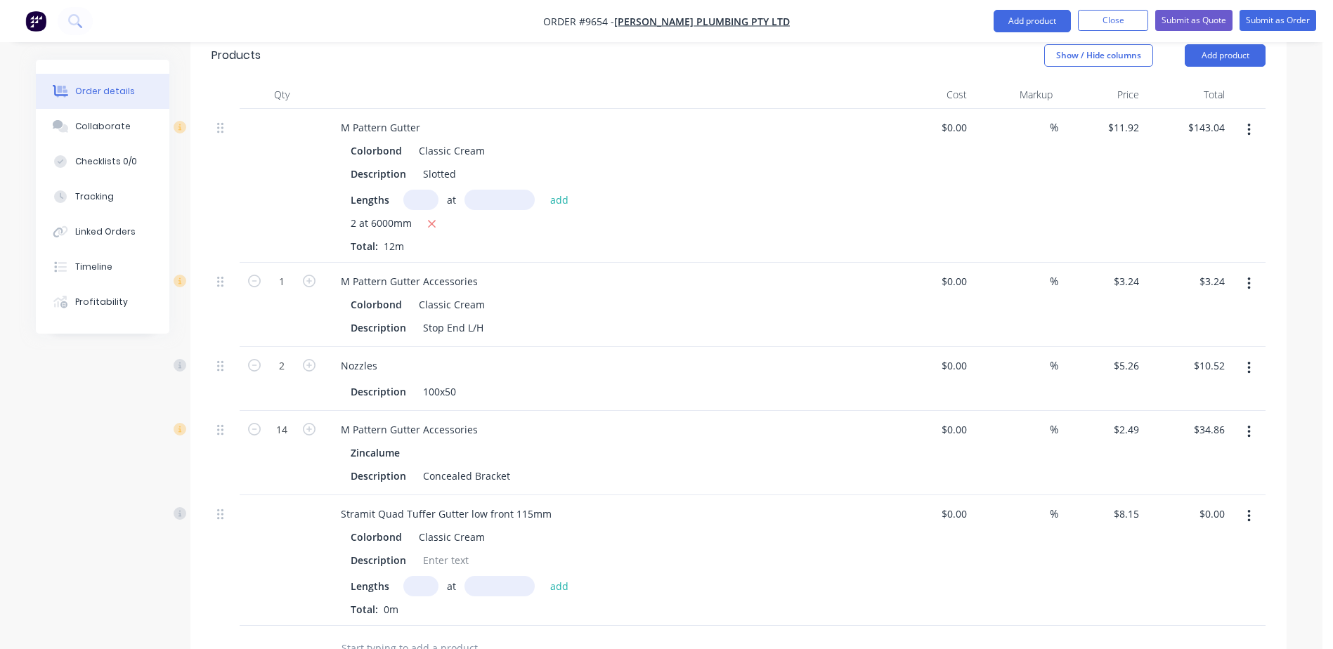
scroll to position [702, 0]
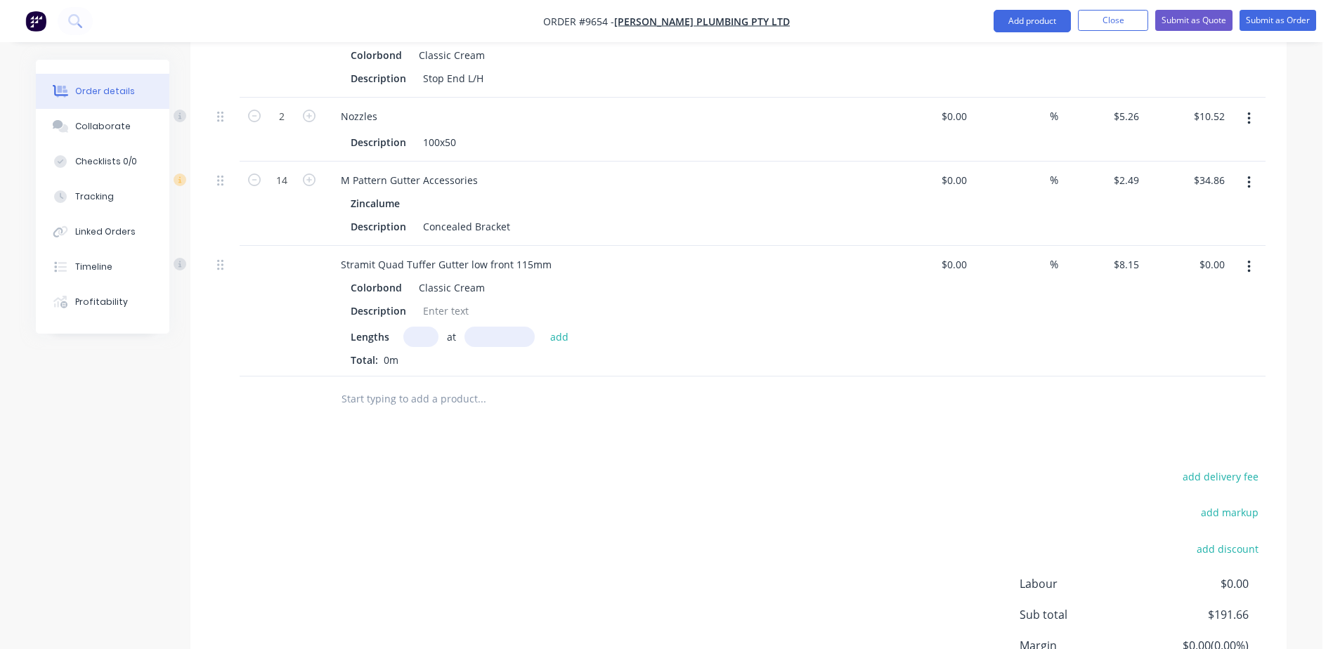
click at [417, 327] on input "text" at bounding box center [420, 337] width 35 height 20
type input "5"
click at [428, 327] on input "5" at bounding box center [420, 337] width 35 height 20
type input "1"
type input "5000"
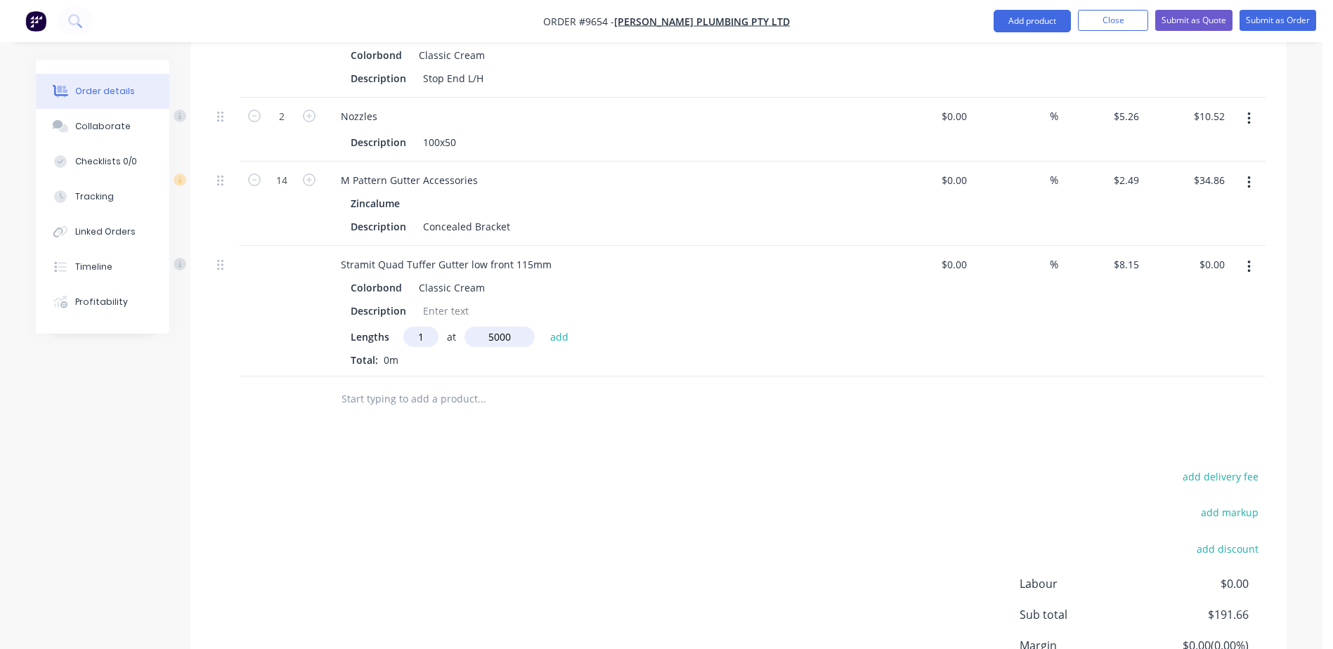
click at [543, 327] on button "add" at bounding box center [559, 336] width 33 height 19
type input "$40.75"
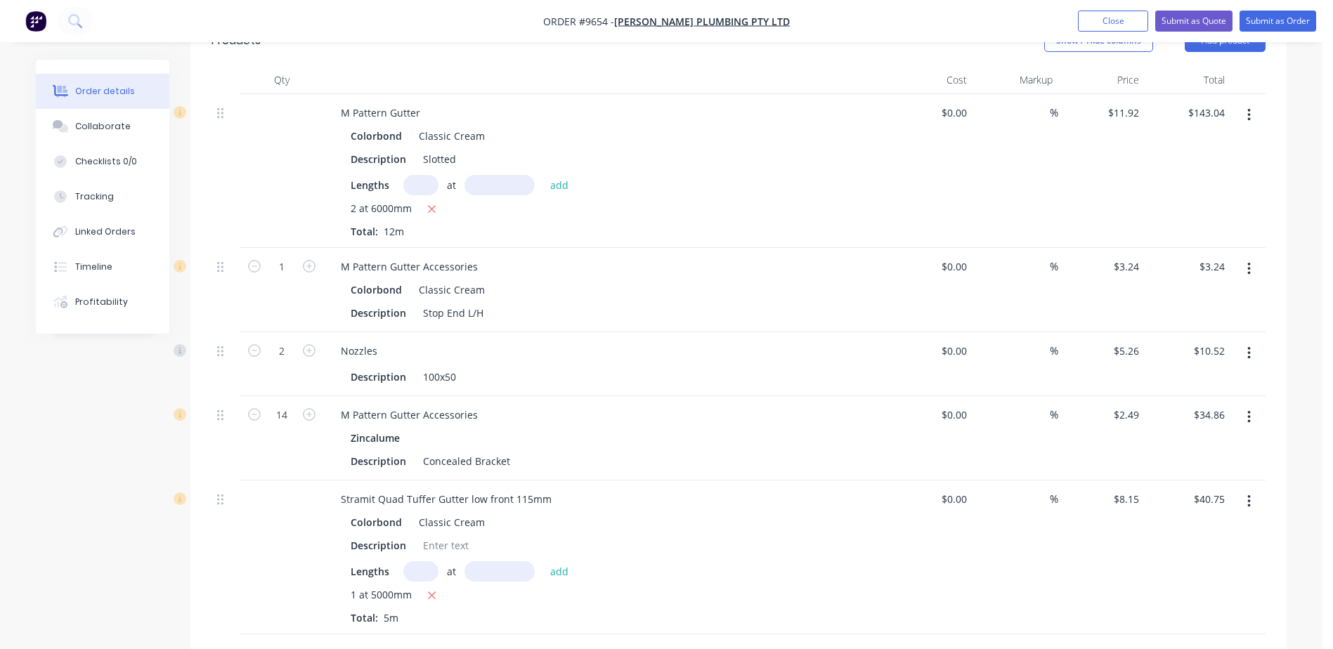
scroll to position [351, 0]
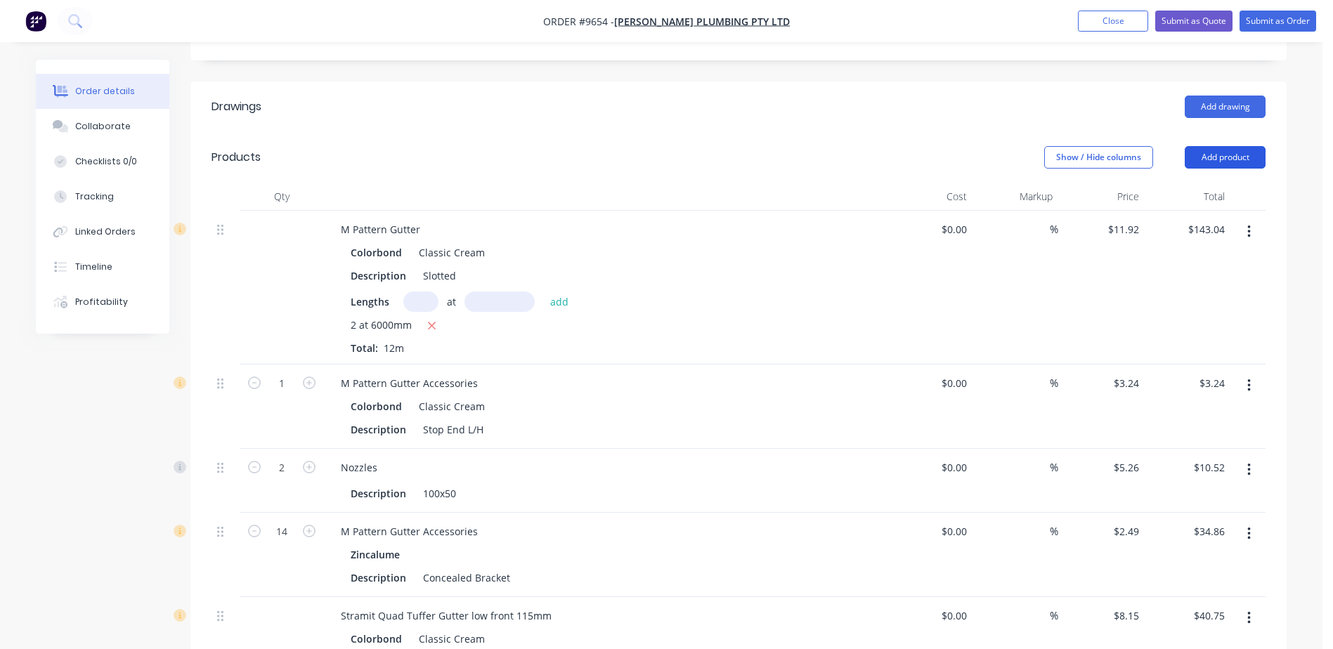
click at [1233, 146] on button "Add product" at bounding box center [1224, 157] width 81 height 22
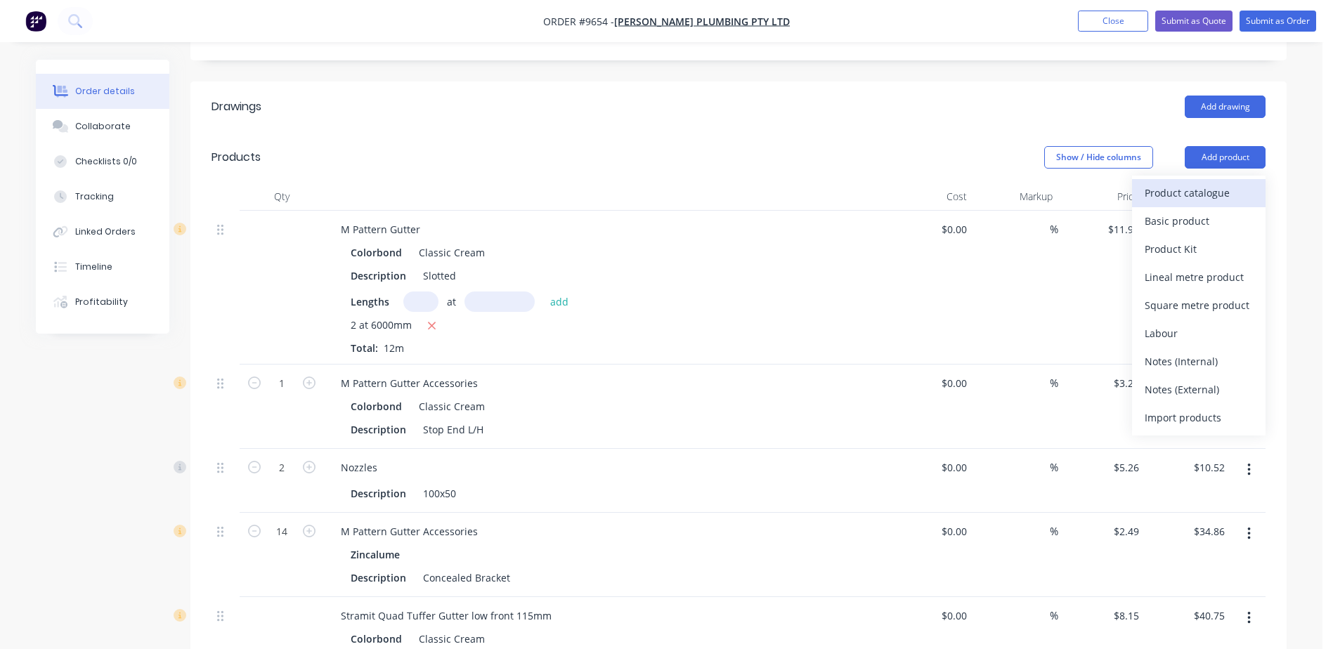
click at [1226, 183] on div "Product catalogue" at bounding box center [1198, 193] width 108 height 20
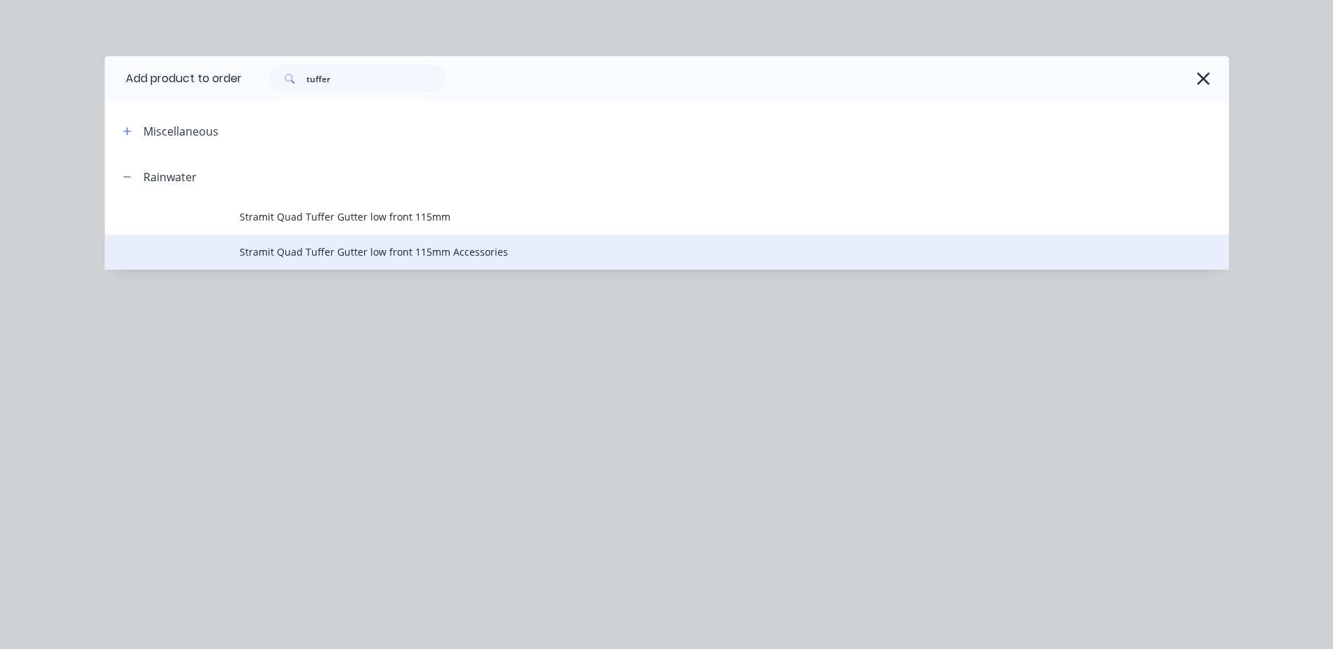
click at [383, 249] on span "Stramit Quad Tuffer Gutter low front 115mm Accessories" at bounding box center [635, 251] width 791 height 15
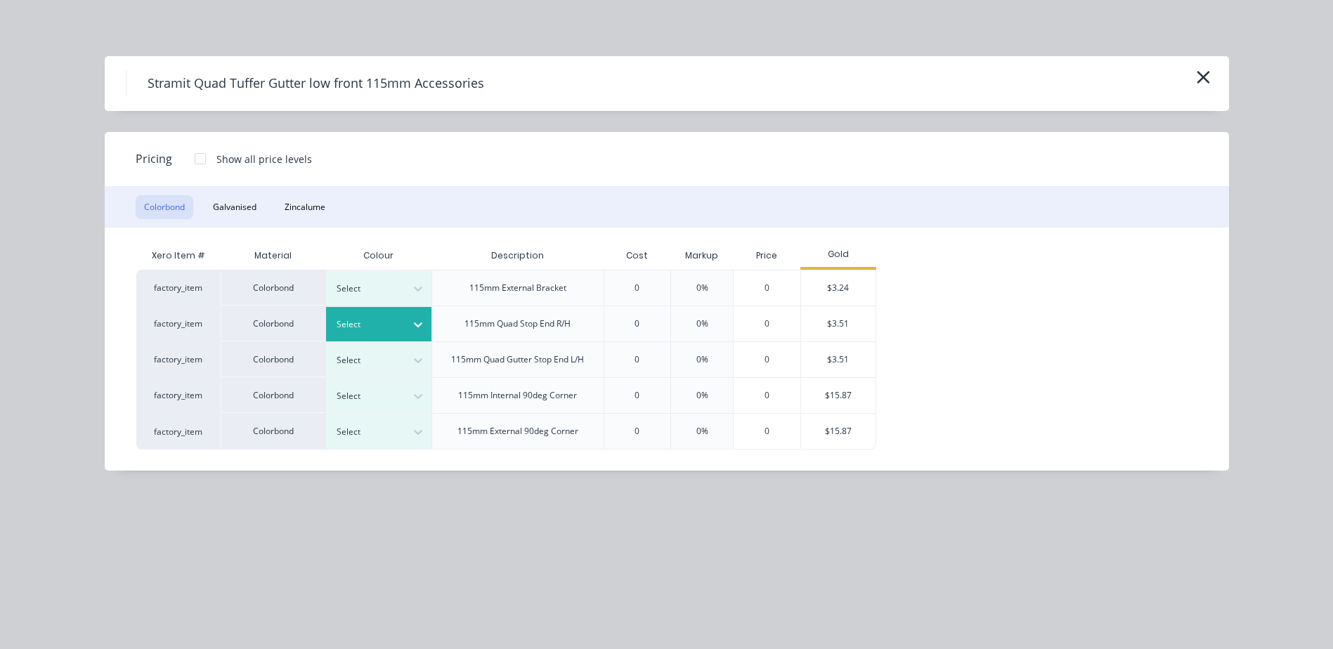
click at [416, 320] on icon at bounding box center [418, 325] width 14 height 14
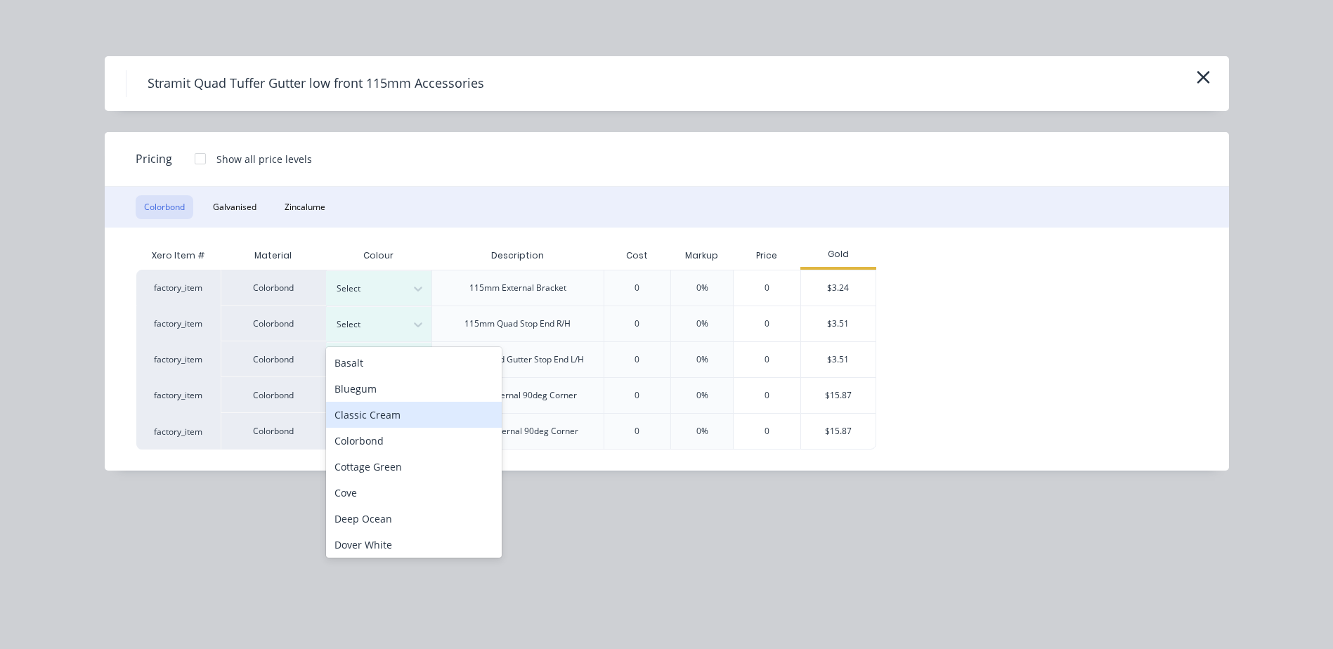
click at [396, 412] on div "Classic Cream" at bounding box center [414, 415] width 176 height 26
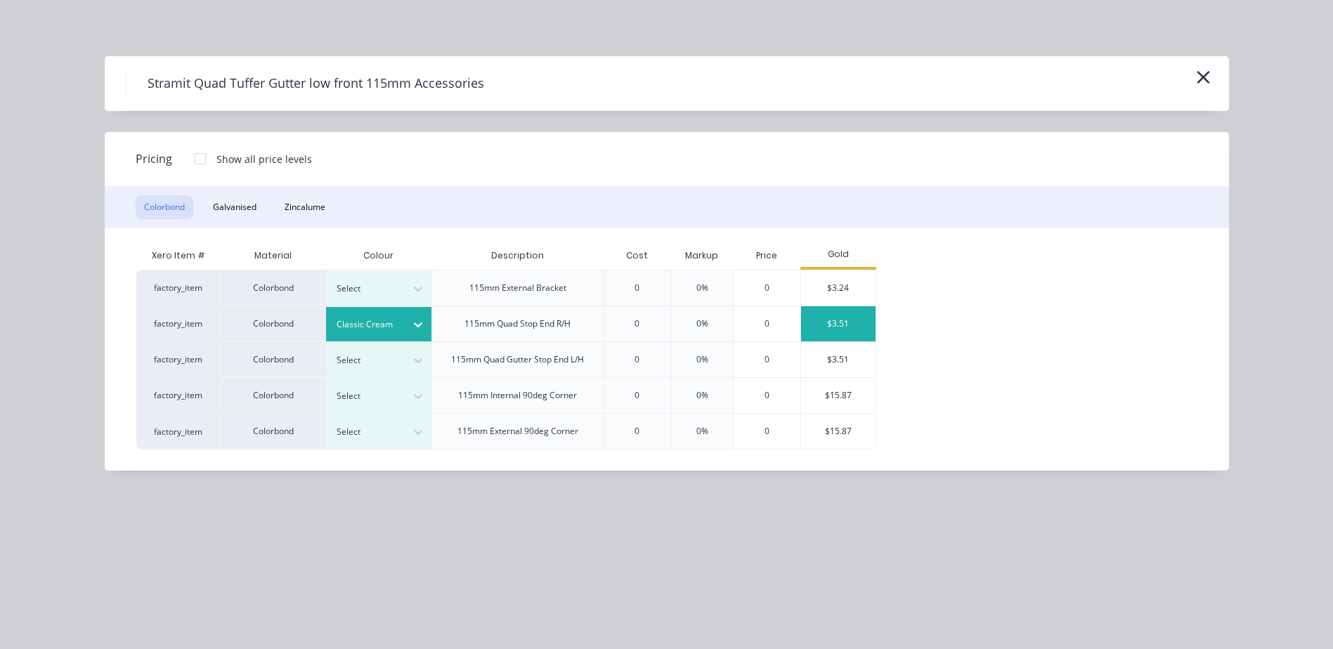
click at [825, 322] on div "$3.51" at bounding box center [838, 323] width 75 height 35
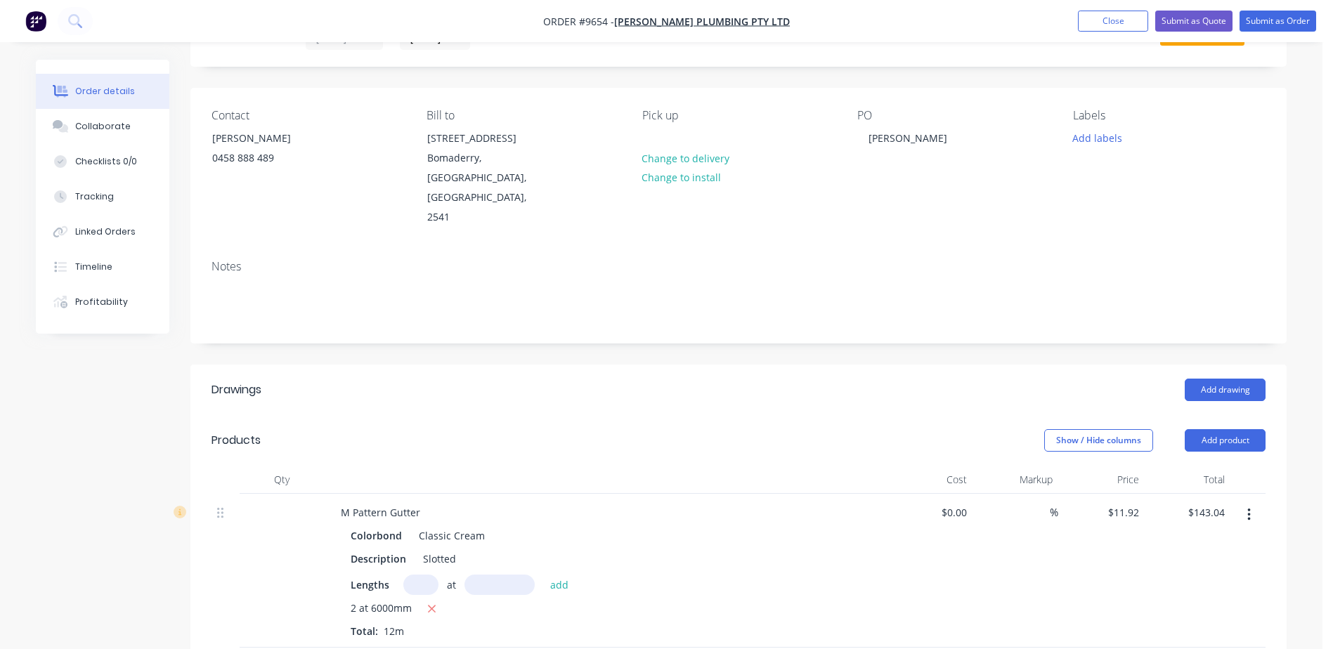
scroll to position [0, 0]
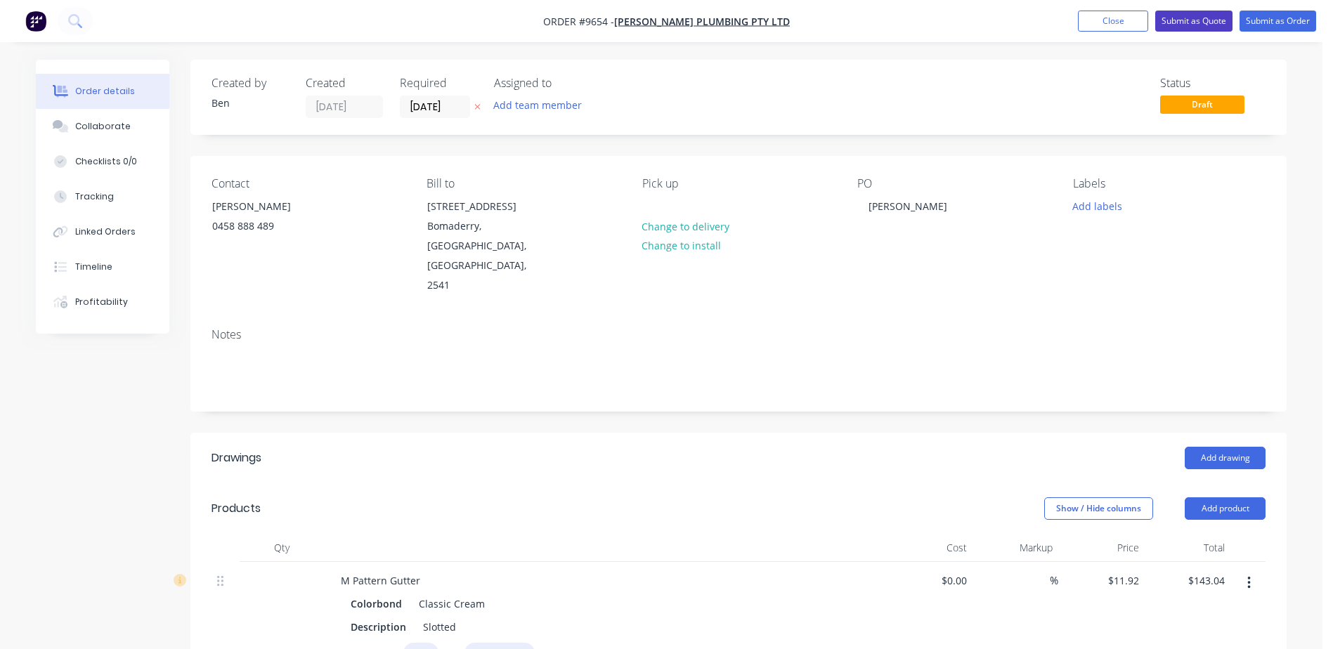
click at [1217, 17] on button "Submit as Quote" at bounding box center [1193, 21] width 77 height 21
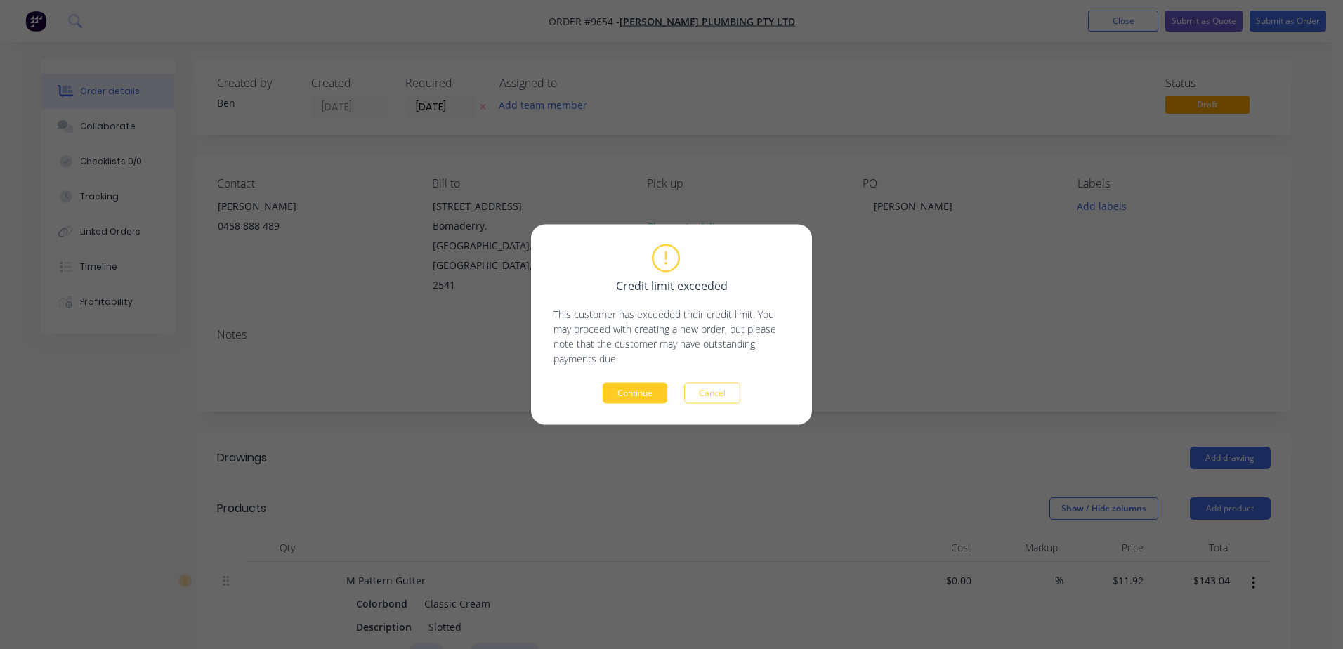
click at [617, 389] on button "Continue" at bounding box center [635, 393] width 65 height 21
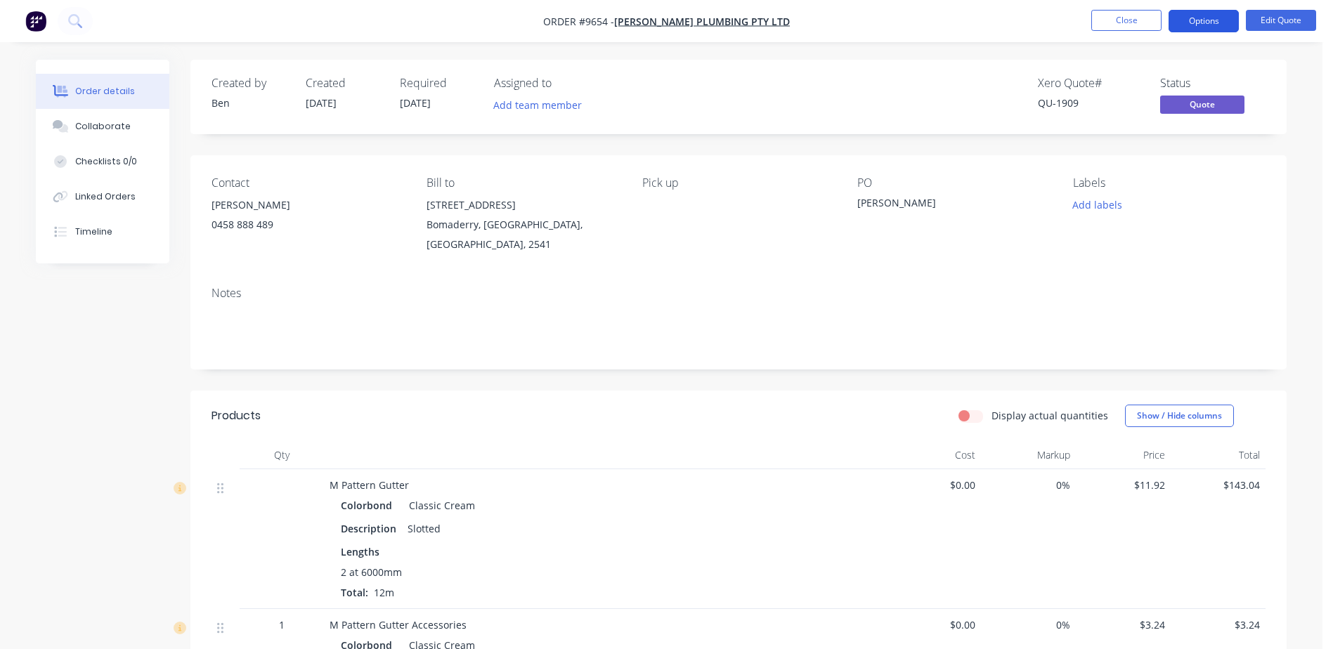
click at [1212, 22] on button "Options" at bounding box center [1203, 21] width 70 height 22
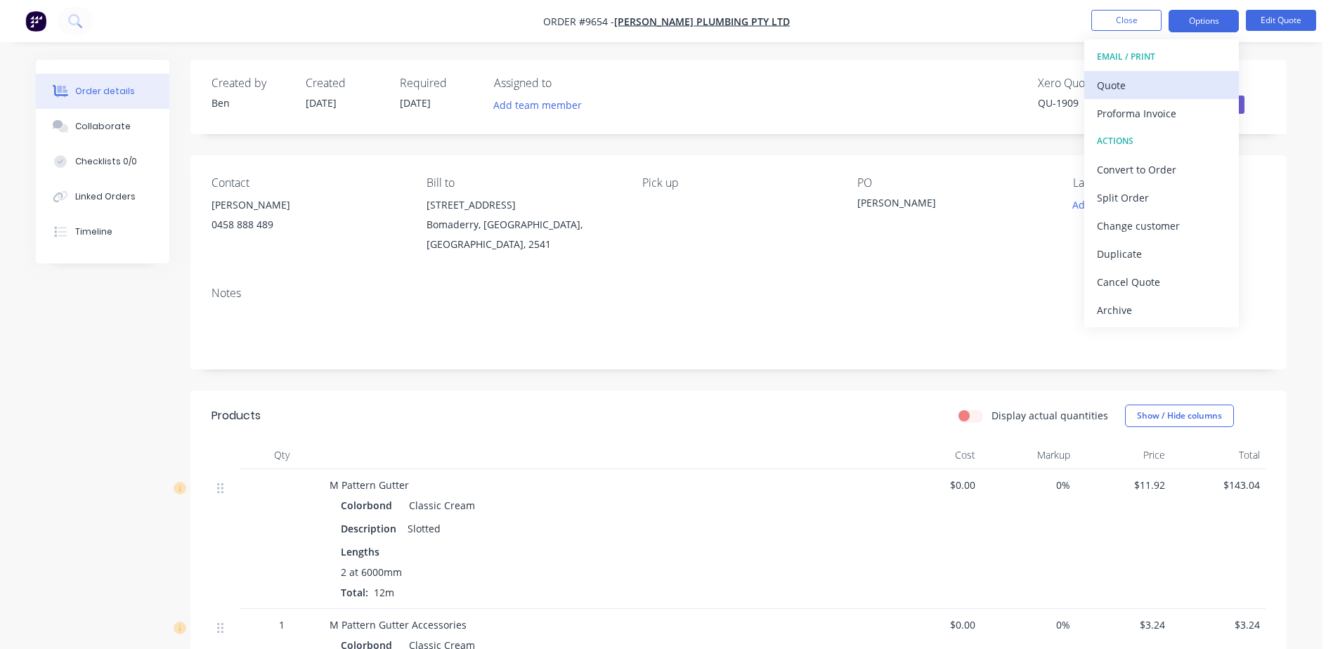
click at [1136, 90] on div "Quote" at bounding box center [1161, 85] width 129 height 20
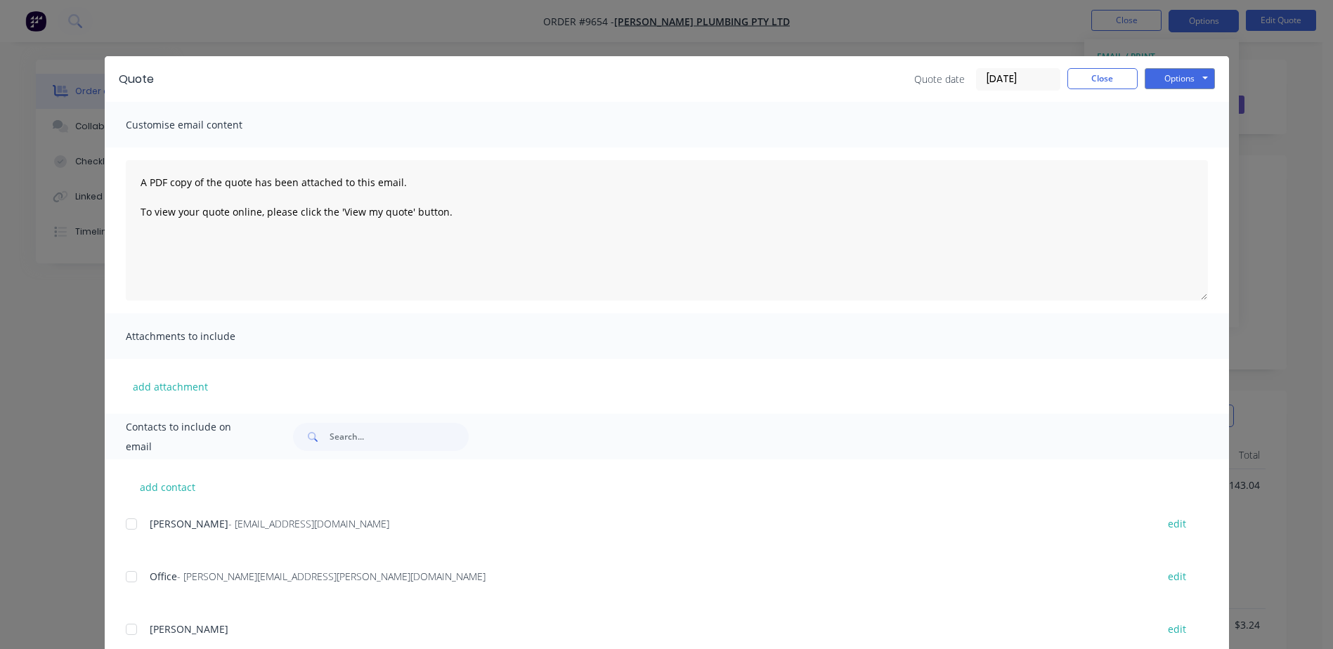
scroll to position [43, 0]
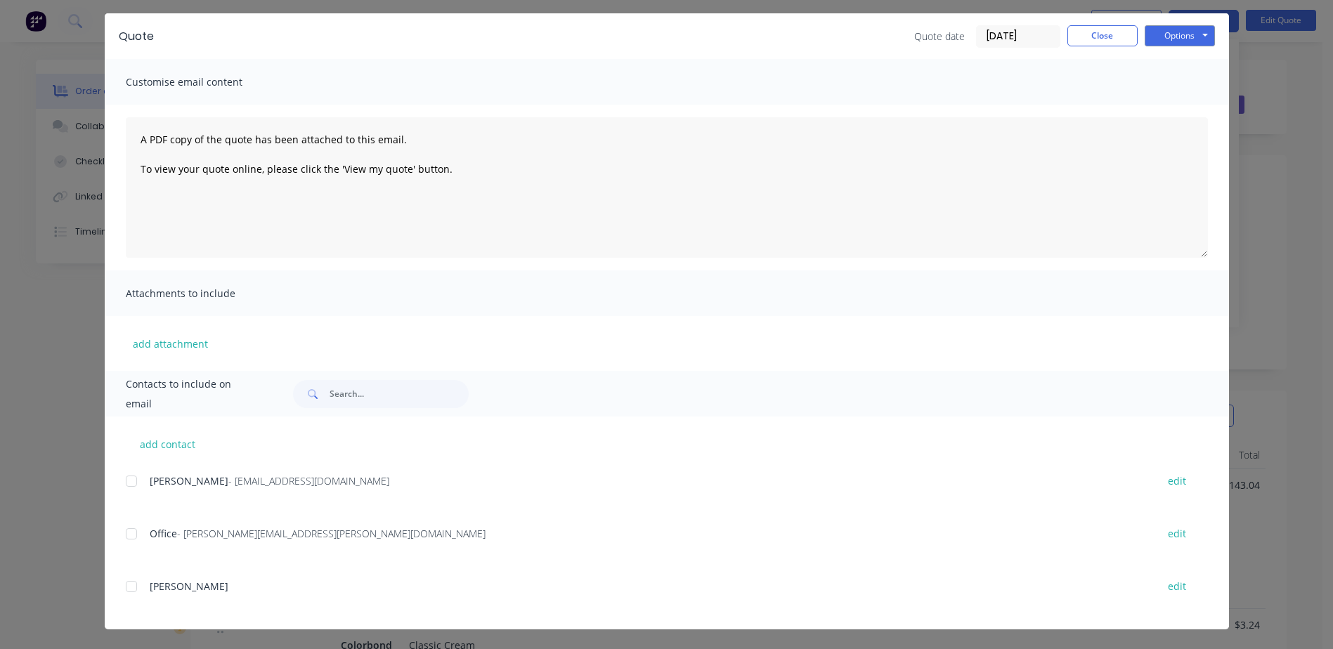
click at [125, 584] on div at bounding box center [131, 586] width 28 height 28
click at [1191, 31] on button "Options" at bounding box center [1179, 35] width 70 height 21
click at [1182, 98] on button "Email" at bounding box center [1189, 107] width 90 height 23
